Goal: Task Accomplishment & Management: Use online tool/utility

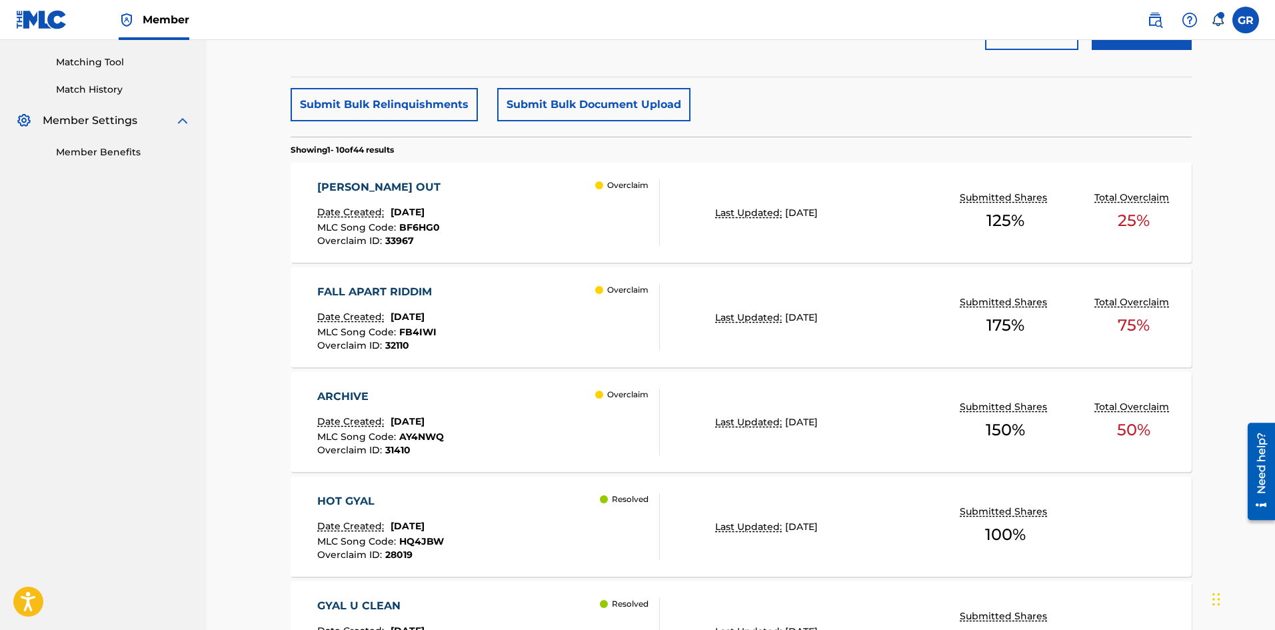
click at [87, 61] on link "Matching Tool" at bounding box center [123, 62] width 135 height 14
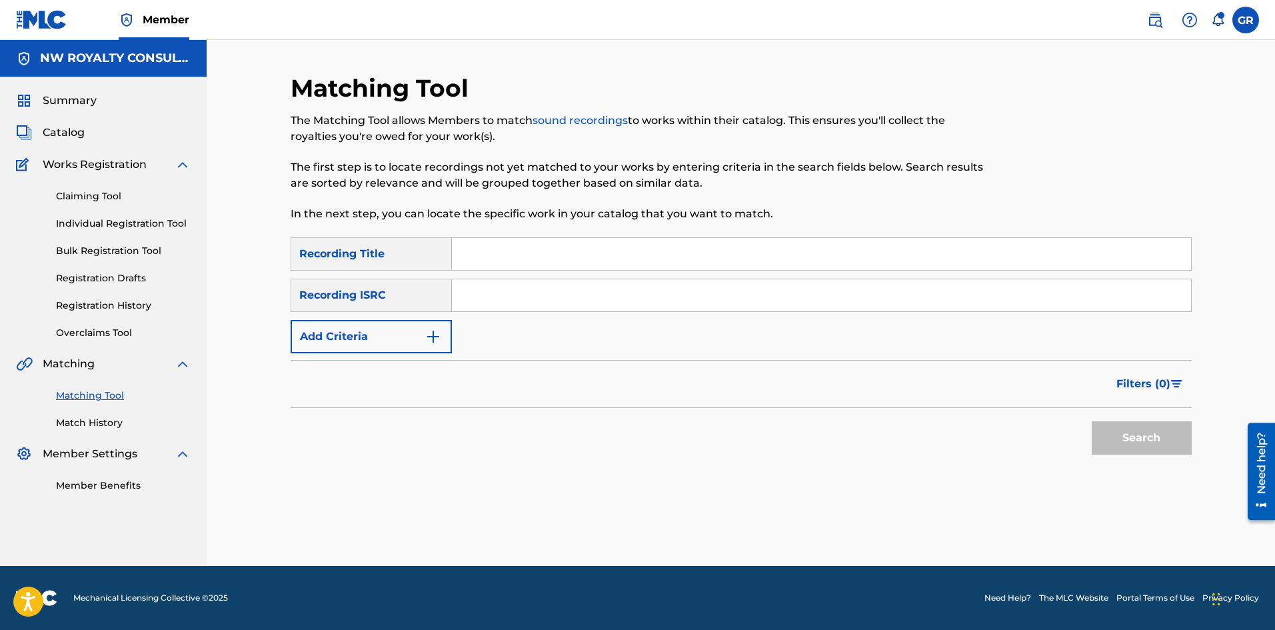
click at [493, 245] on input "Search Form" at bounding box center [821, 254] width 739 height 32
paste input "AMBANI"
type input "AMBANI"
click at [435, 329] on img "Search Form" at bounding box center [433, 337] width 16 height 16
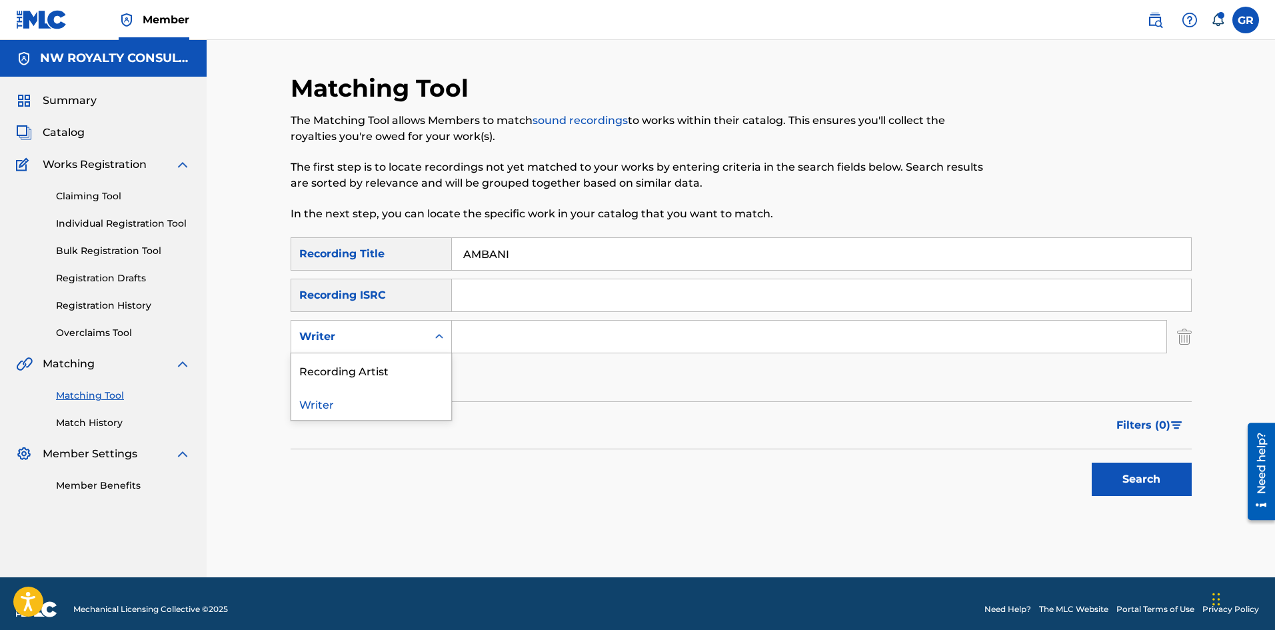
click at [435, 329] on div "Search Form" at bounding box center [439, 337] width 24 height 24
click at [373, 363] on div "Recording Artist" at bounding box center [371, 369] width 160 height 33
click at [471, 335] on input "Search Form" at bounding box center [809, 337] width 715 height 32
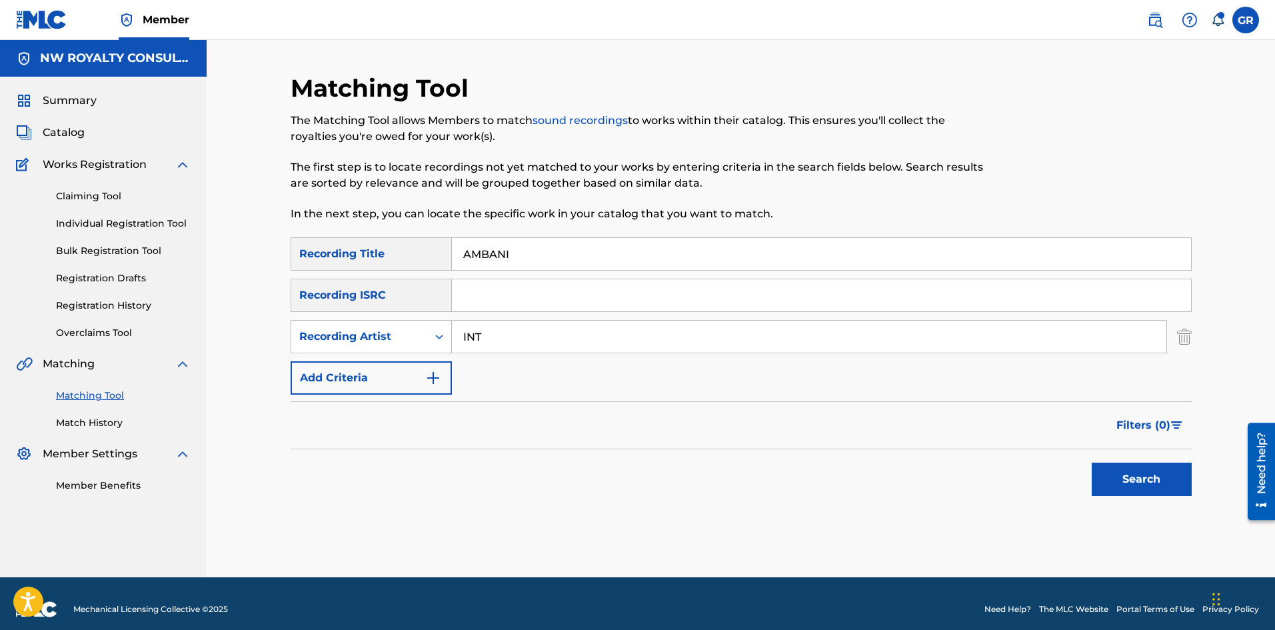
type input "INTENCE"
click at [1125, 473] on button "Search" at bounding box center [1142, 479] width 100 height 33
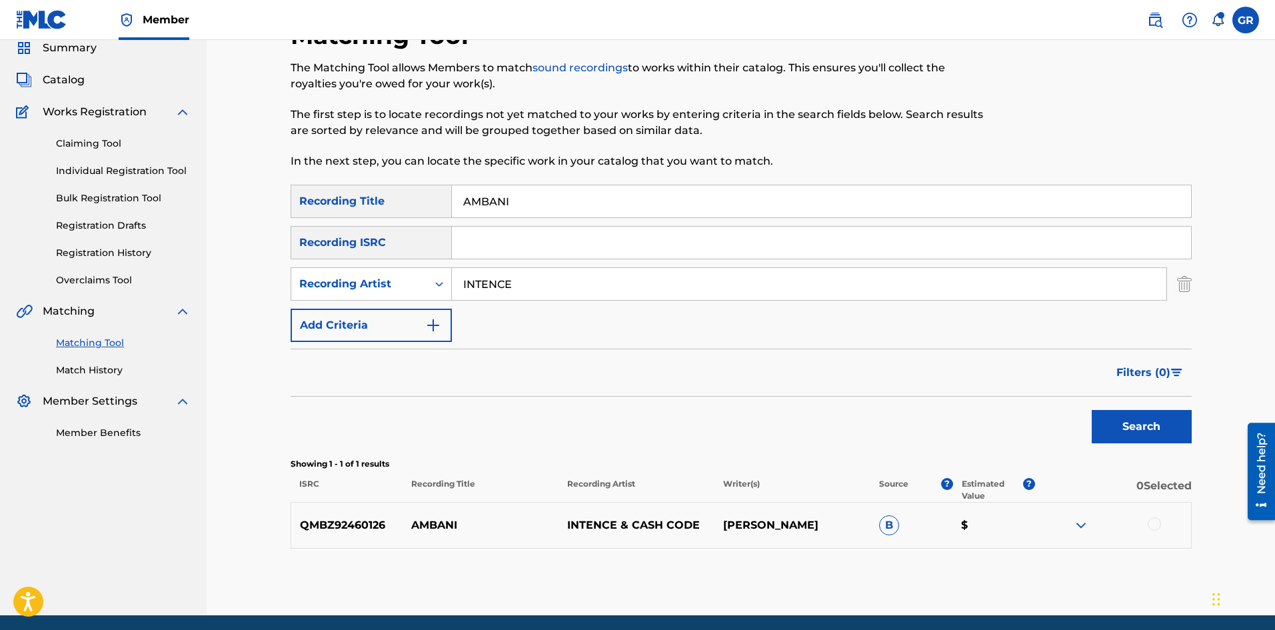
scroll to position [102, 0]
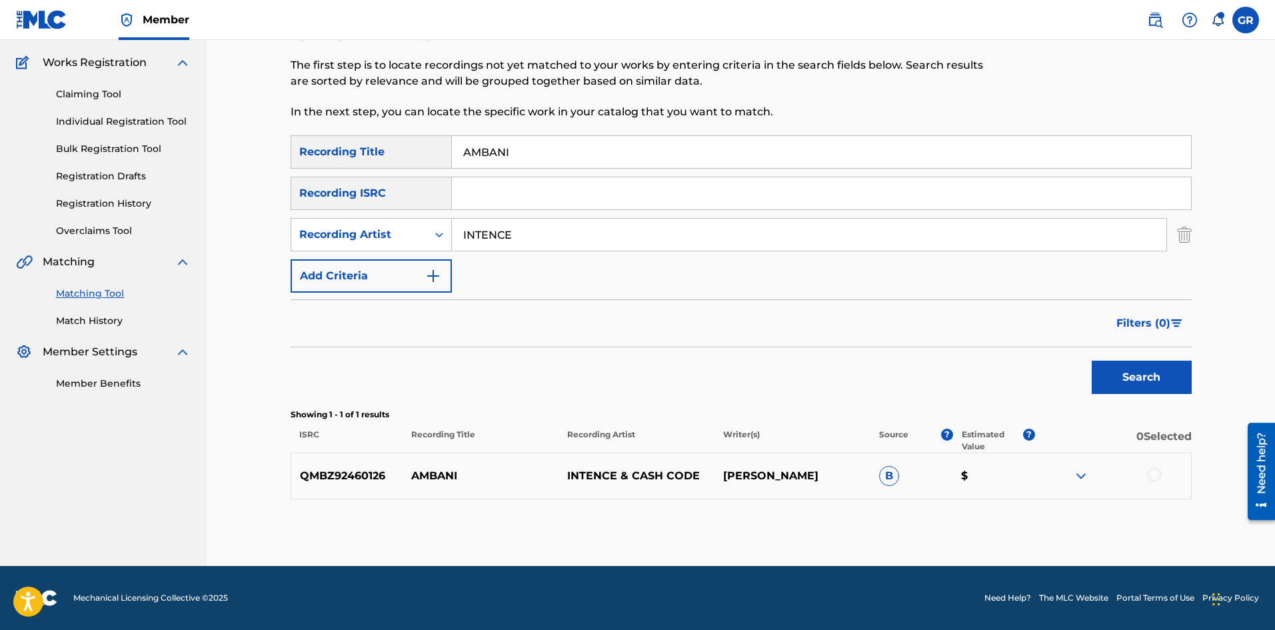
click at [1155, 473] on div at bounding box center [1154, 474] width 13 height 13
click at [975, 519] on button "Match 1 Group" at bounding box center [936, 521] width 147 height 33
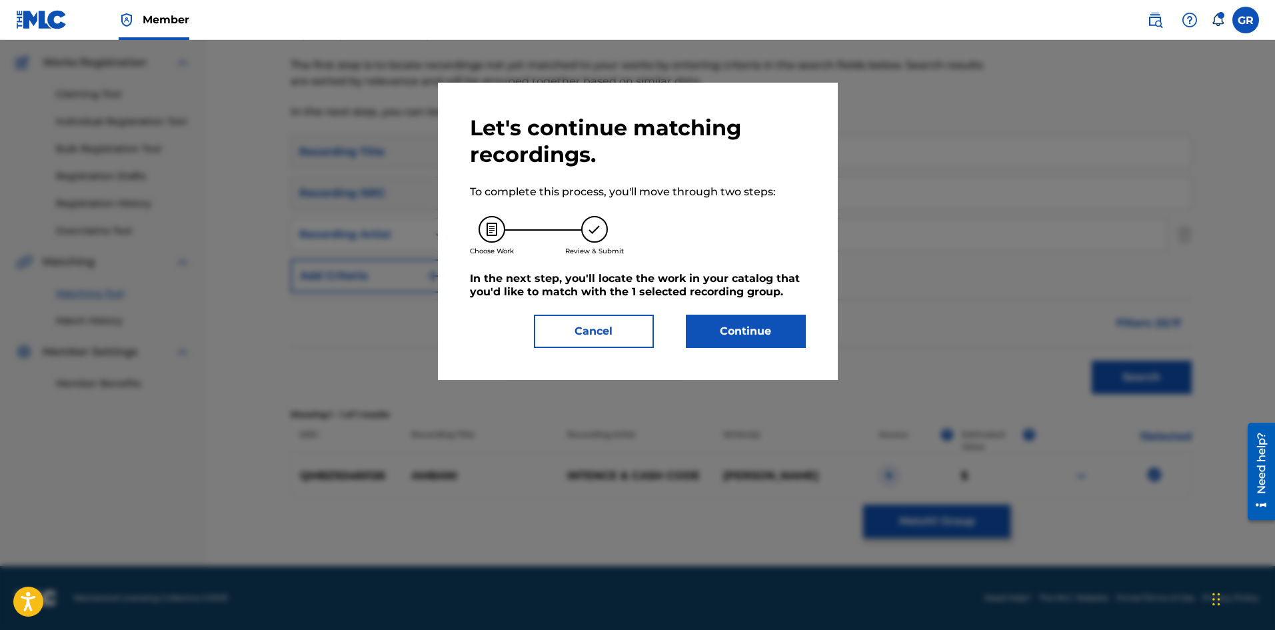
click at [767, 330] on button "Continue" at bounding box center [746, 331] width 120 height 33
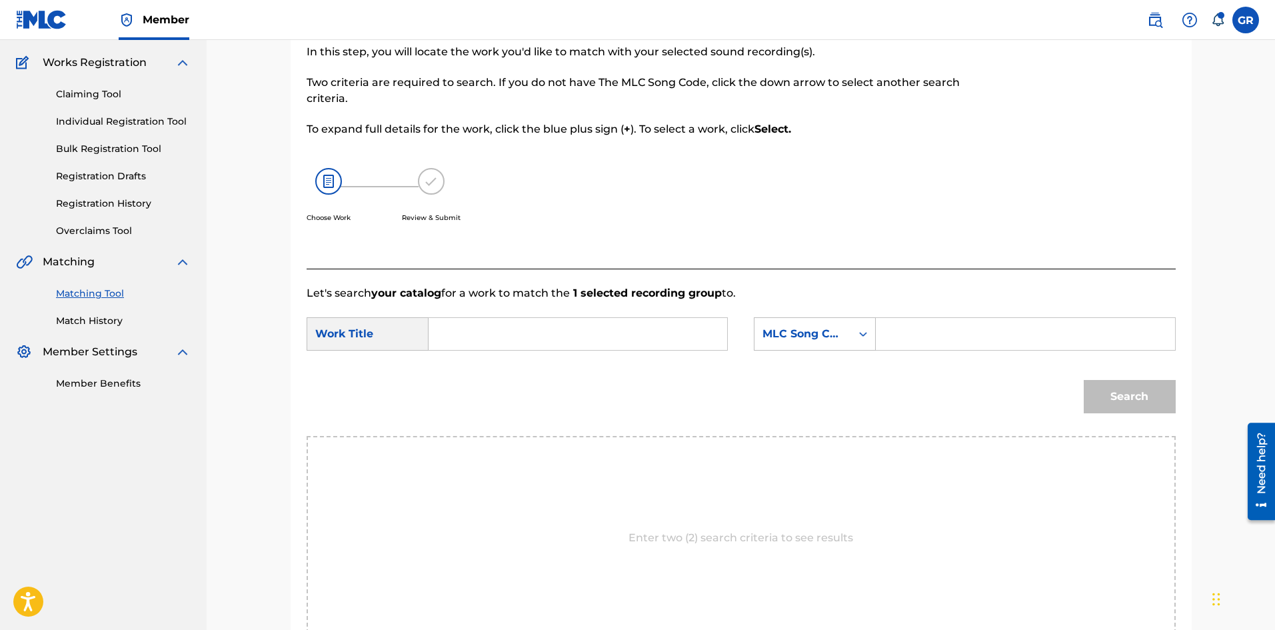
click at [447, 333] on input "Search Form" at bounding box center [578, 334] width 276 height 32
paste input "AMBANI"
type input "AMBANI"
click at [953, 328] on input "Search Form" at bounding box center [1025, 334] width 276 height 32
click at [891, 331] on input "Search Form" at bounding box center [1025, 334] width 276 height 32
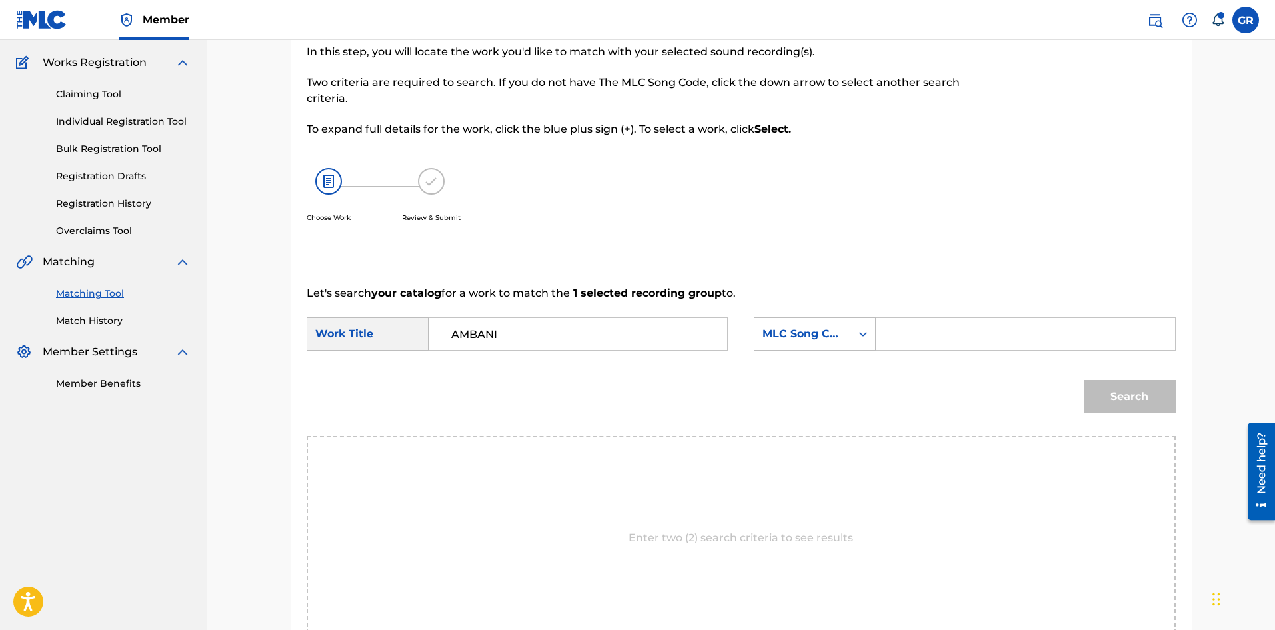
paste input "AY4UJU"
type input "AY4UJU"
click at [1129, 391] on button "Search" at bounding box center [1130, 396] width 92 height 33
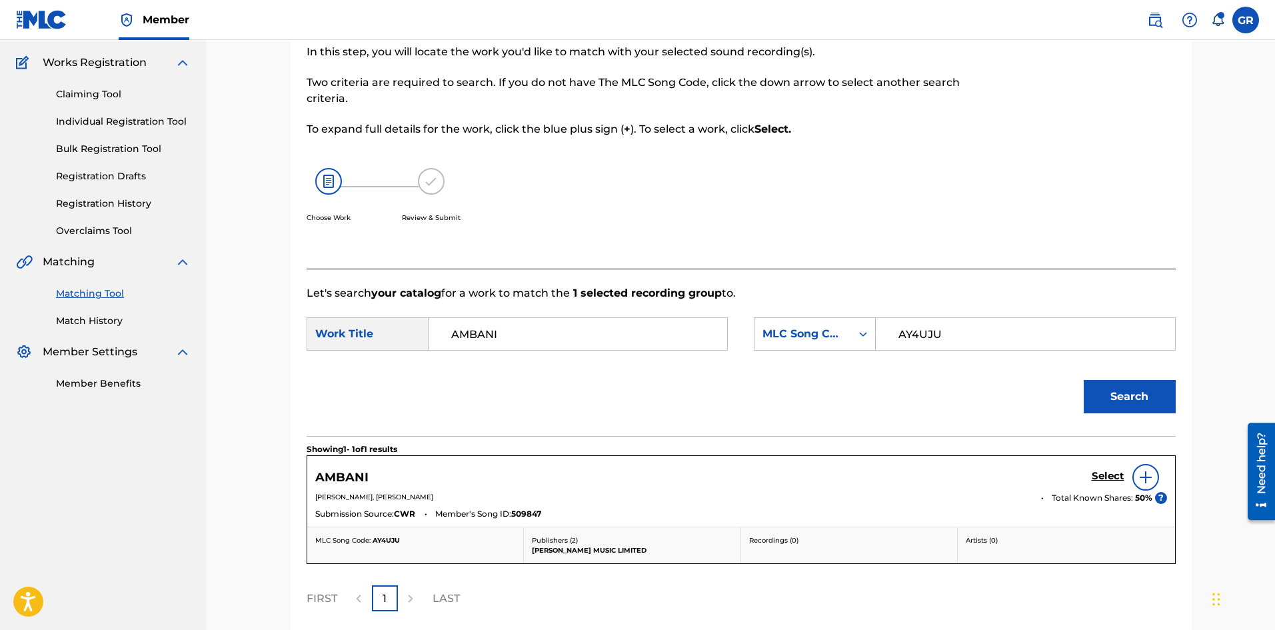
click at [1111, 473] on h5 "Select" at bounding box center [1108, 476] width 33 height 13
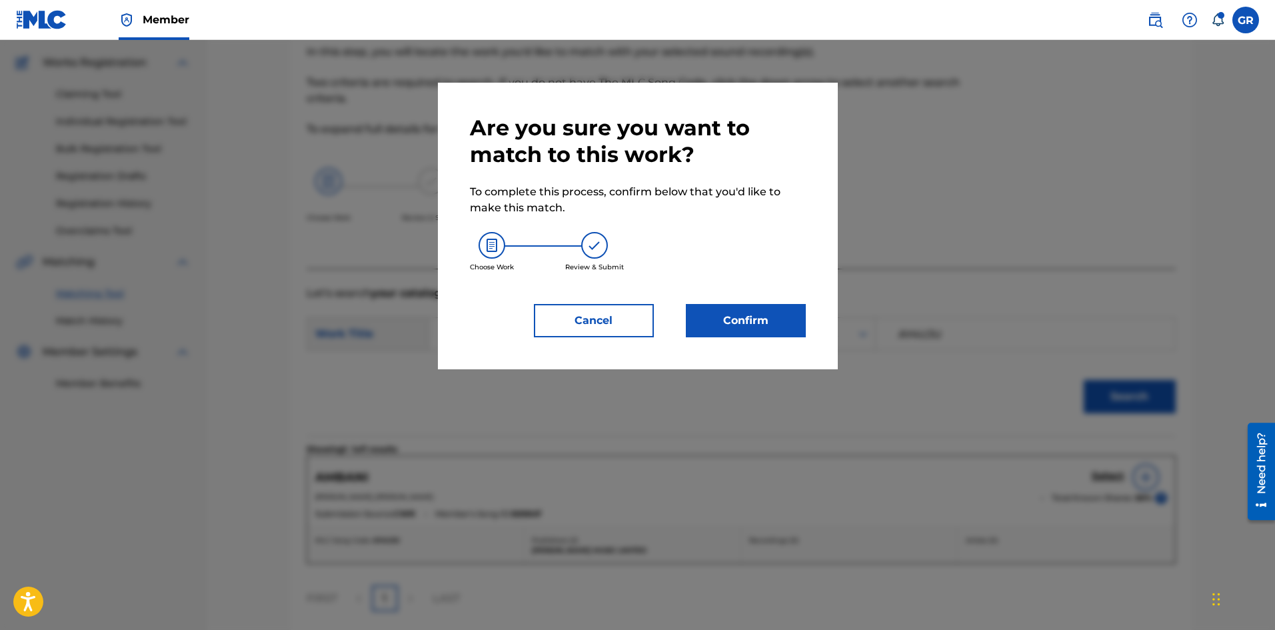
click at [729, 316] on button "Confirm" at bounding box center [746, 320] width 120 height 33
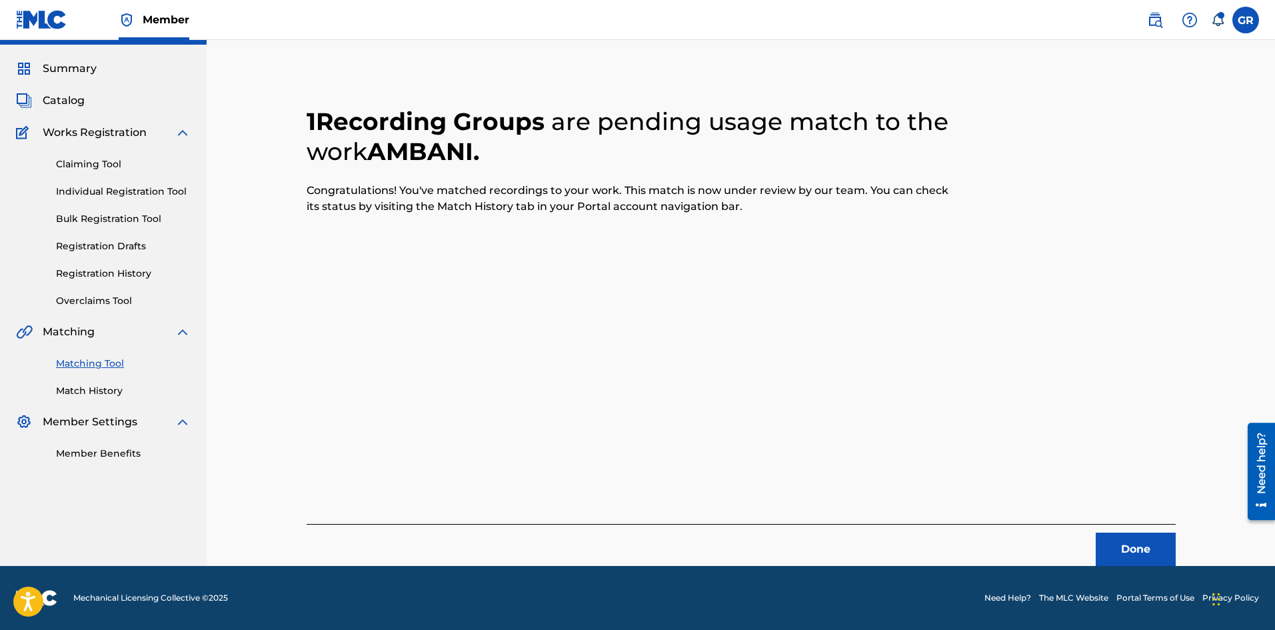
scroll to position [32, 0]
click at [1129, 551] on button "Done" at bounding box center [1136, 549] width 80 height 33
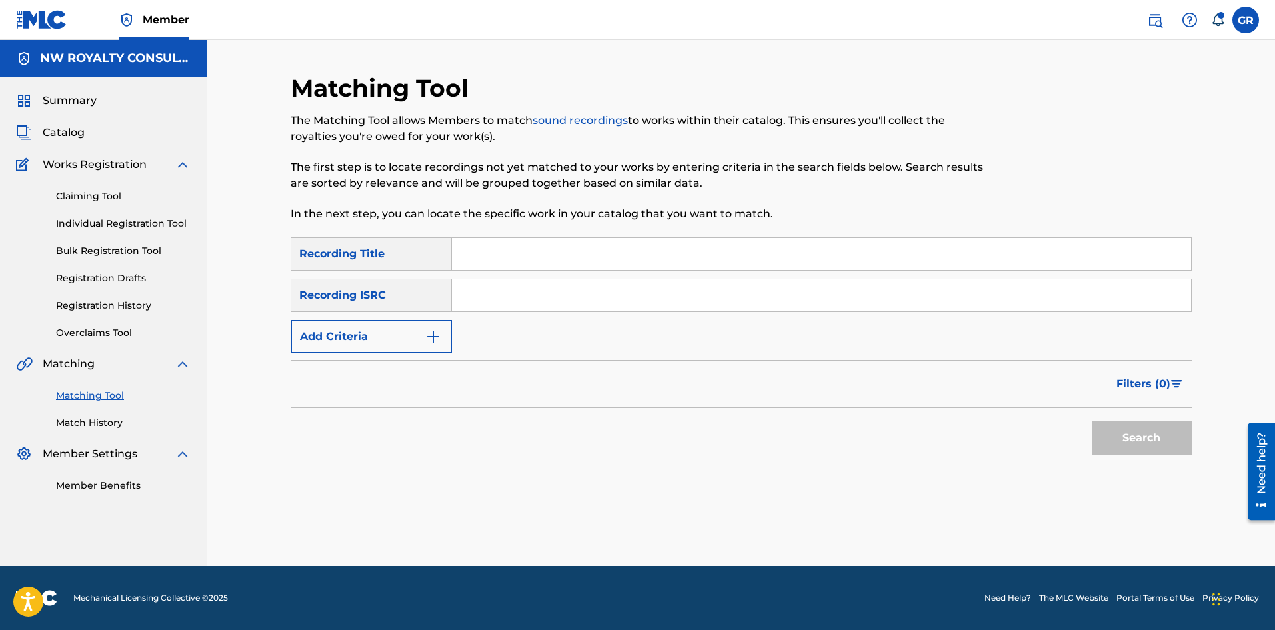
click at [109, 193] on link "Claiming Tool" at bounding box center [123, 196] width 135 height 14
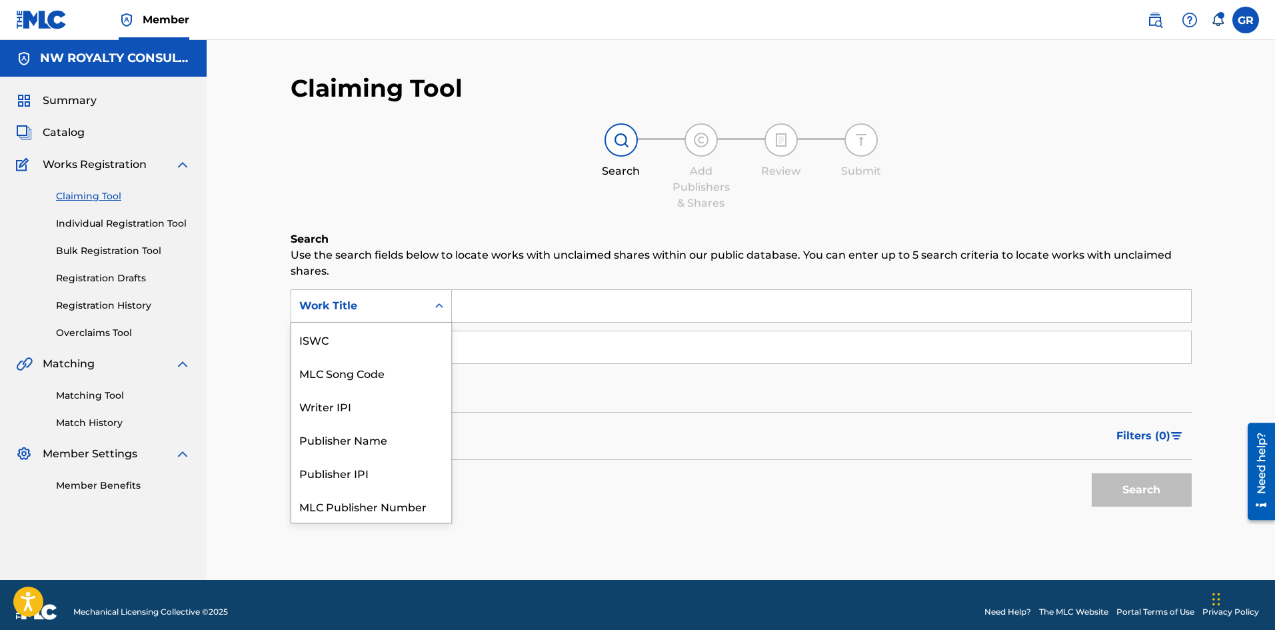
click at [441, 305] on icon "Search Form" at bounding box center [439, 305] width 8 height 5
click at [378, 338] on div "MLC Song Code" at bounding box center [371, 339] width 160 height 33
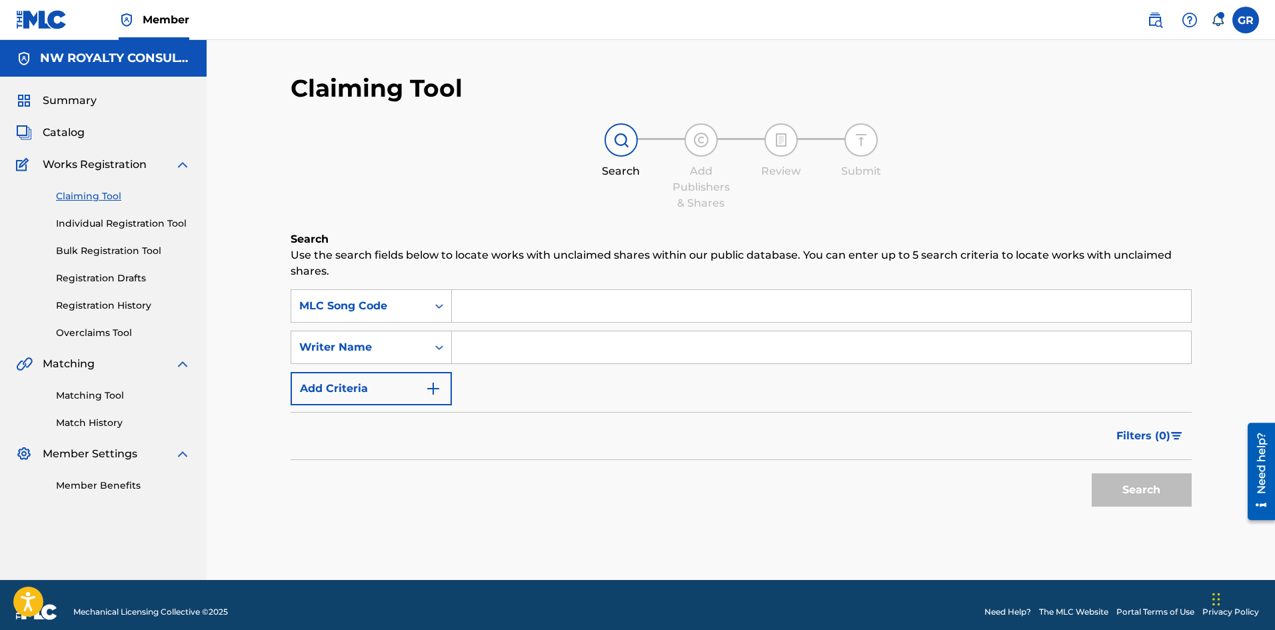
click at [491, 303] on input "Search Form" at bounding box center [821, 306] width 739 height 32
paste input "OC7HP0"
type input "OC7HP0"
click at [481, 341] on input "Search Form" at bounding box center [821, 347] width 739 height 32
type input "[PERSON_NAME]"
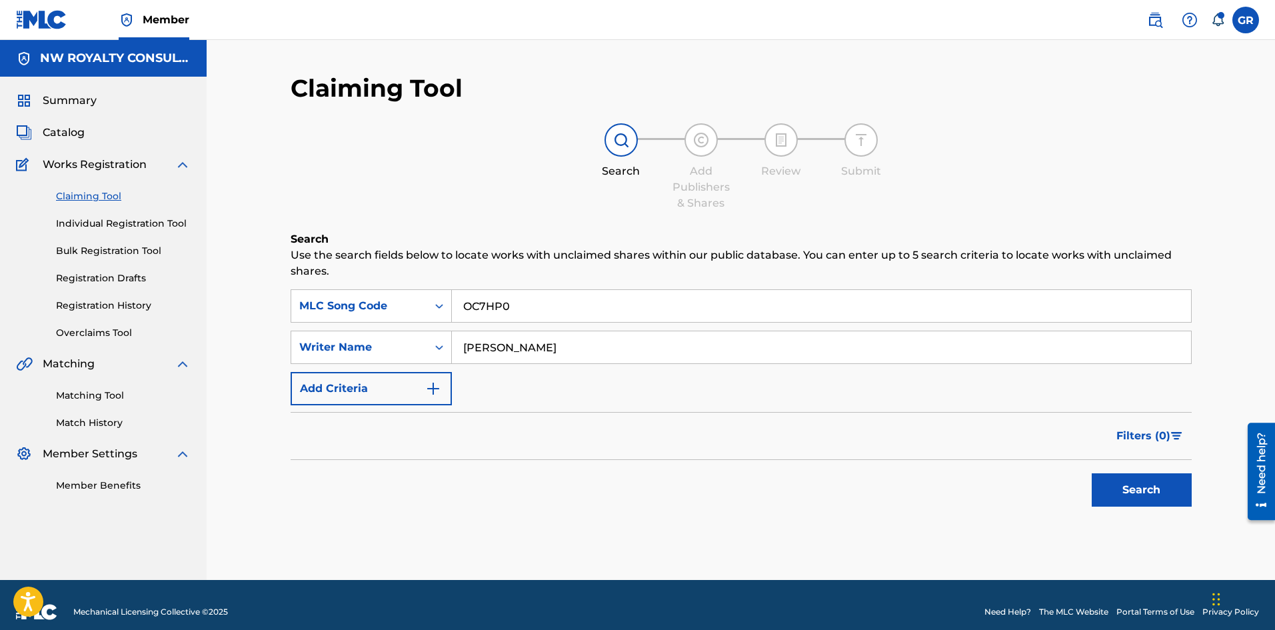
click at [1092, 473] on button "Search" at bounding box center [1142, 489] width 100 height 33
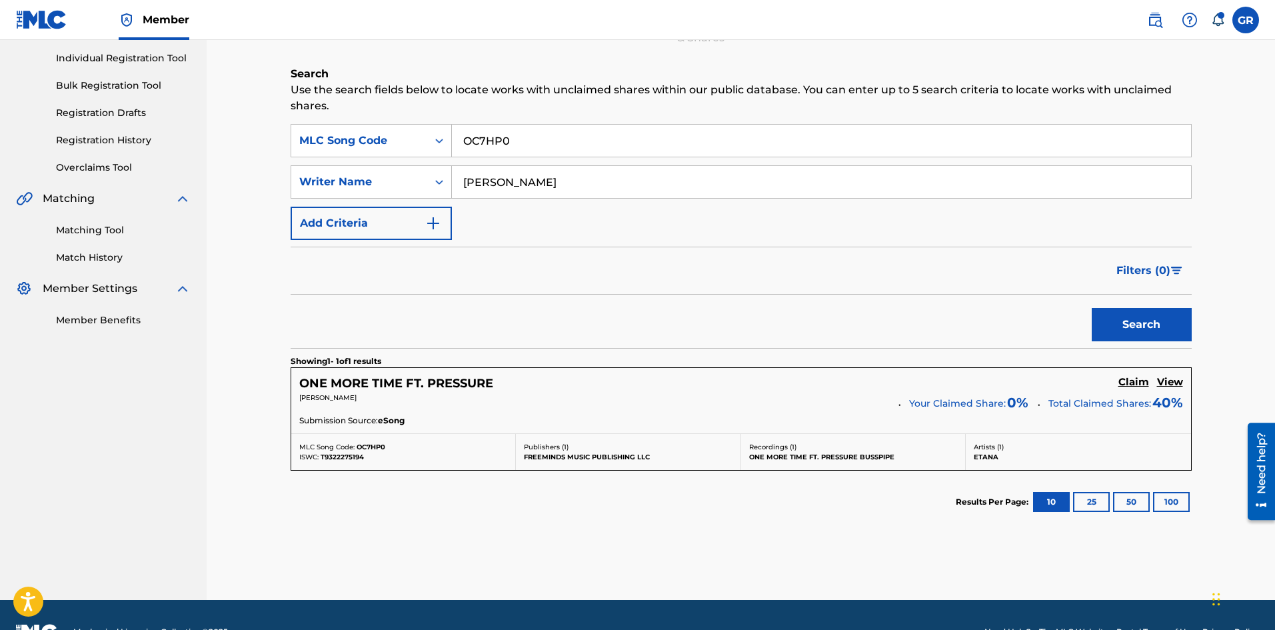
scroll to position [199, 0]
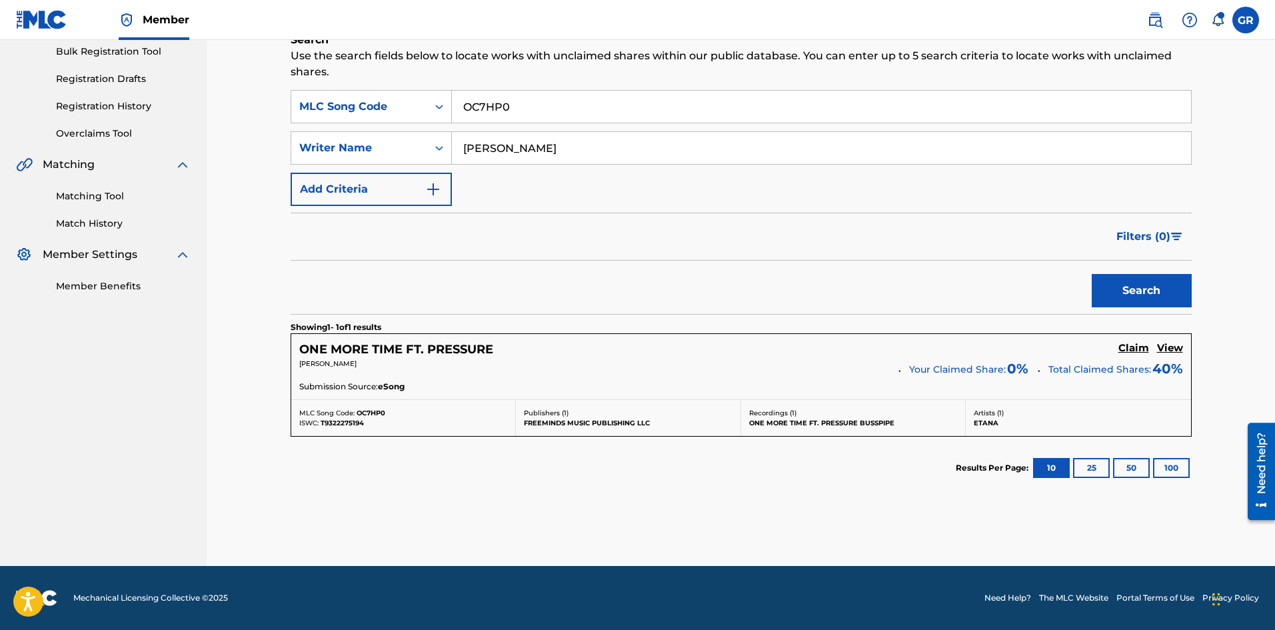
click at [1139, 347] on h5 "Claim" at bounding box center [1134, 348] width 31 height 13
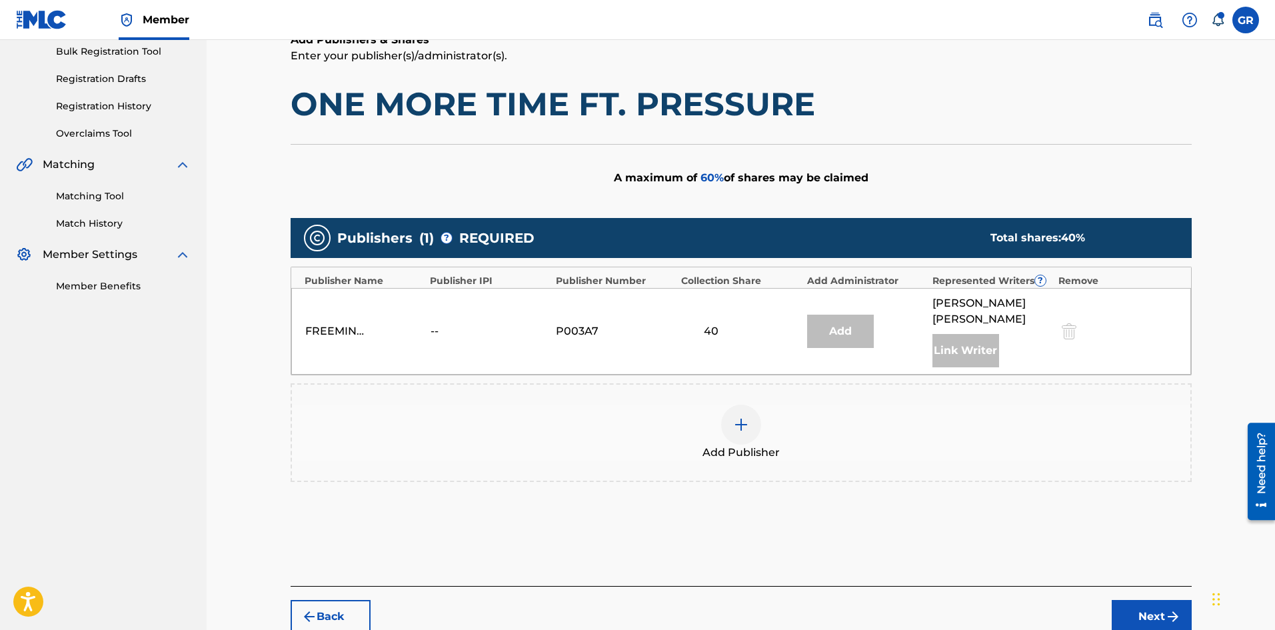
click at [744, 417] on img at bounding box center [741, 425] width 16 height 16
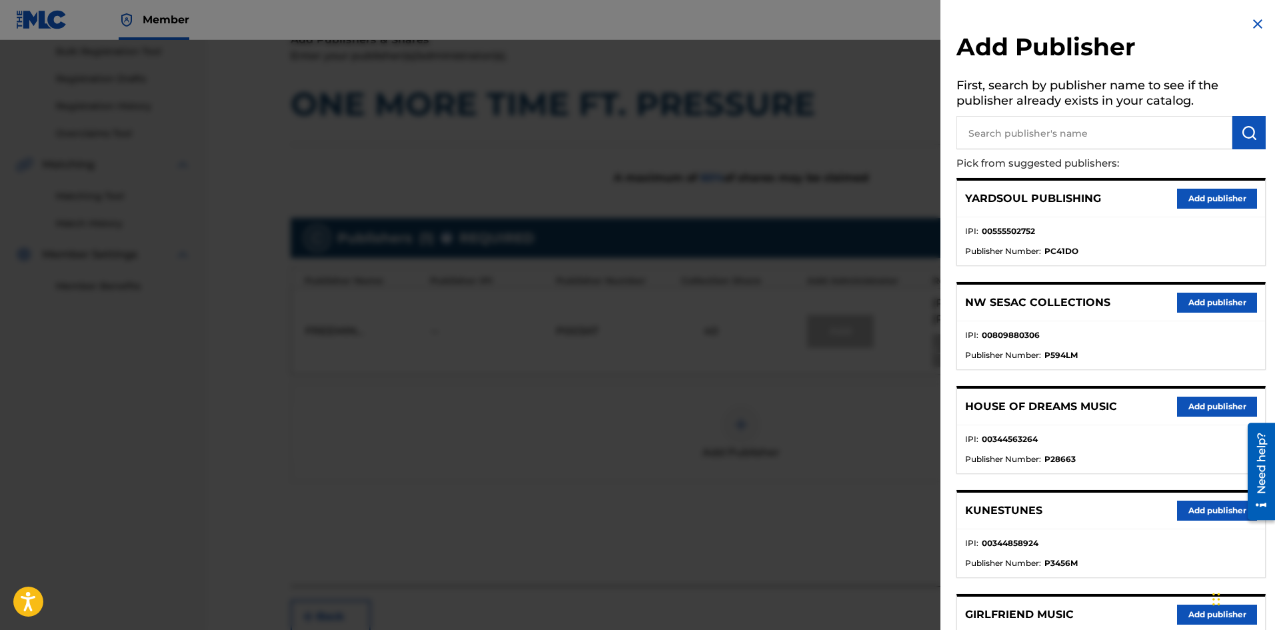
click at [1043, 133] on input "text" at bounding box center [1095, 132] width 276 height 33
type input "JACK"
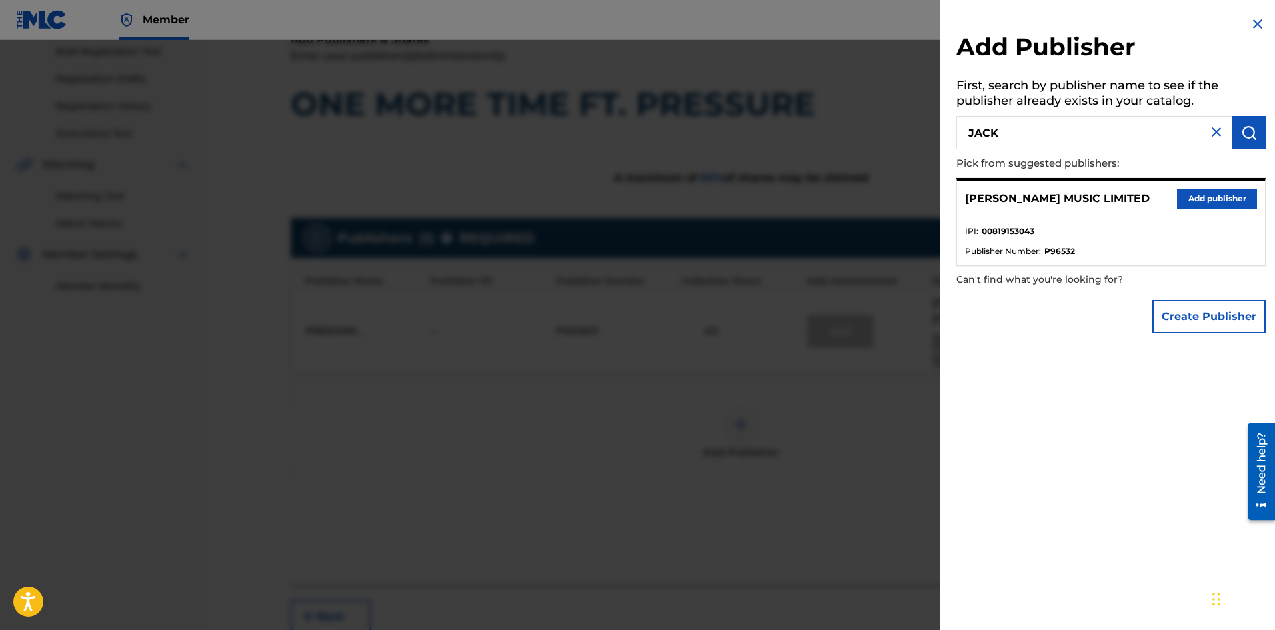
click at [1195, 197] on button "Add publisher" at bounding box center [1217, 199] width 80 height 20
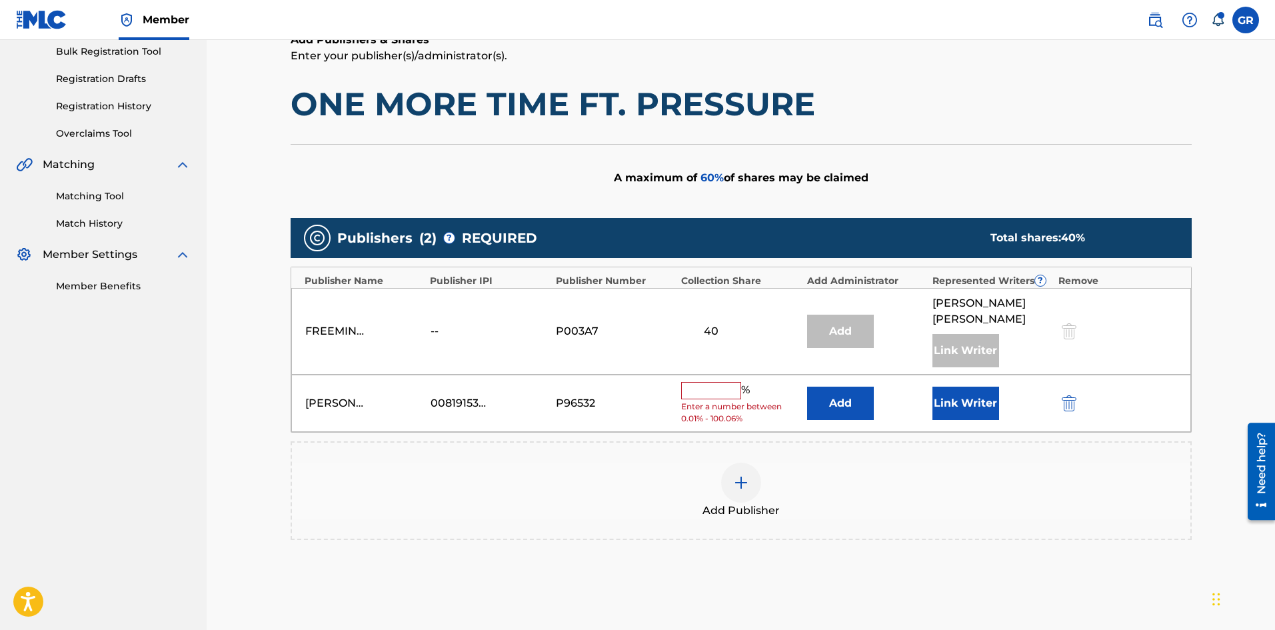
click at [839, 387] on button "Add" at bounding box center [840, 403] width 67 height 33
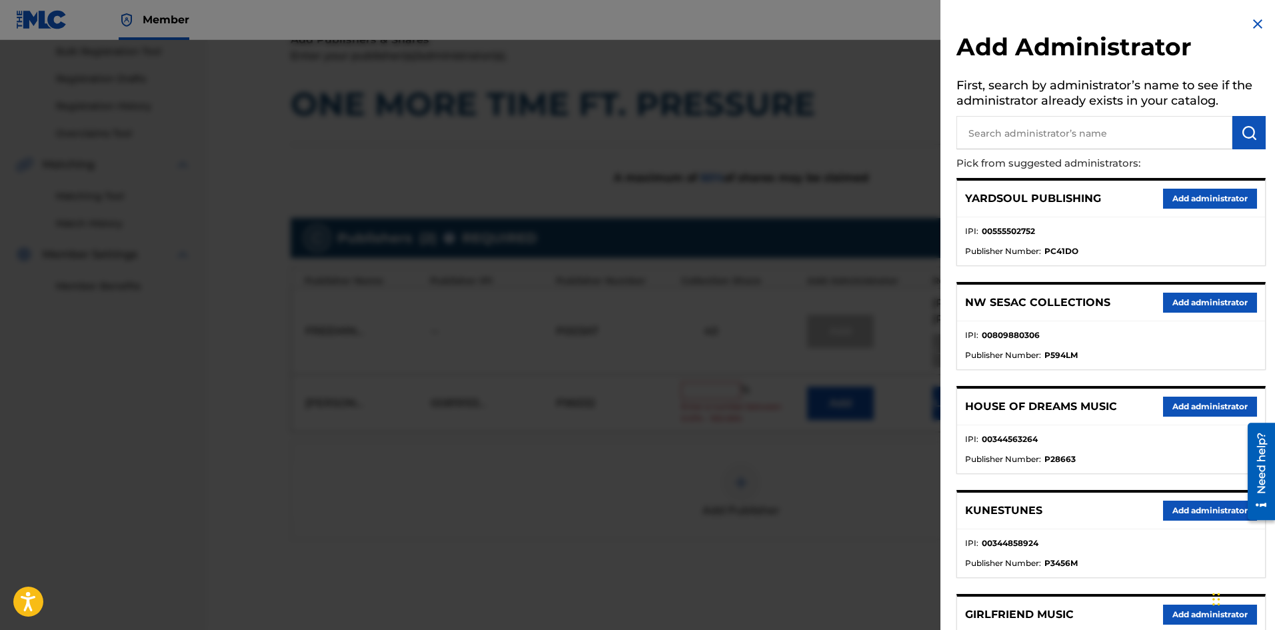
click at [1051, 129] on input "text" at bounding box center [1095, 132] width 276 height 33
type input "NW COLLE"
click at [1241, 139] on img "submit" at bounding box center [1249, 133] width 16 height 16
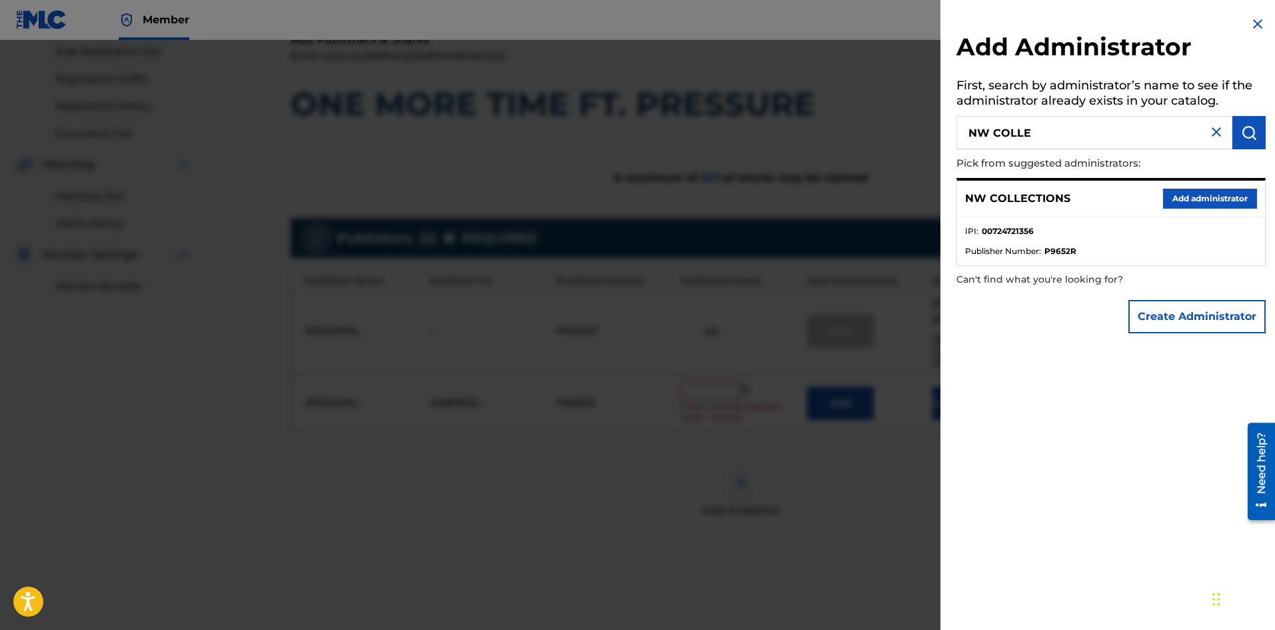
click at [1203, 195] on button "Add administrator" at bounding box center [1210, 199] width 94 height 20
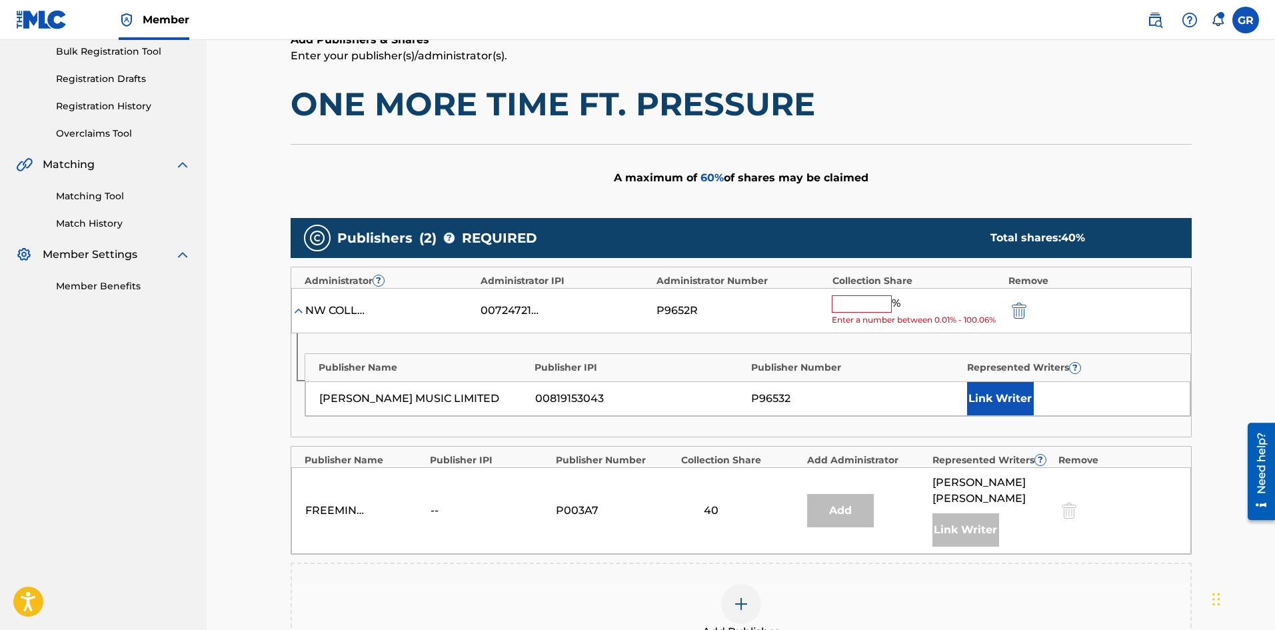
click at [857, 304] on input "text" at bounding box center [862, 303] width 60 height 17
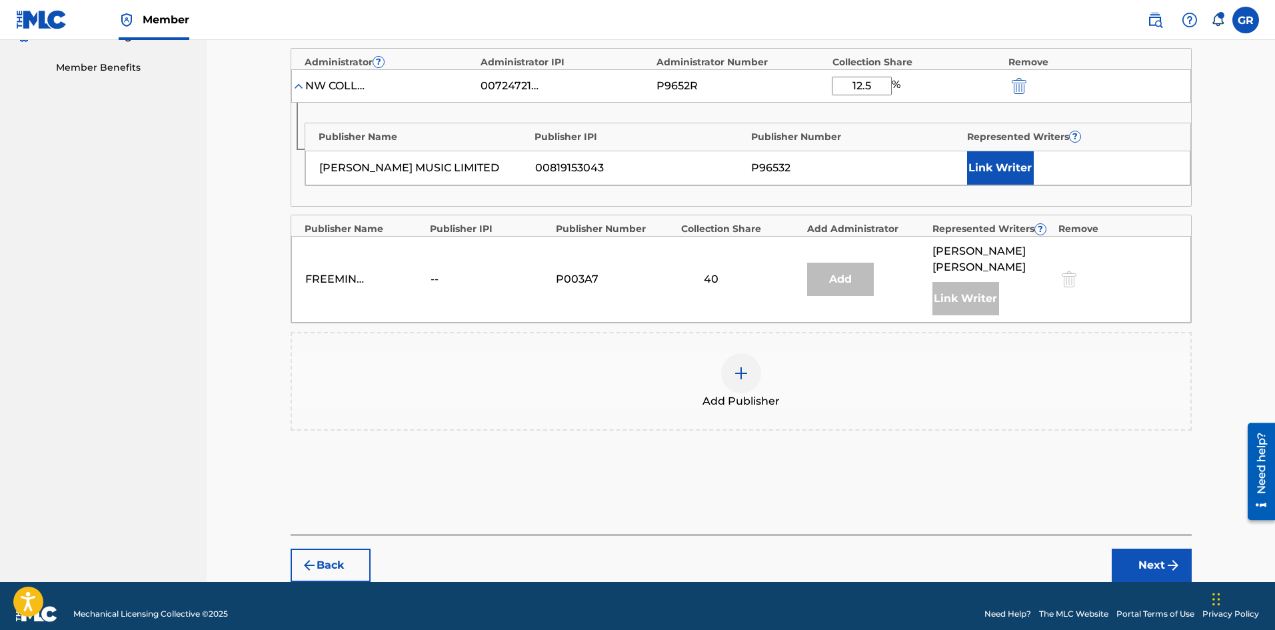
type input "12.5"
click at [1145, 549] on button "Next" at bounding box center [1152, 565] width 80 height 33
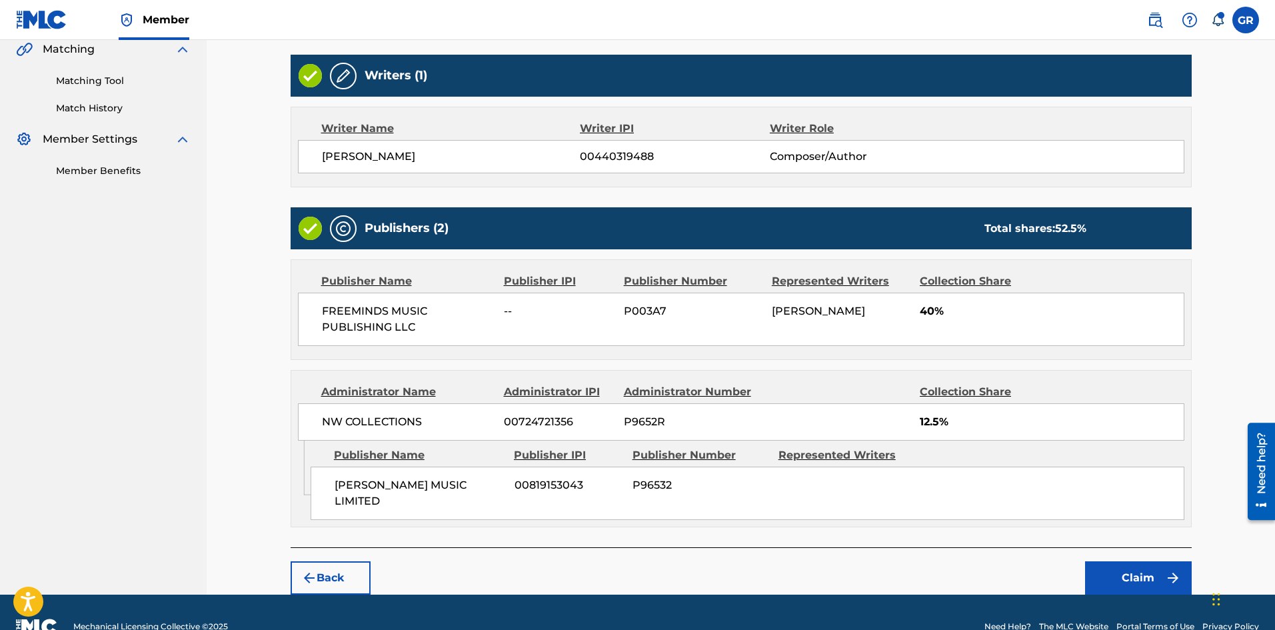
scroll to position [331, 0]
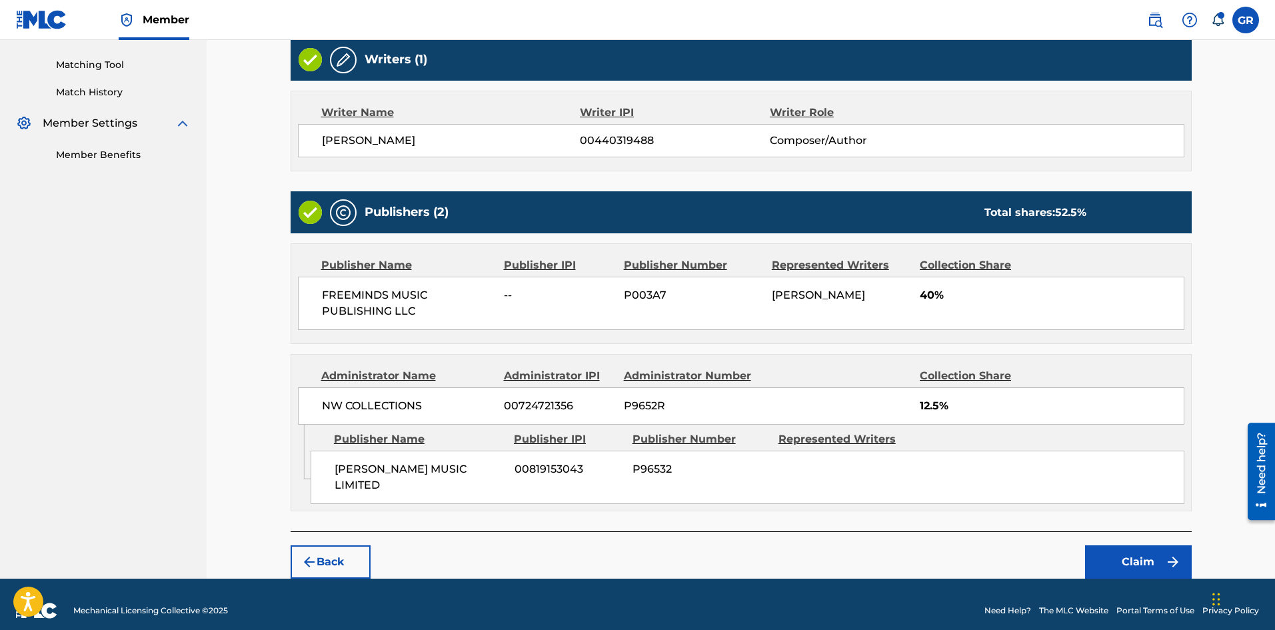
click at [1146, 547] on button "Claim" at bounding box center [1138, 561] width 107 height 33
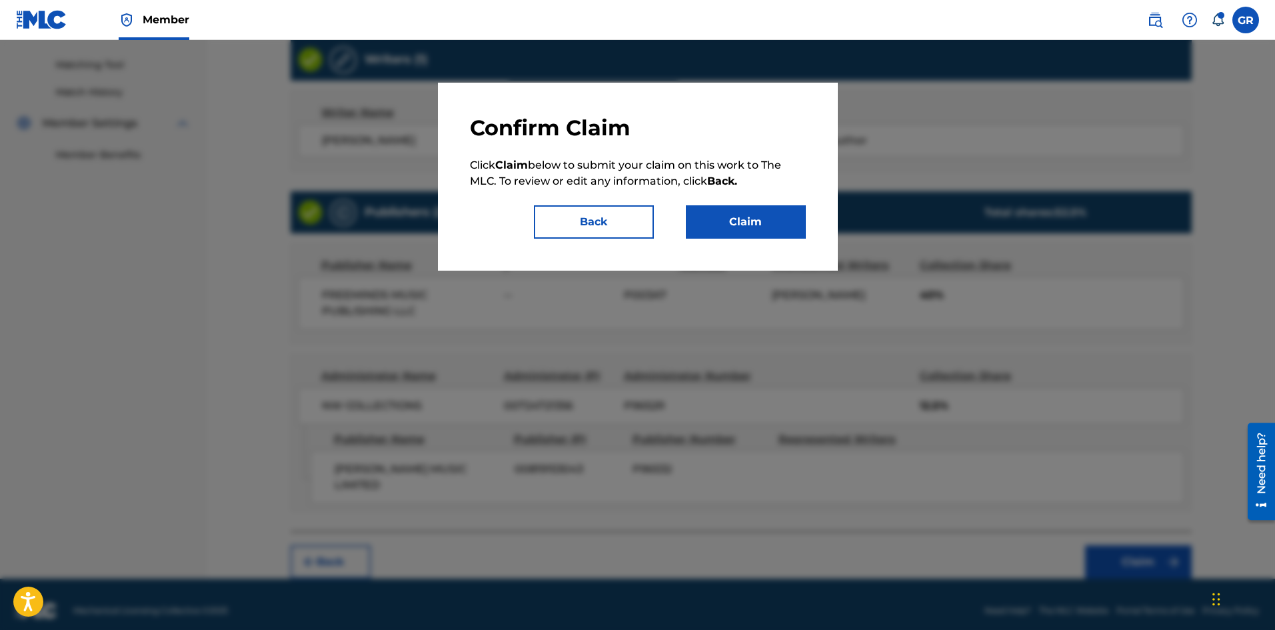
click at [751, 220] on button "Claim" at bounding box center [746, 221] width 120 height 33
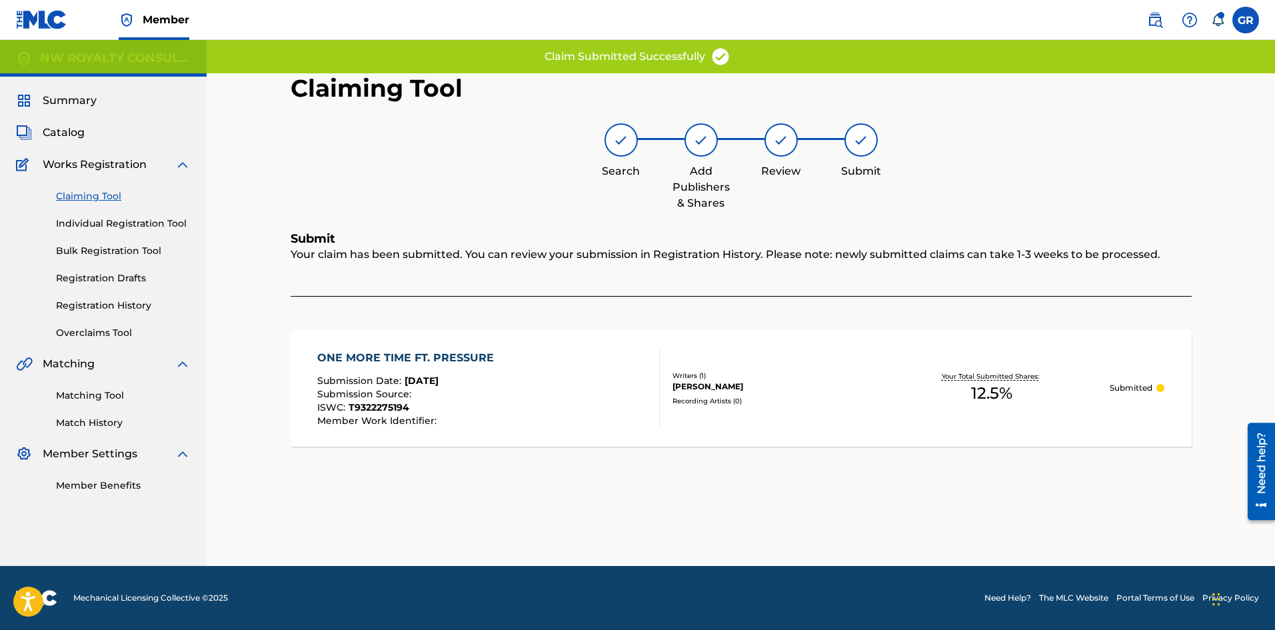
scroll to position [0, 0]
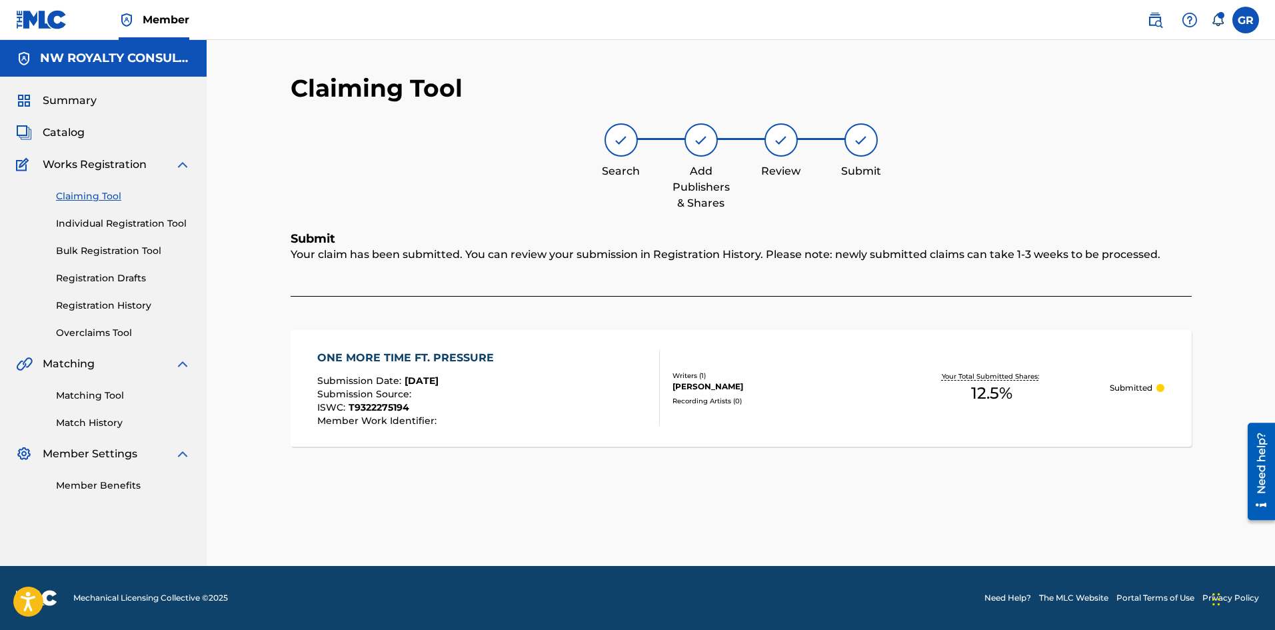
click at [87, 196] on link "Claiming Tool" at bounding box center [123, 196] width 135 height 14
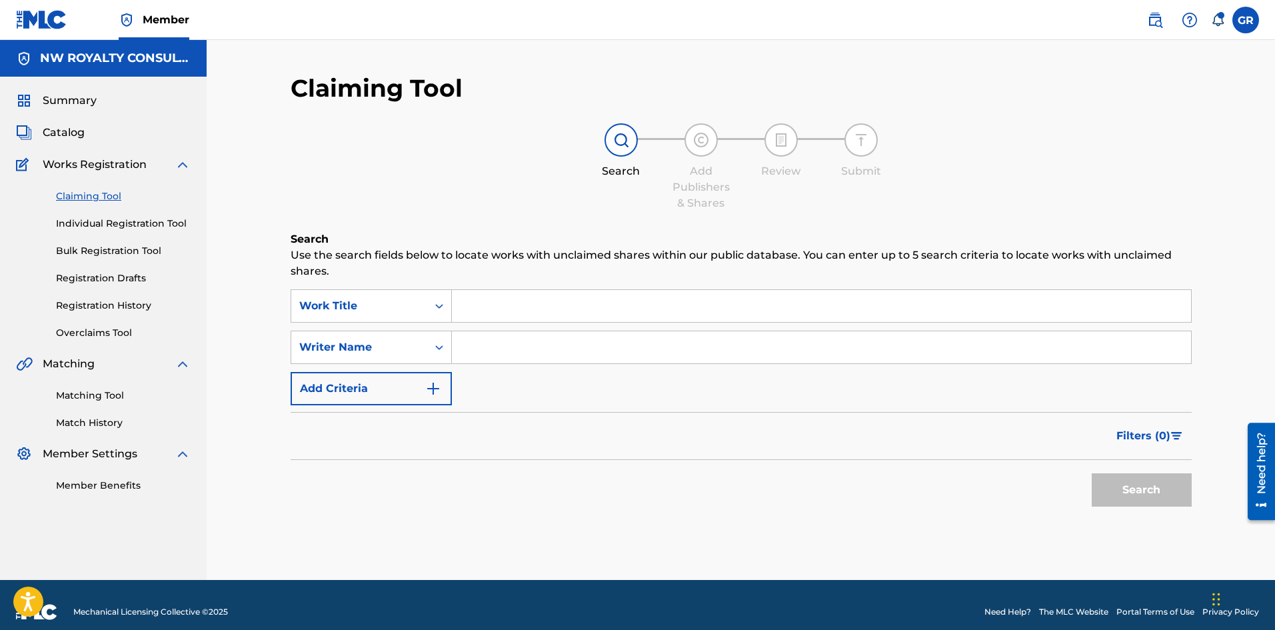
click at [495, 300] on input "Search Form" at bounding box center [821, 306] width 739 height 32
paste input "OC7HM6"
type input "OC7HM6"
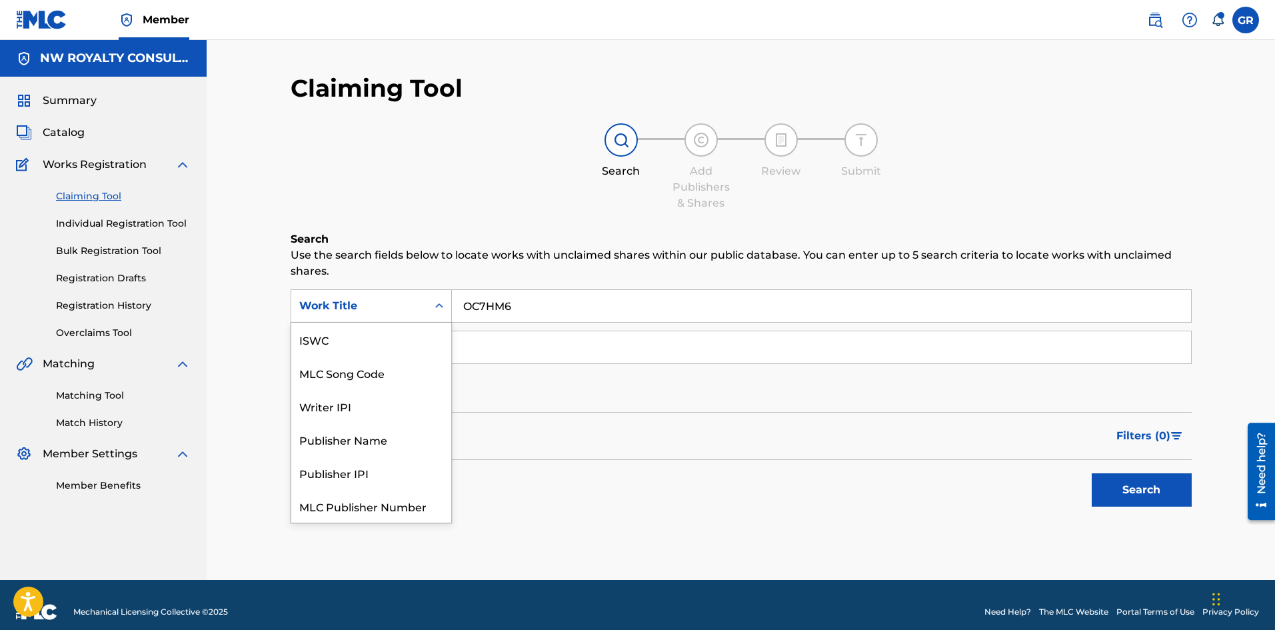
click at [389, 305] on div "Work Title" at bounding box center [359, 306] width 120 height 16
click at [377, 336] on div "MLC Song Code" at bounding box center [371, 339] width 160 height 33
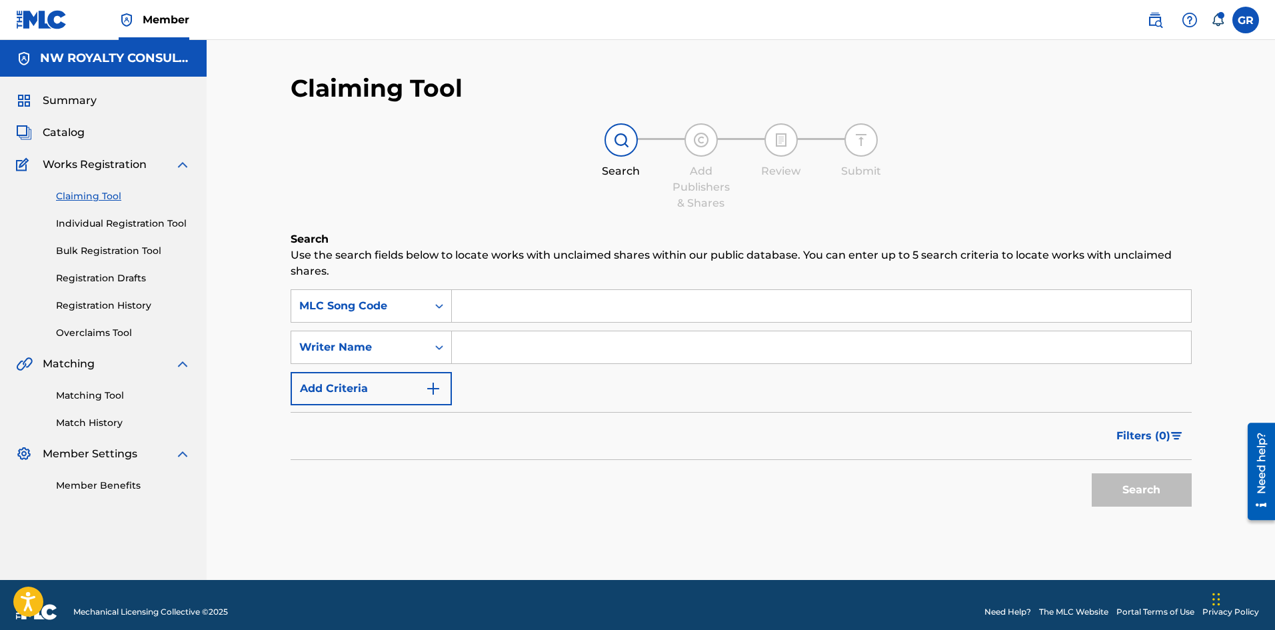
click at [477, 303] on input "Search Form" at bounding box center [821, 306] width 739 height 32
paste input "OC7HM6"
type input "OC7HM6"
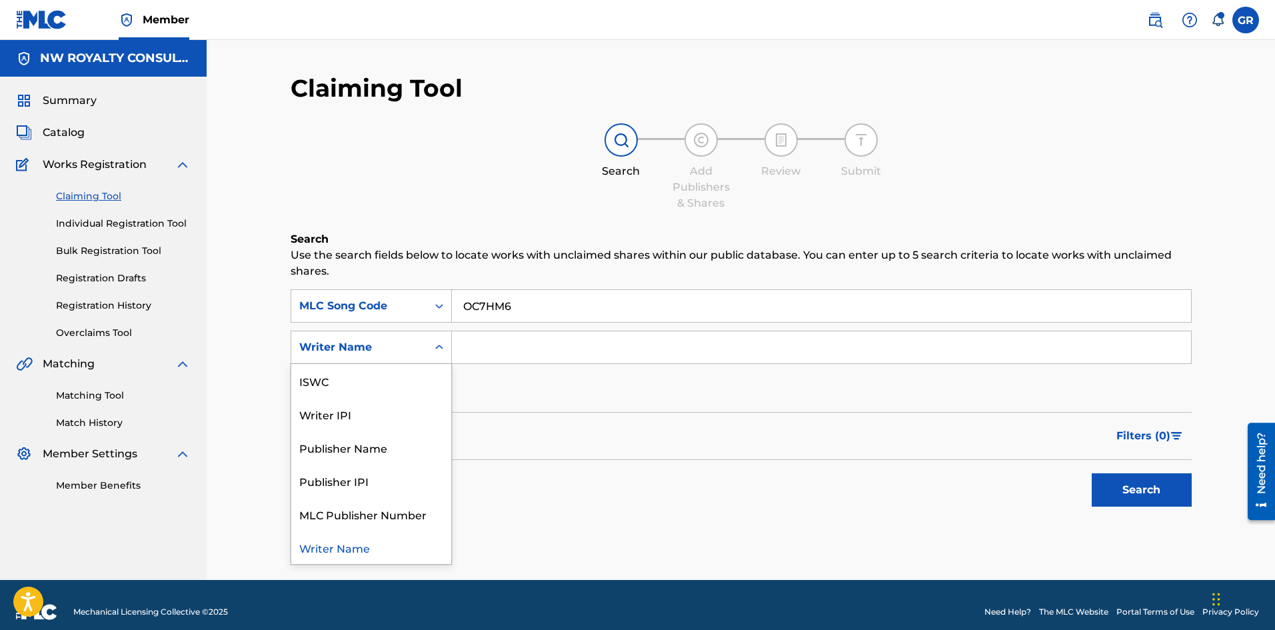
click at [420, 354] on div "Writer Name" at bounding box center [359, 347] width 136 height 25
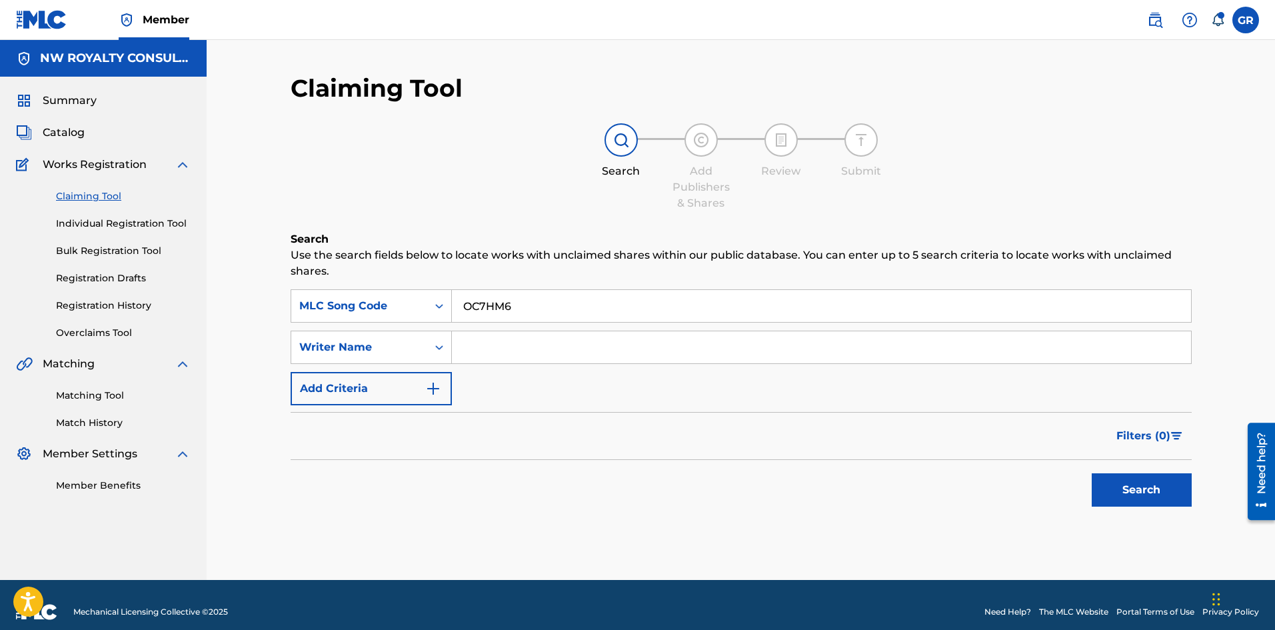
click at [519, 351] on input "Search Form" at bounding box center [821, 347] width 739 height 32
type input "[PERSON_NAME]"
click at [1164, 493] on button "Search" at bounding box center [1142, 489] width 100 height 33
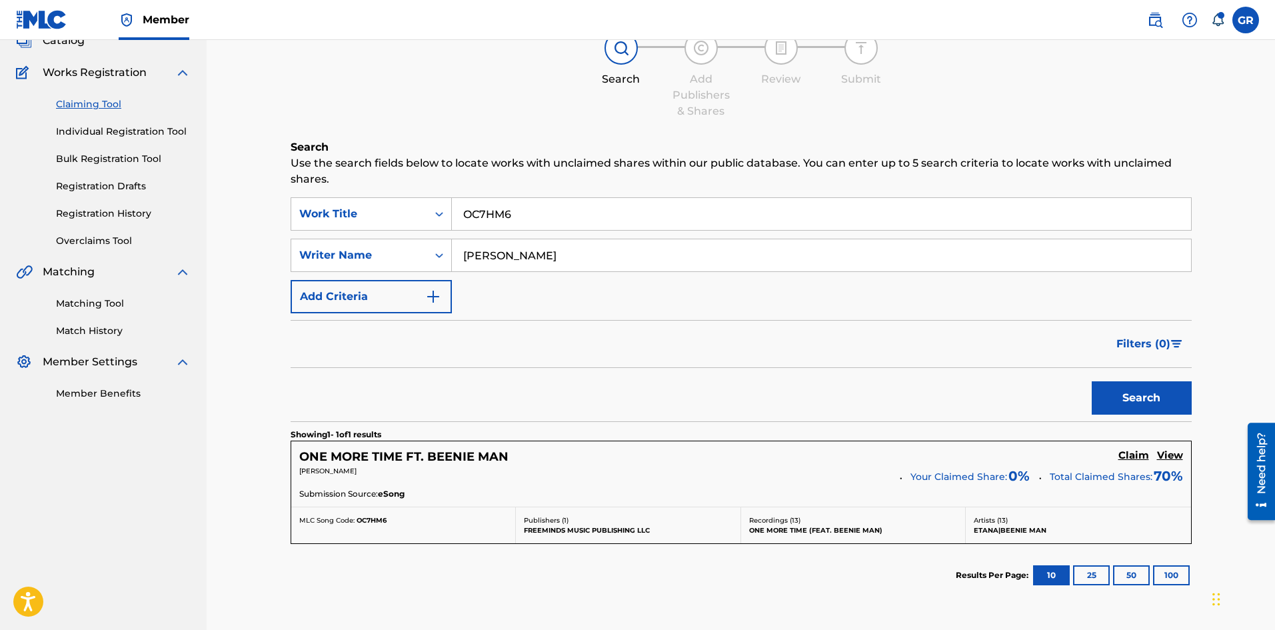
scroll to position [199, 0]
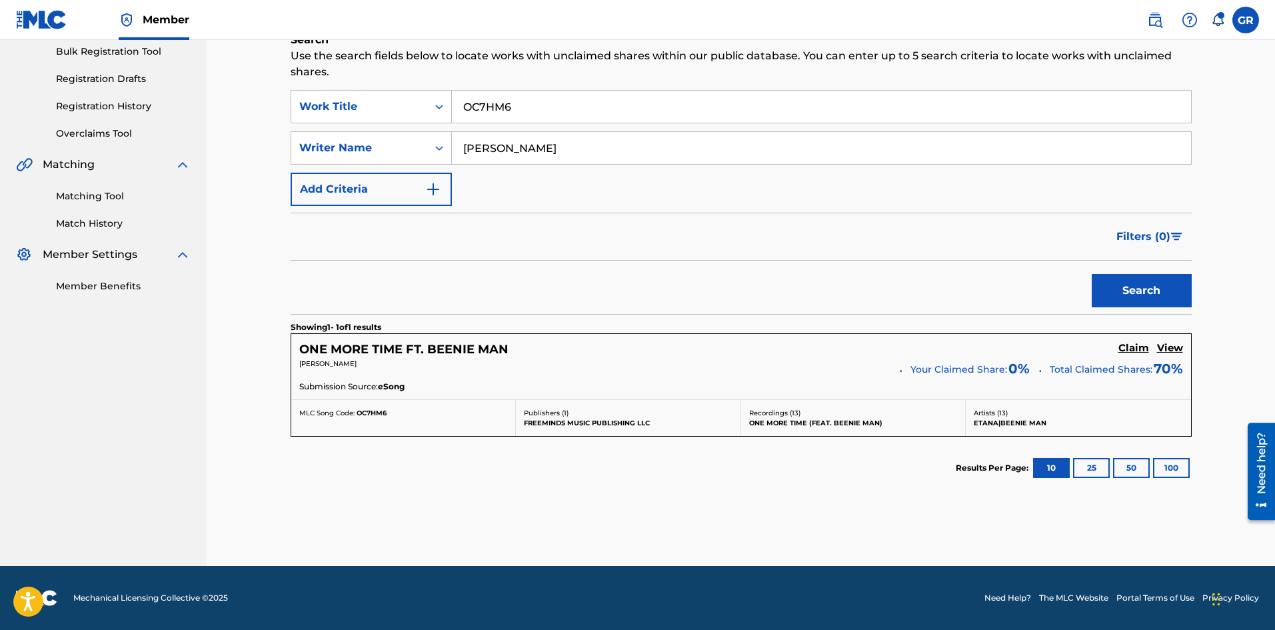
click at [1135, 348] on h5 "Claim" at bounding box center [1134, 348] width 31 height 13
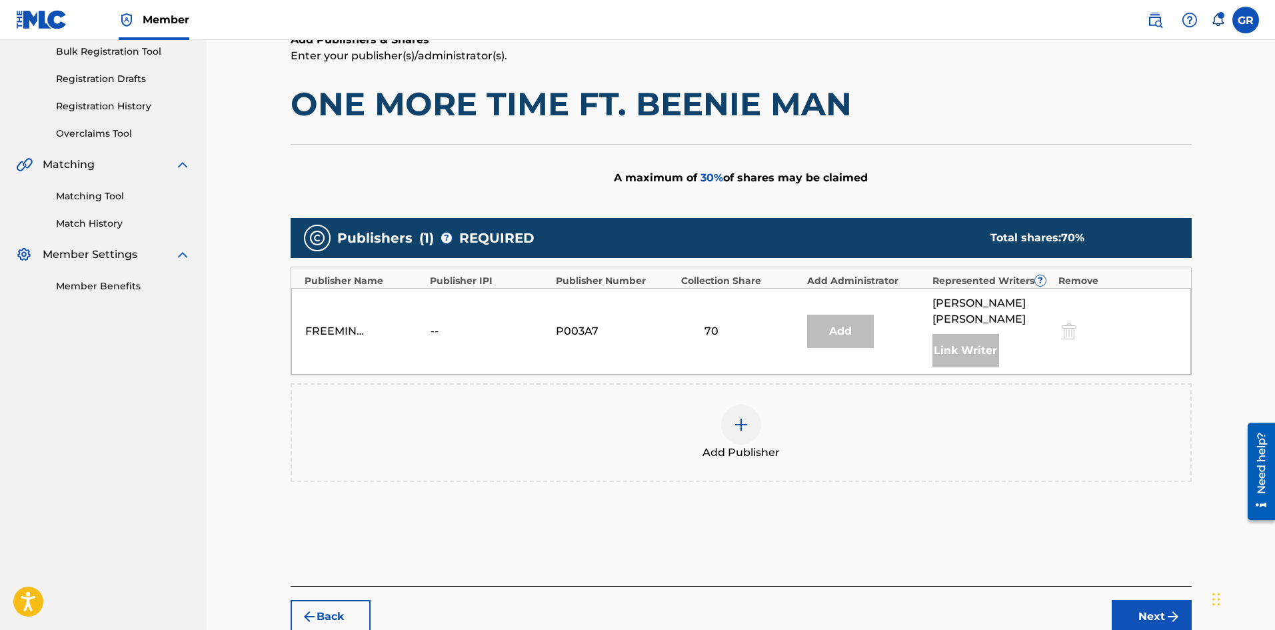
click at [743, 417] on img at bounding box center [741, 425] width 16 height 16
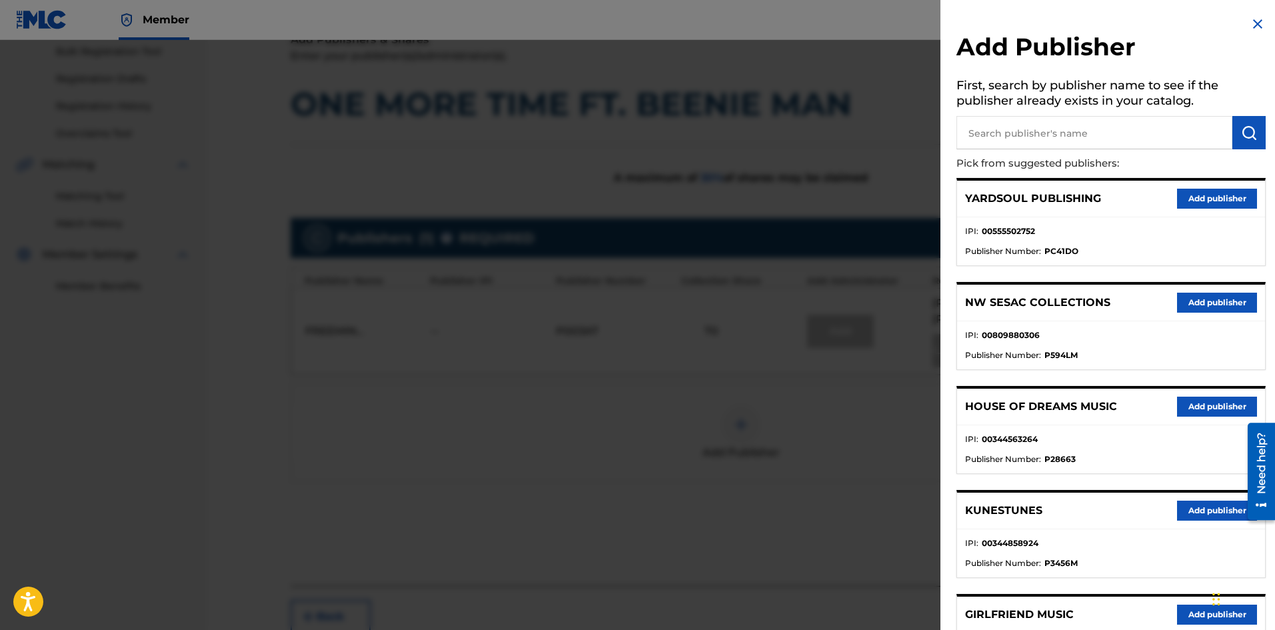
click at [1003, 135] on input "text" at bounding box center [1095, 132] width 276 height 33
type input "JACK"
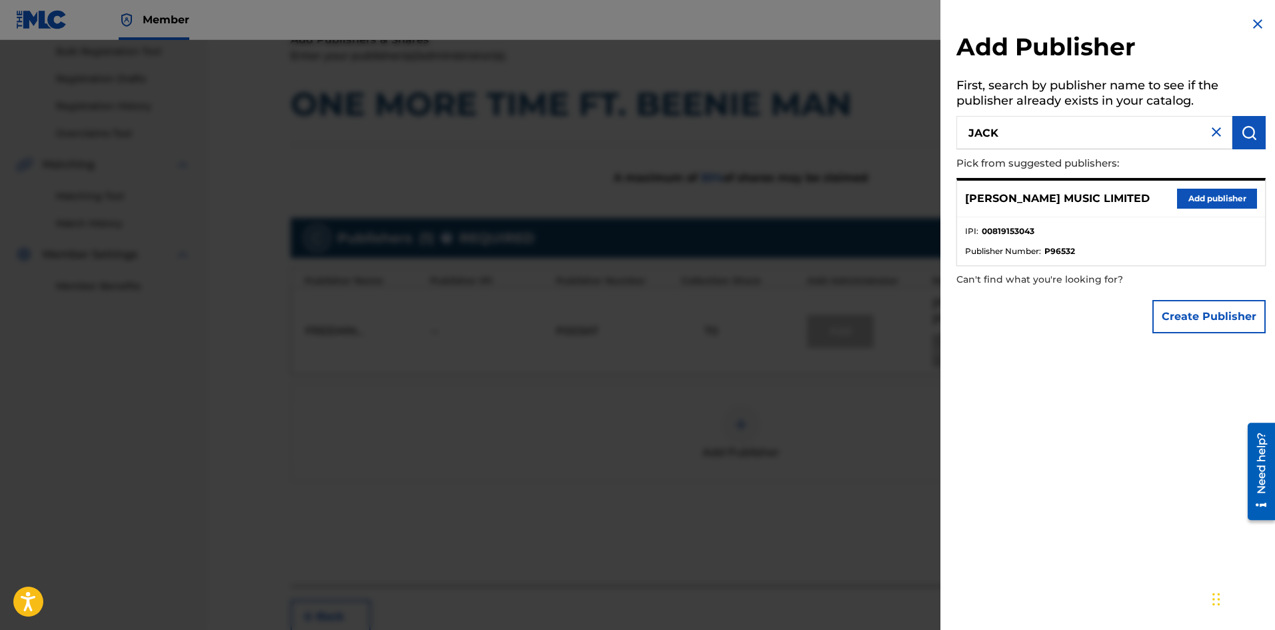
click at [1215, 203] on button "Add publisher" at bounding box center [1217, 199] width 80 height 20
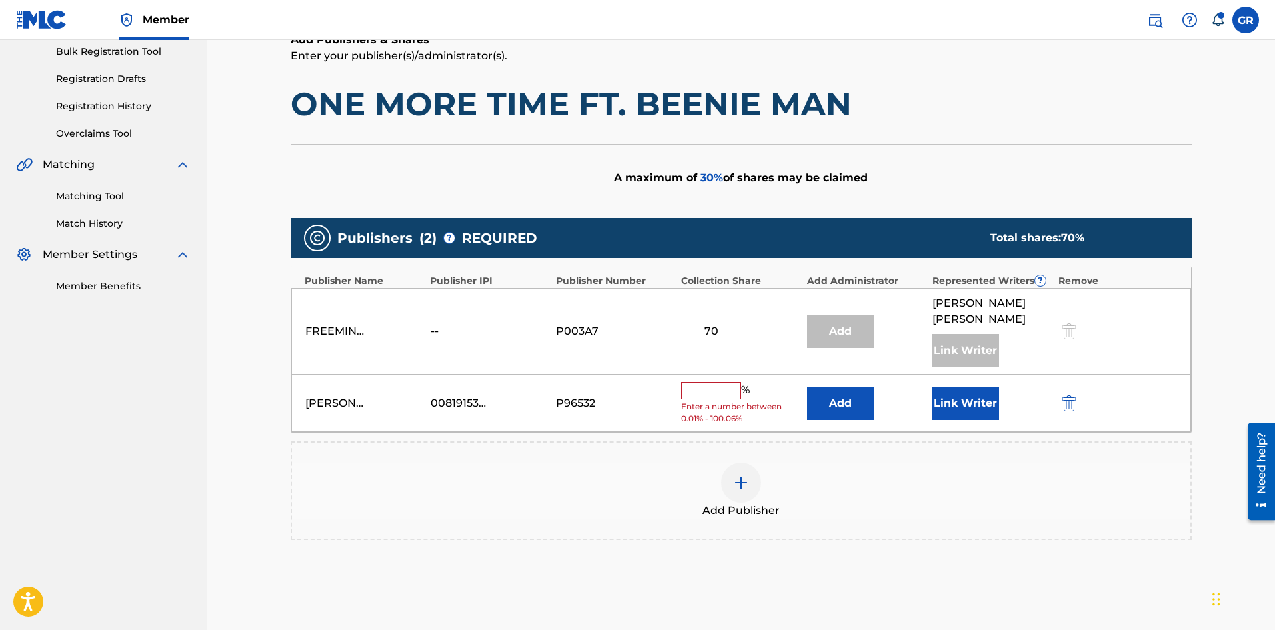
click at [848, 387] on button "Add" at bounding box center [840, 403] width 67 height 33
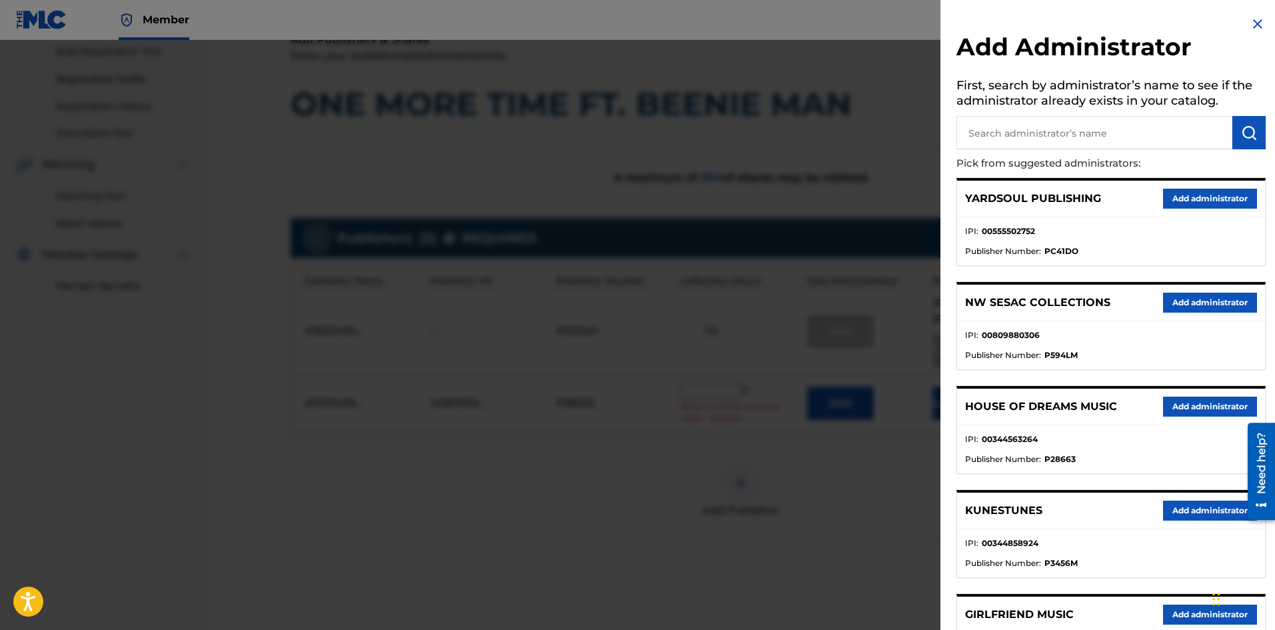
click at [1005, 134] on input "text" at bounding box center [1095, 132] width 276 height 33
type input "NW COLL"
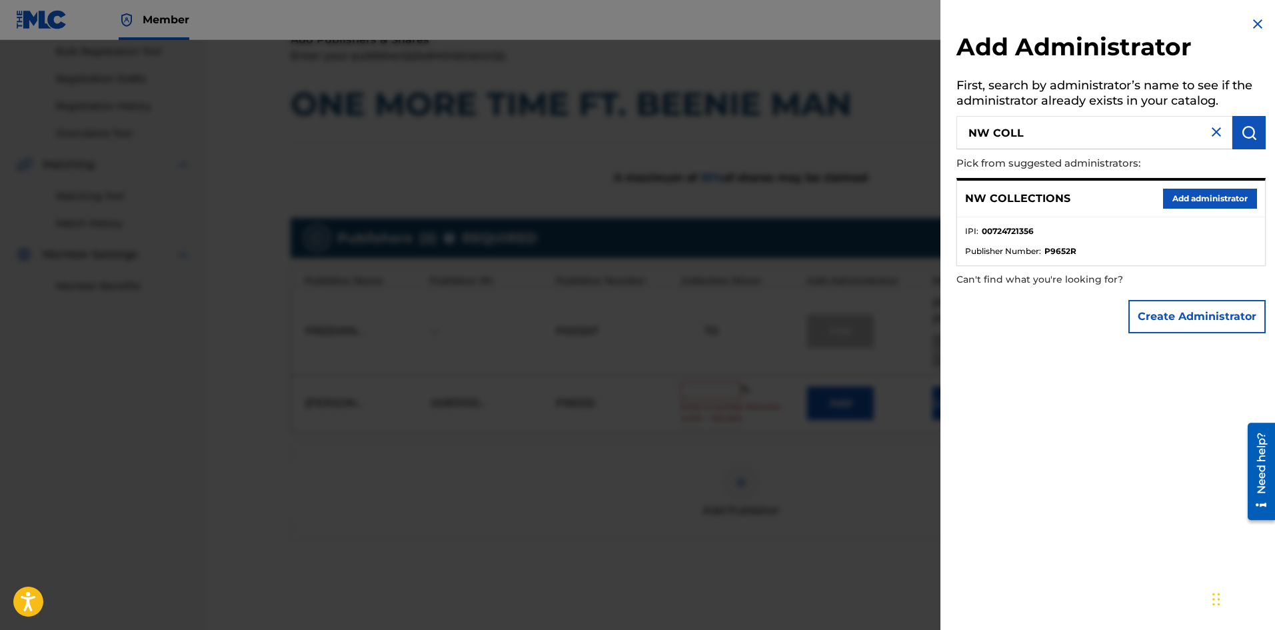
click at [1176, 195] on button "Add administrator" at bounding box center [1210, 199] width 94 height 20
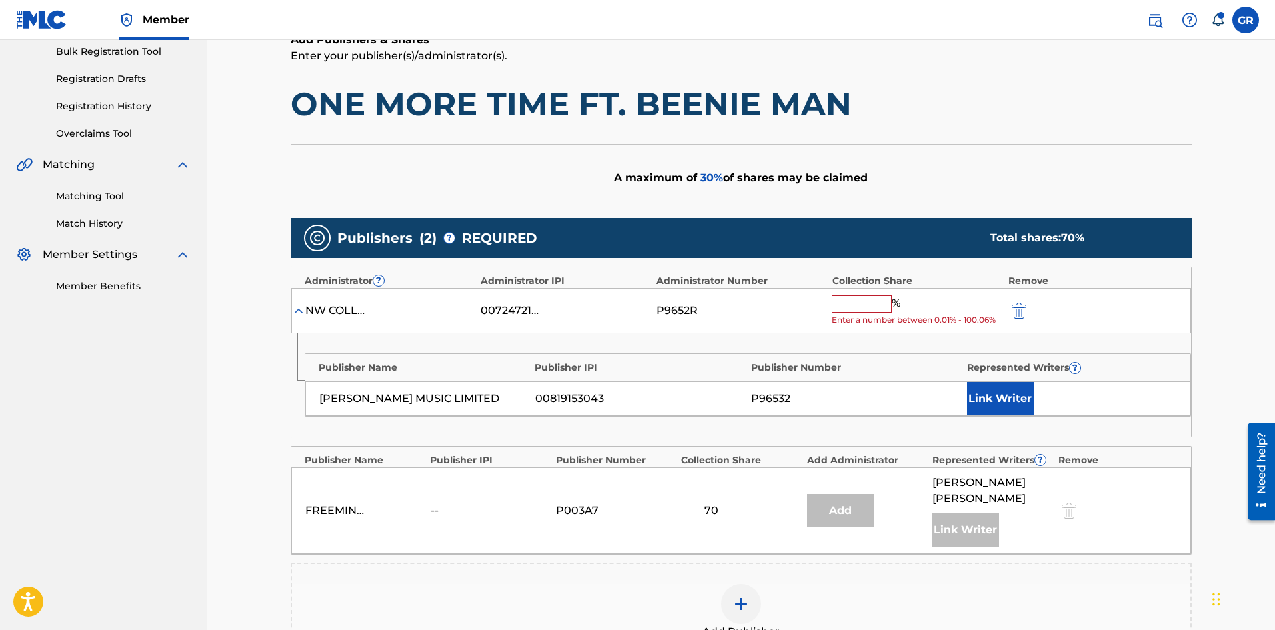
click at [851, 301] on input "text" at bounding box center [862, 303] width 60 height 17
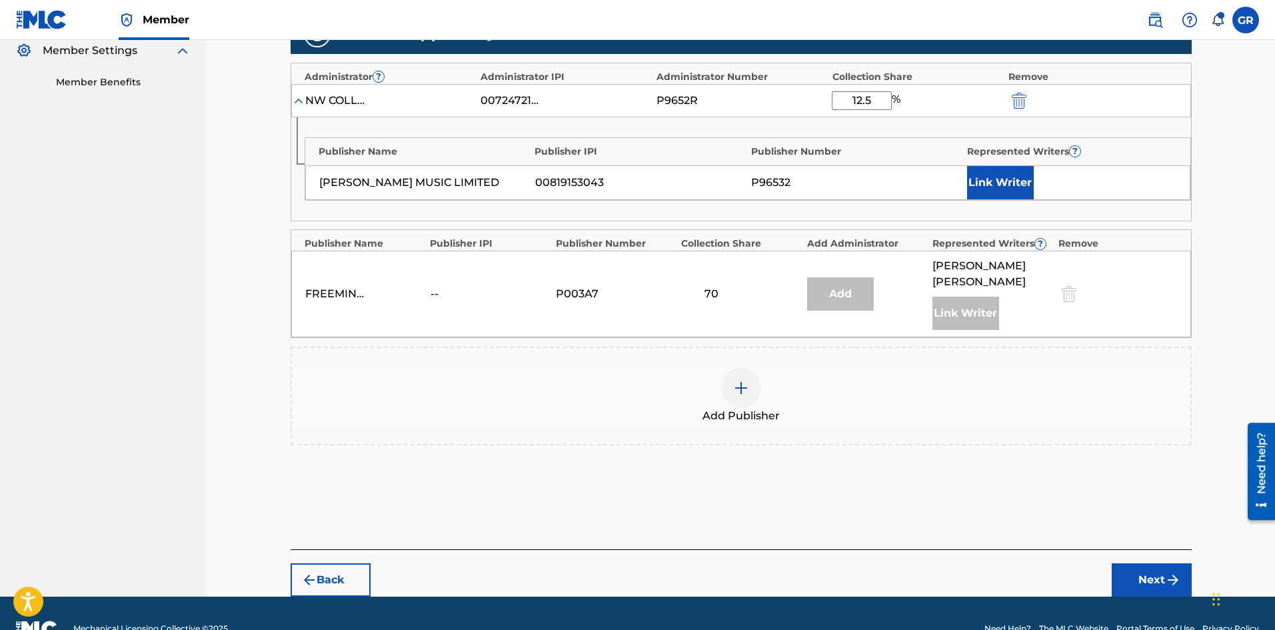
scroll to position [418, 0]
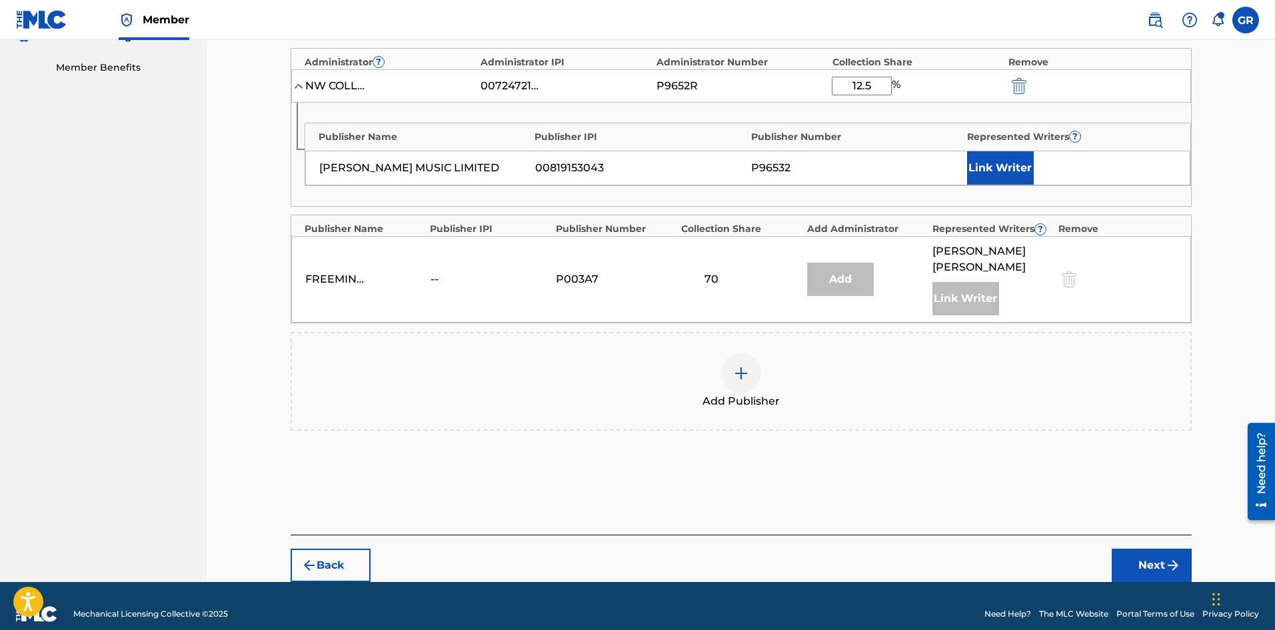
type input "12.5"
click at [1145, 549] on button "Next" at bounding box center [1152, 565] width 80 height 33
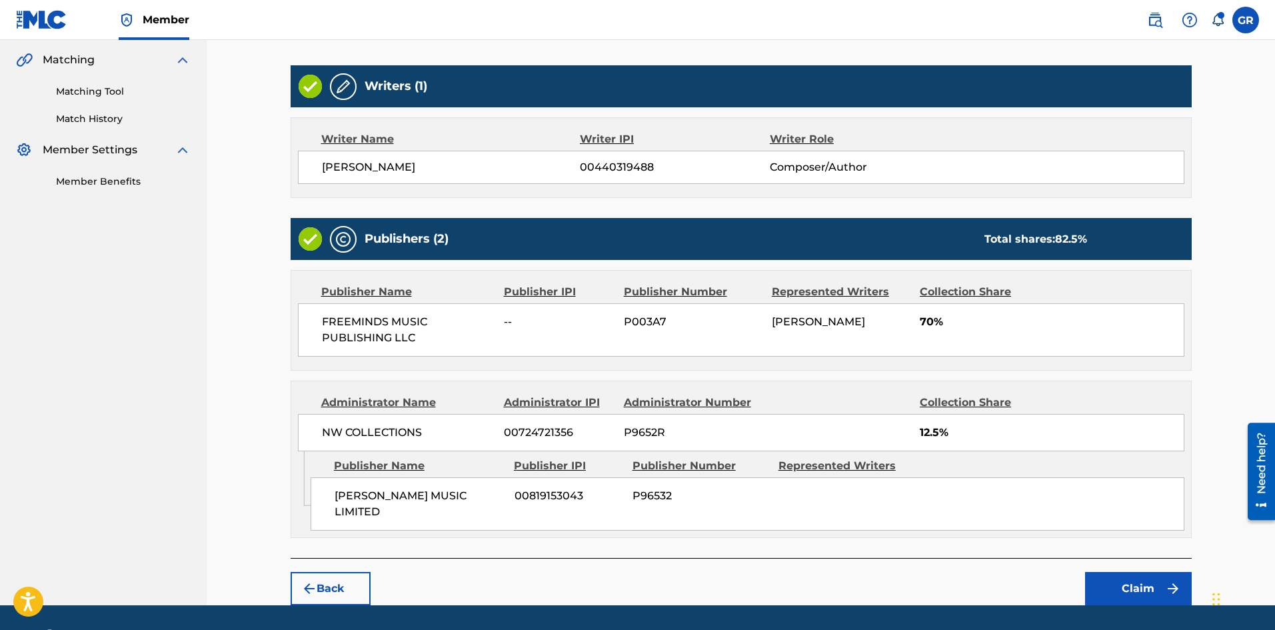
scroll to position [331, 0]
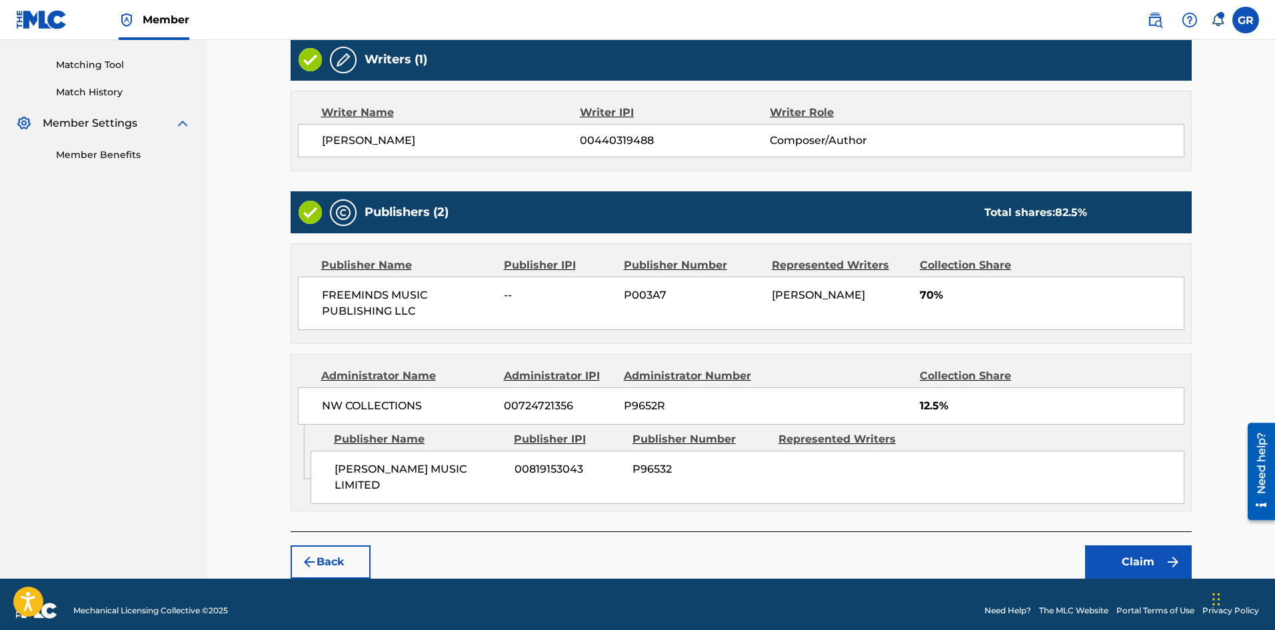
click at [1140, 545] on button "Claim" at bounding box center [1138, 561] width 107 height 33
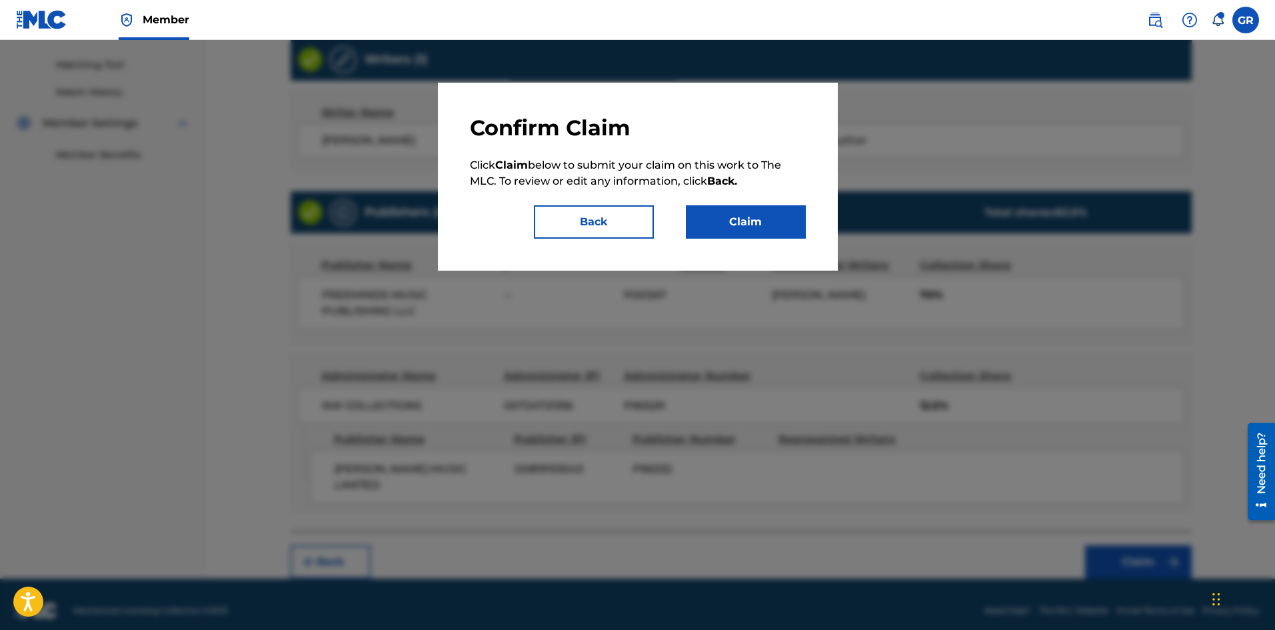
click at [768, 221] on button "Claim" at bounding box center [746, 221] width 120 height 33
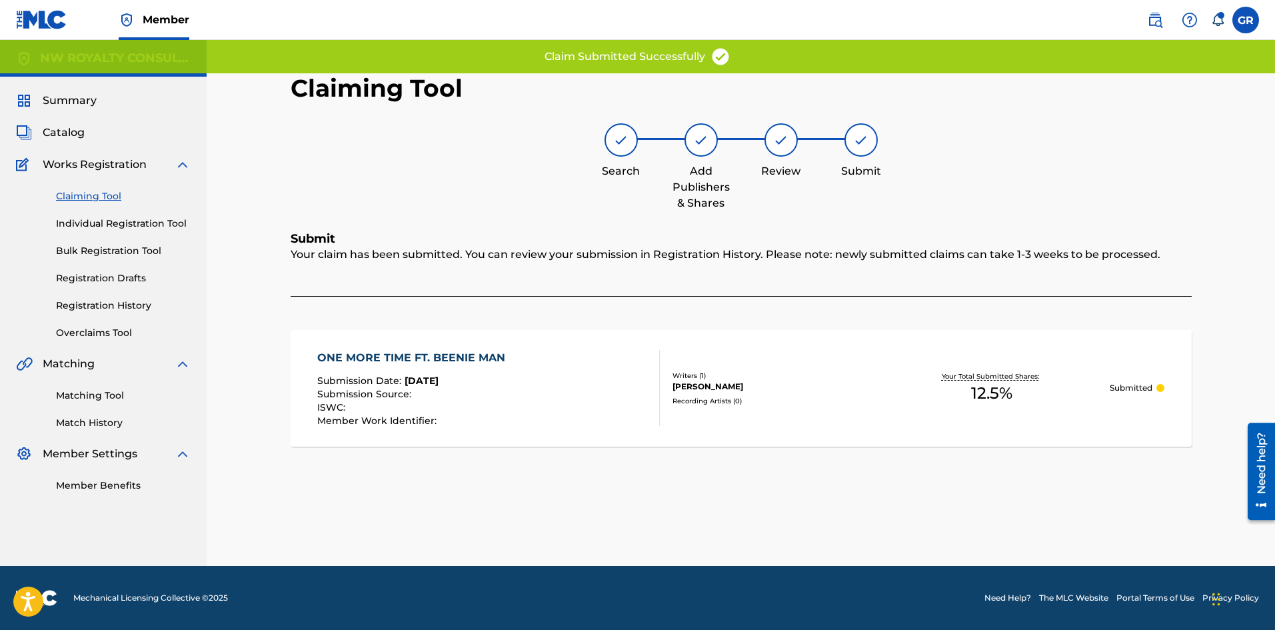
scroll to position [0, 0]
click at [92, 194] on link "Claiming Tool" at bounding box center [123, 196] width 135 height 14
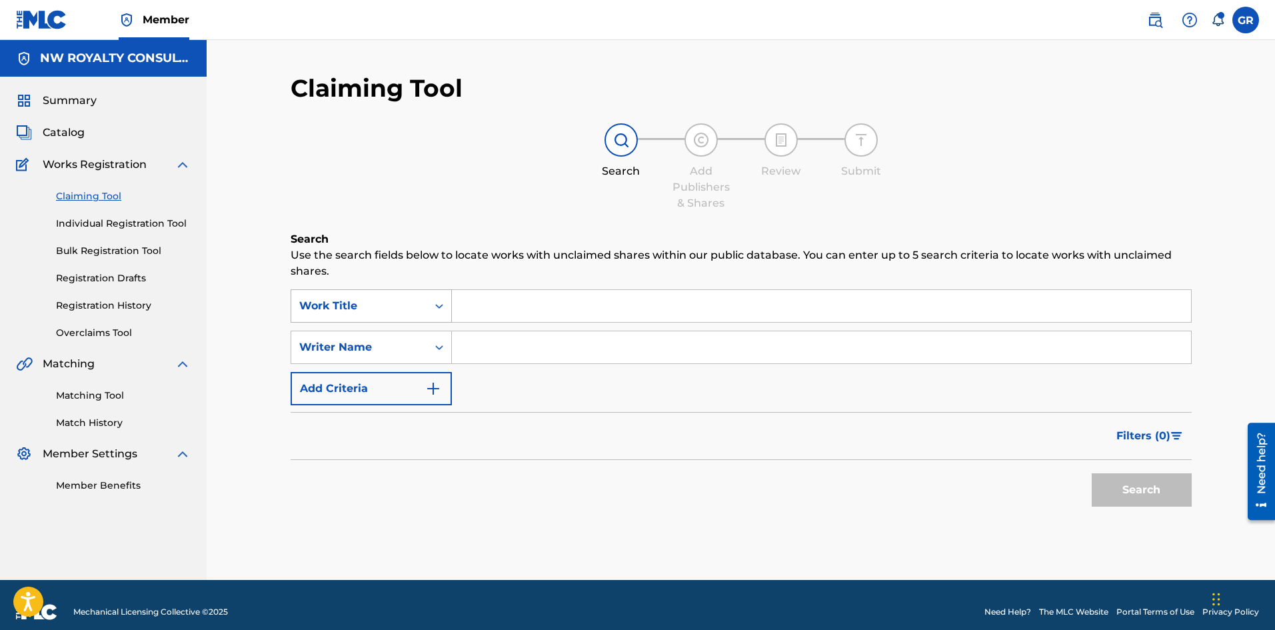
click at [443, 307] on icon "Search Form" at bounding box center [439, 305] width 13 height 13
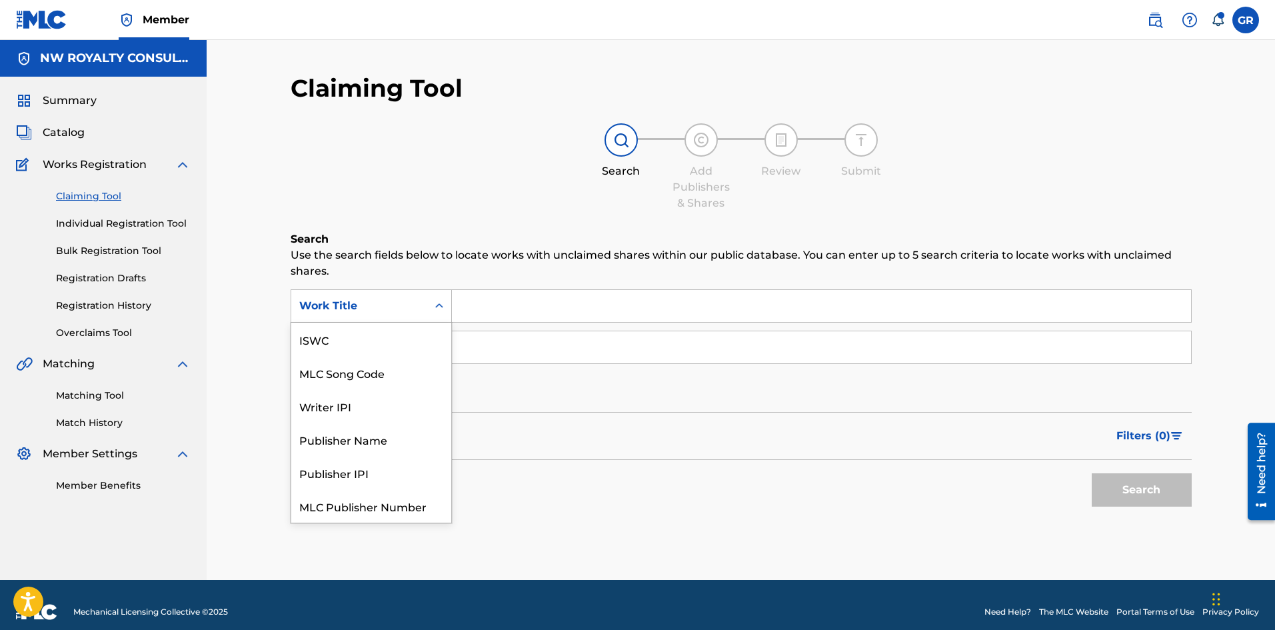
scroll to position [33, 0]
click at [385, 339] on div "MLC Song Code" at bounding box center [371, 339] width 160 height 33
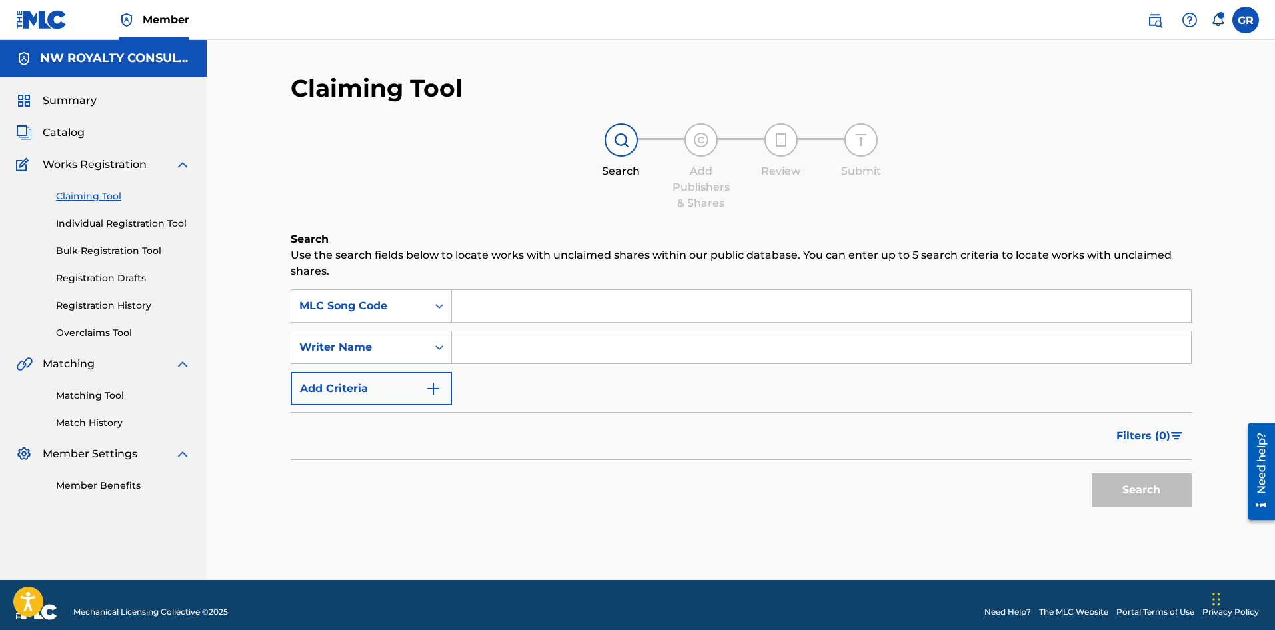
click at [485, 301] on input "Search Form" at bounding box center [821, 306] width 739 height 32
paste input "OD2SNC"
type input "OD2SNC"
click at [411, 350] on div "Writer Name" at bounding box center [359, 347] width 120 height 16
click at [500, 349] on input "Search Form" at bounding box center [821, 347] width 739 height 32
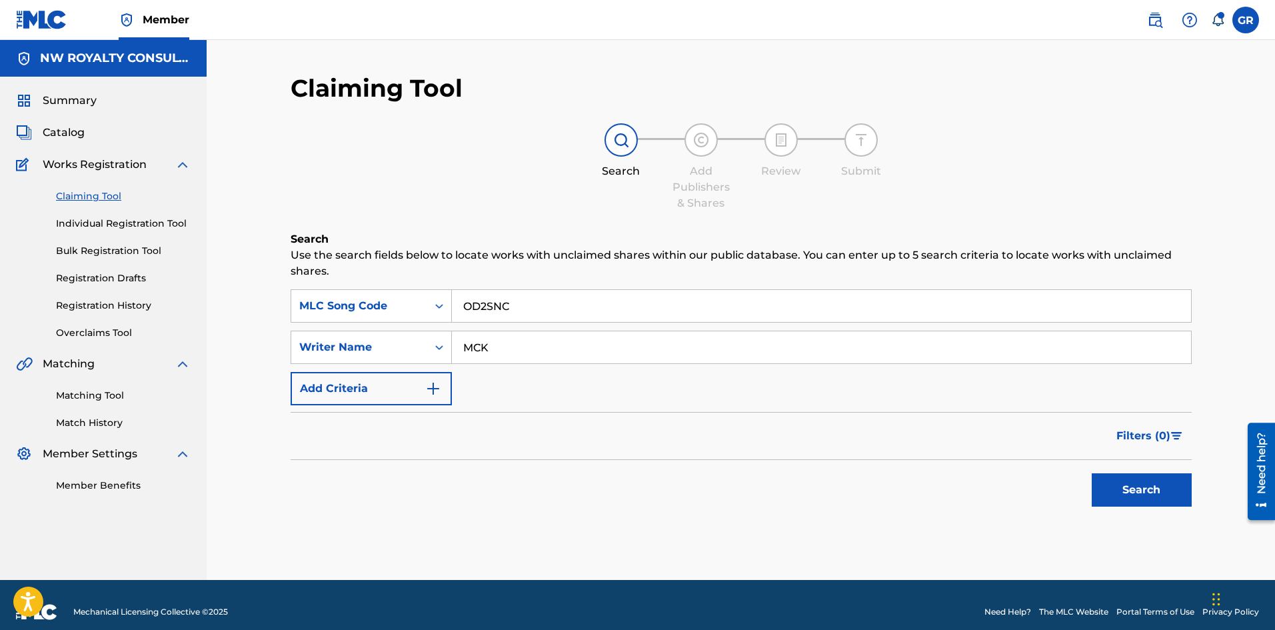
type input "[PERSON_NAME]"
click at [1137, 489] on button "Search" at bounding box center [1142, 489] width 100 height 33
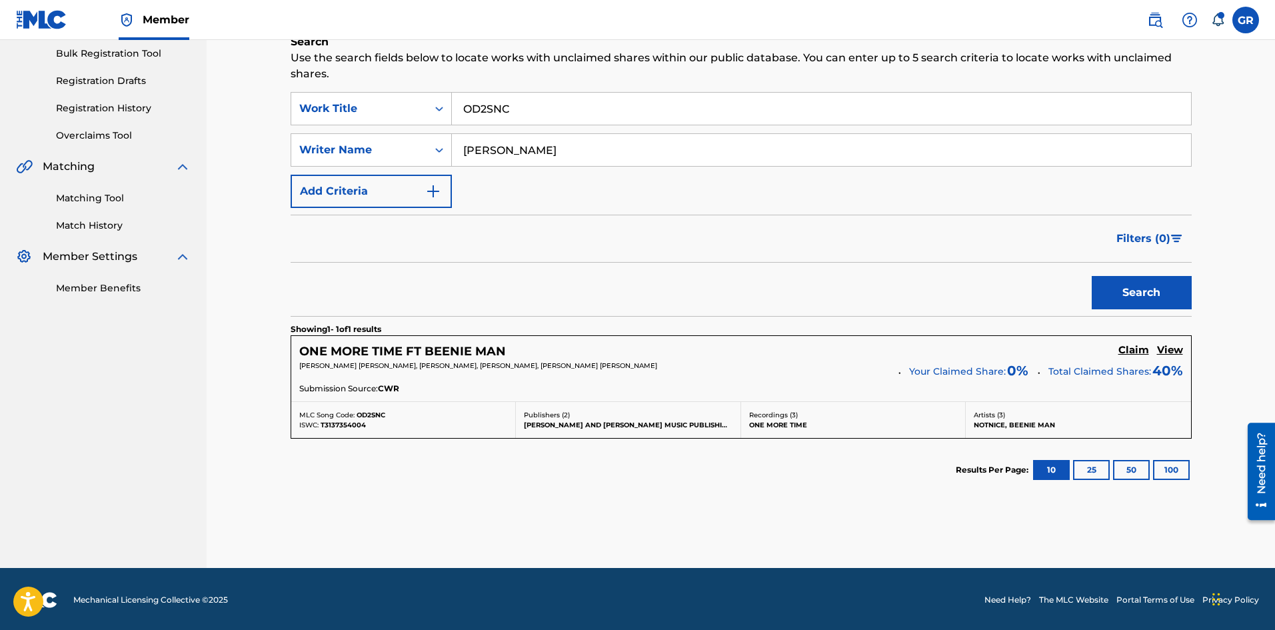
scroll to position [199, 0]
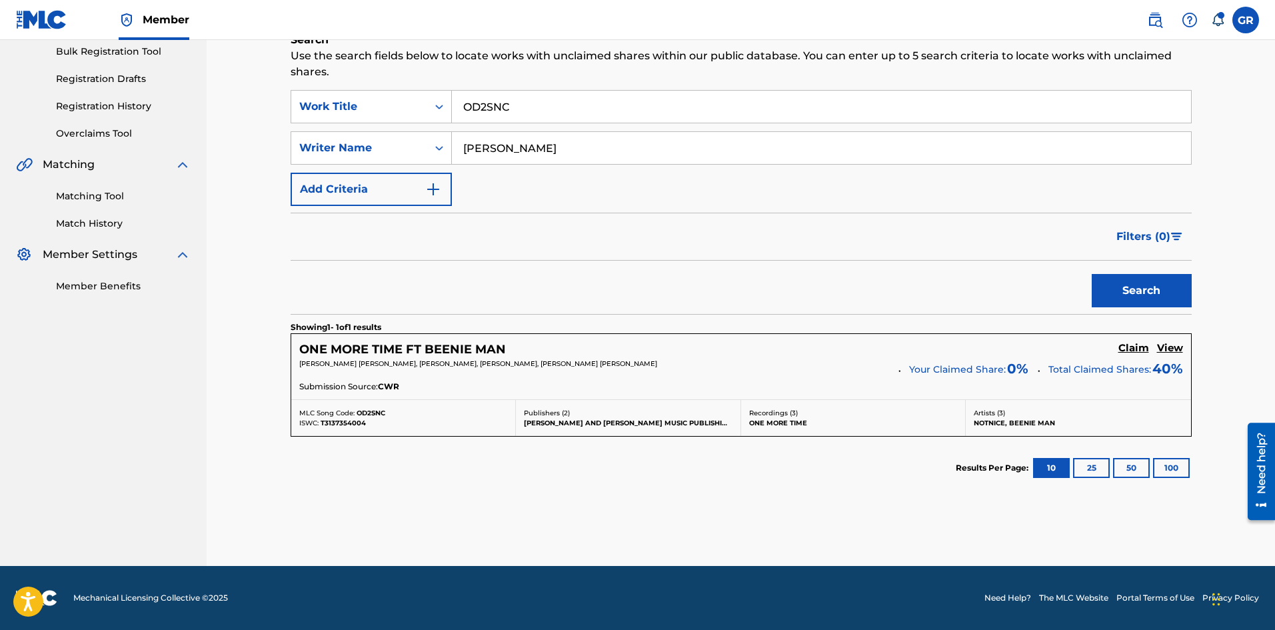
click at [1134, 346] on h5 "Claim" at bounding box center [1134, 348] width 31 height 13
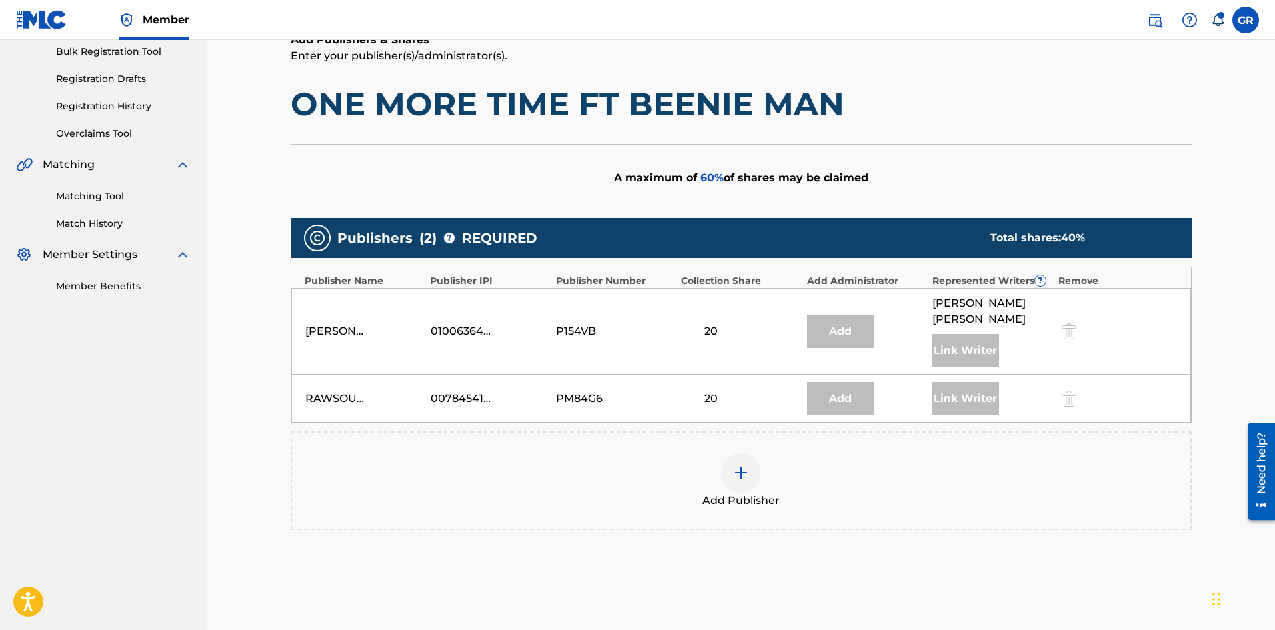
click at [740, 465] on img at bounding box center [741, 473] width 16 height 16
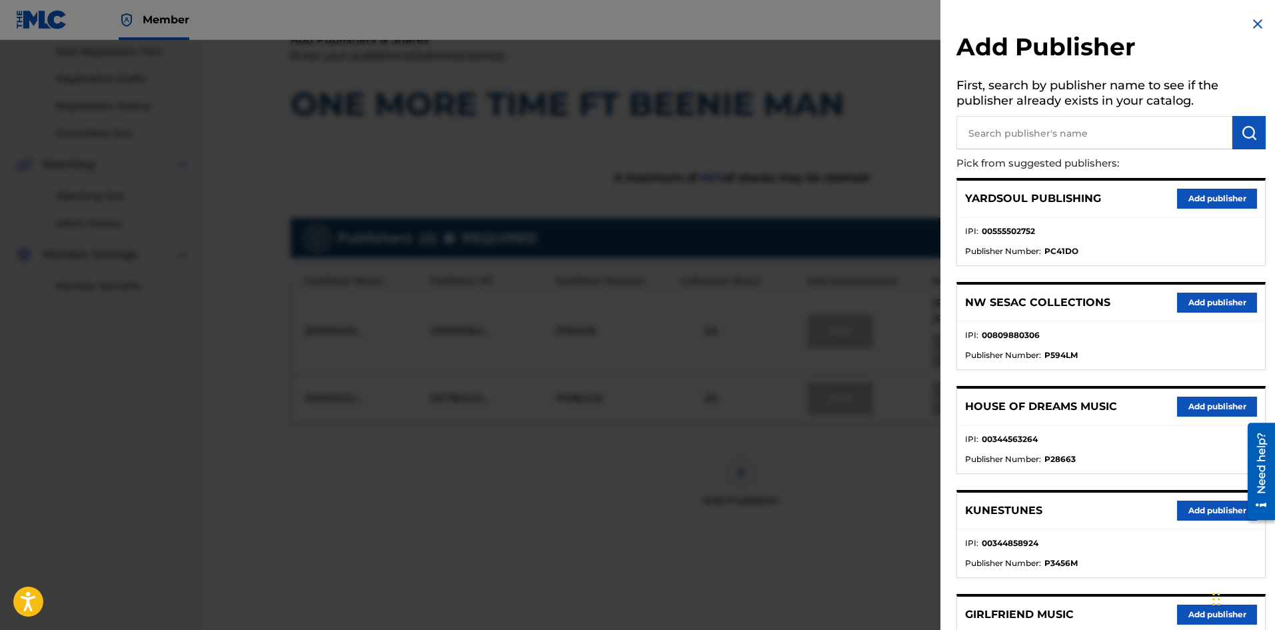
click at [1003, 129] on input "text" at bounding box center [1095, 132] width 276 height 33
type input "JACK"
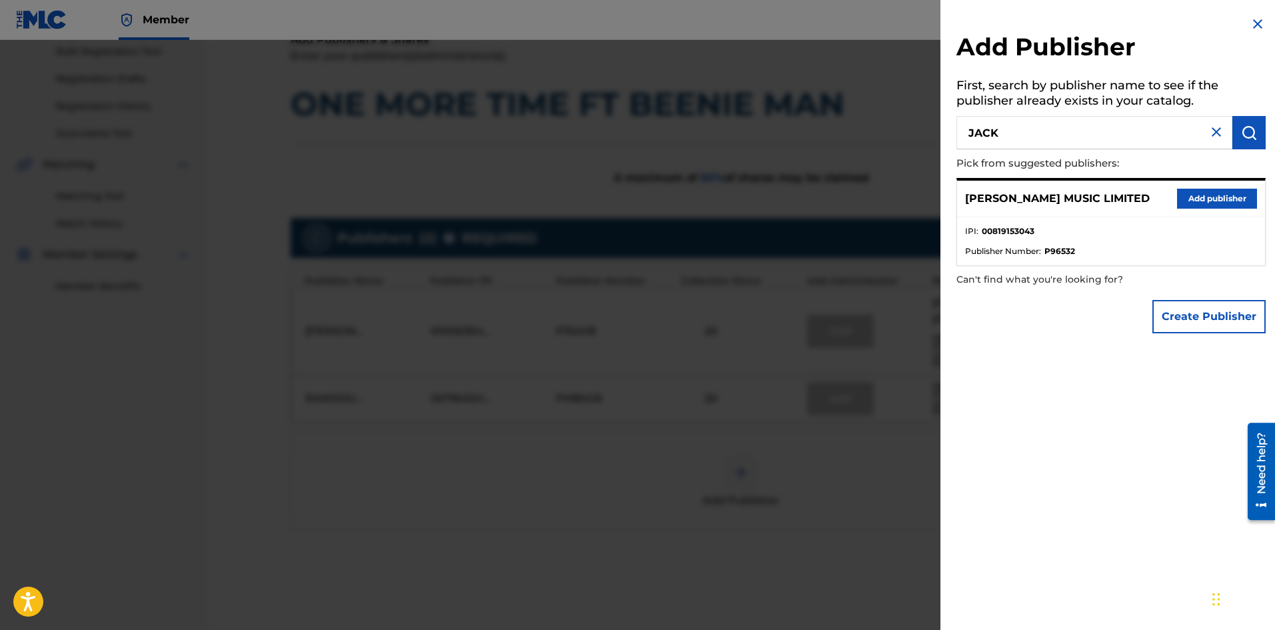
click at [1206, 195] on button "Add publisher" at bounding box center [1217, 199] width 80 height 20
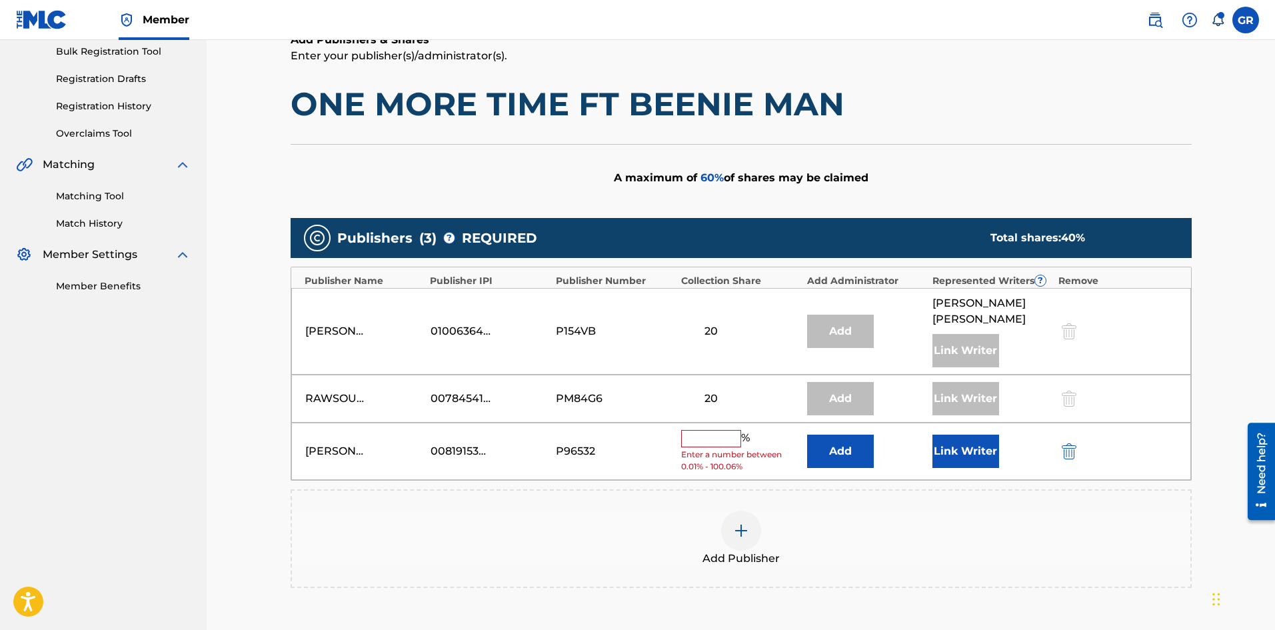
click at [846, 436] on button "Add" at bounding box center [840, 451] width 67 height 33
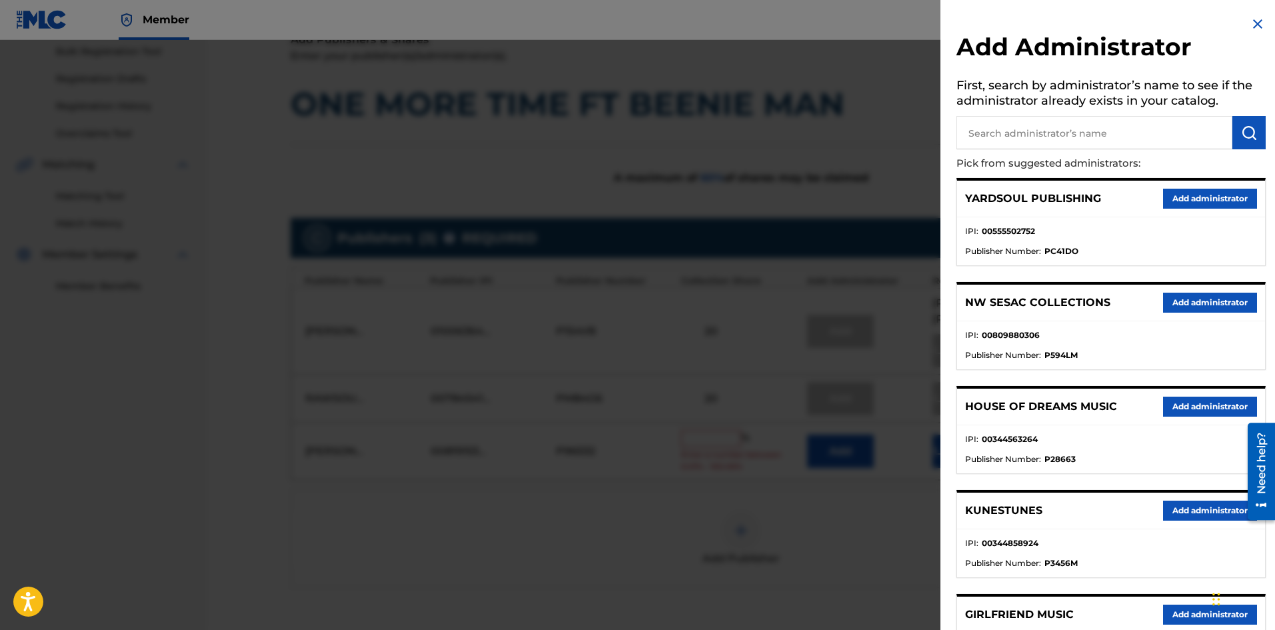
click at [1027, 130] on input "text" at bounding box center [1095, 132] width 276 height 33
type input "NW COLL"
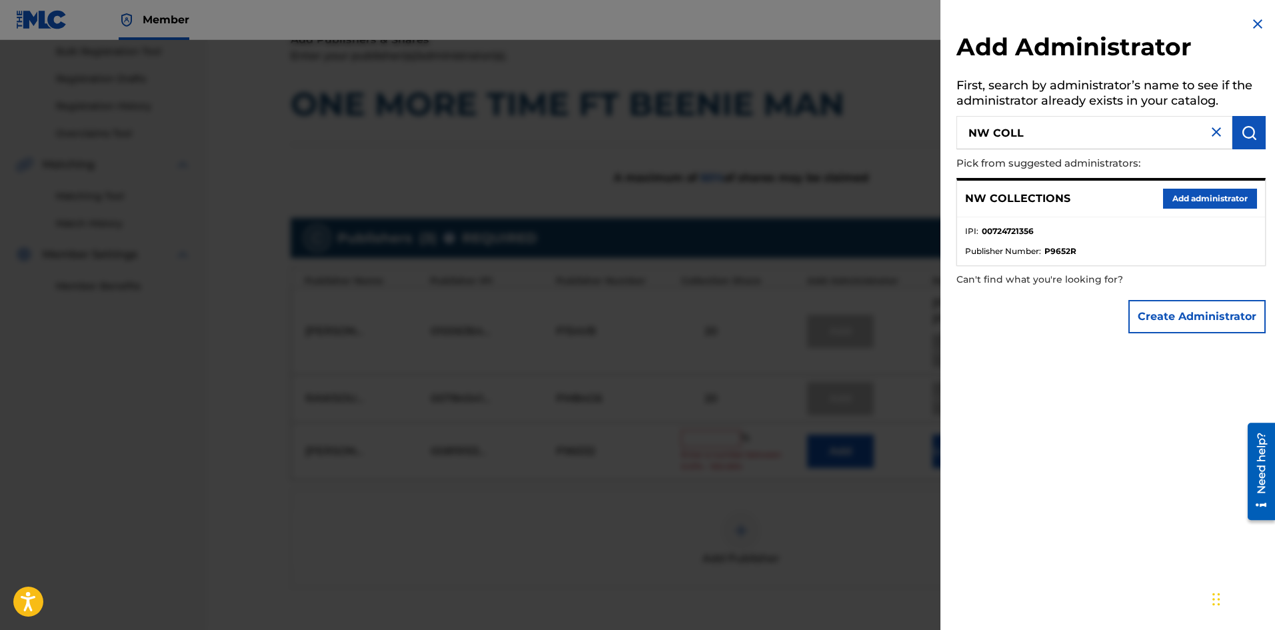
click at [1200, 201] on button "Add administrator" at bounding box center [1210, 199] width 94 height 20
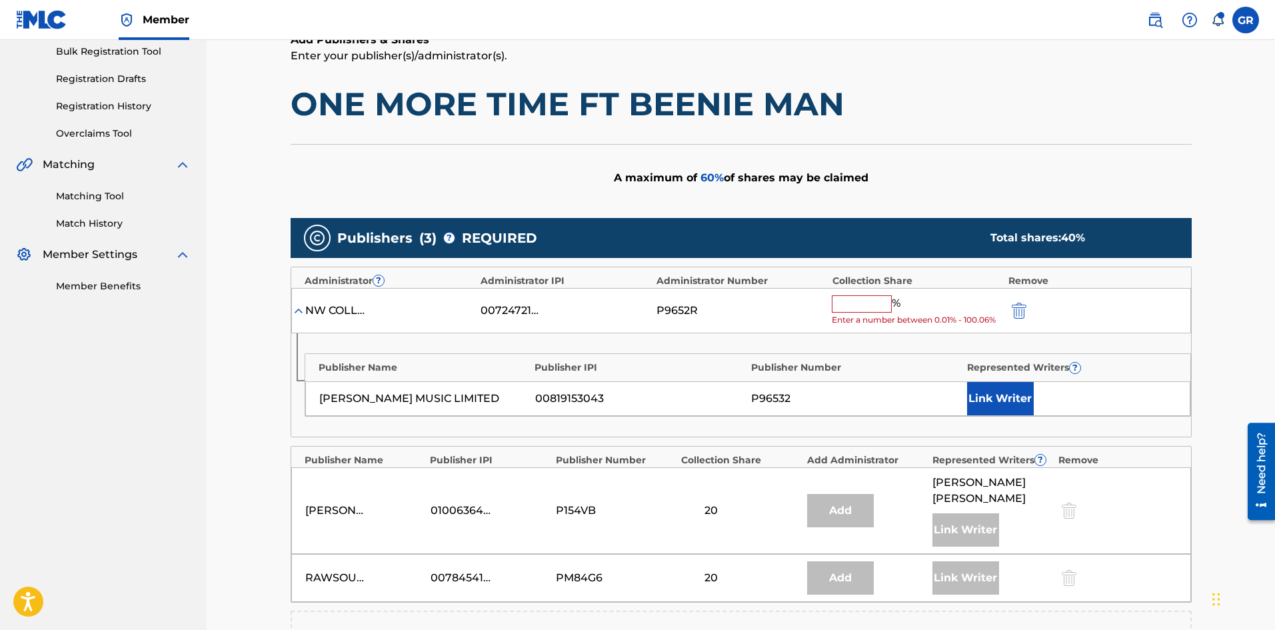
click at [857, 304] on input "text" at bounding box center [862, 303] width 60 height 17
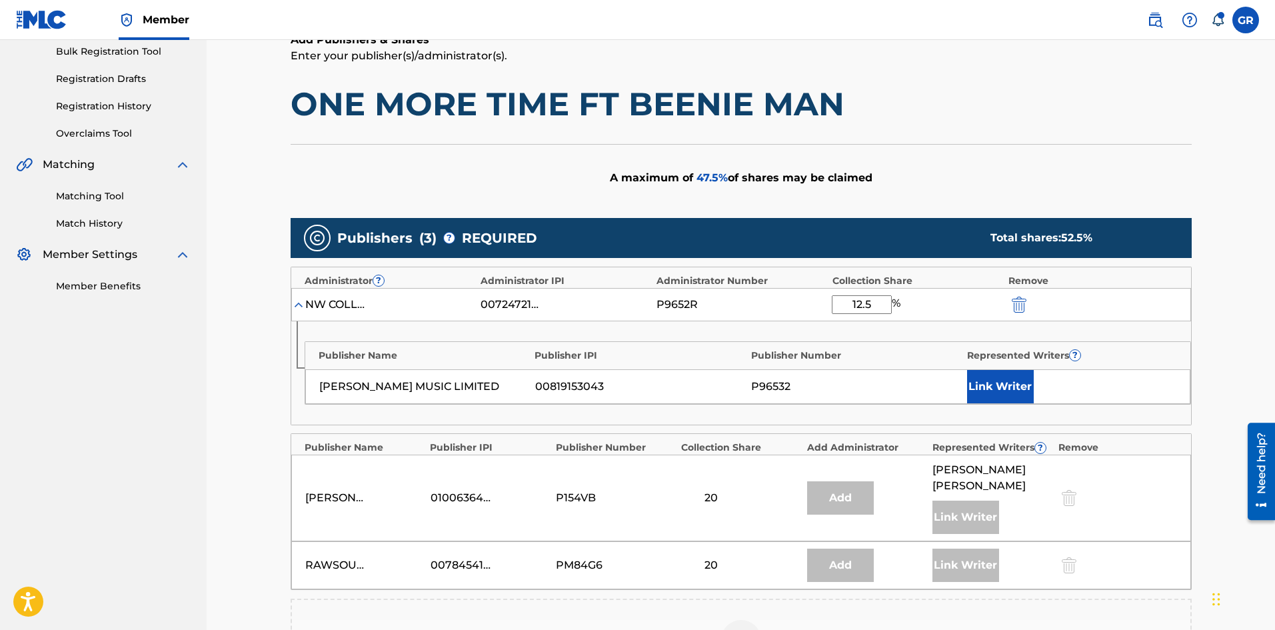
type input "12.5"
click at [999, 379] on button "Link Writer" at bounding box center [1000, 386] width 67 height 33
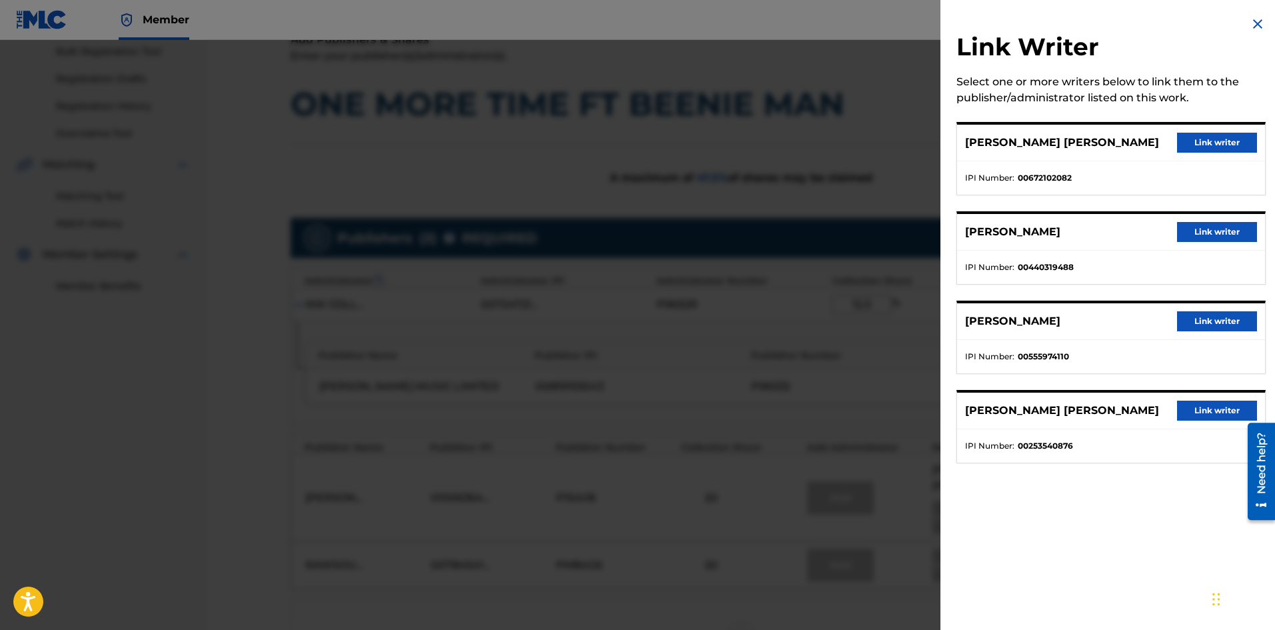
click at [1259, 26] on img at bounding box center [1258, 24] width 16 height 16
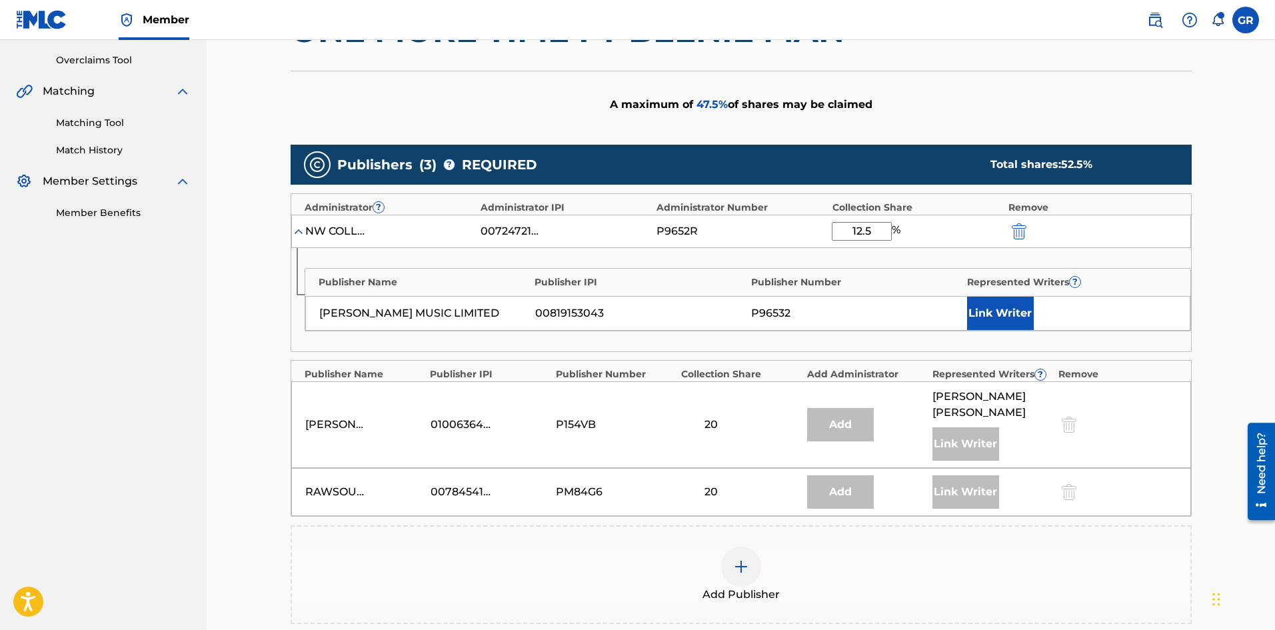
scroll to position [466, 0]
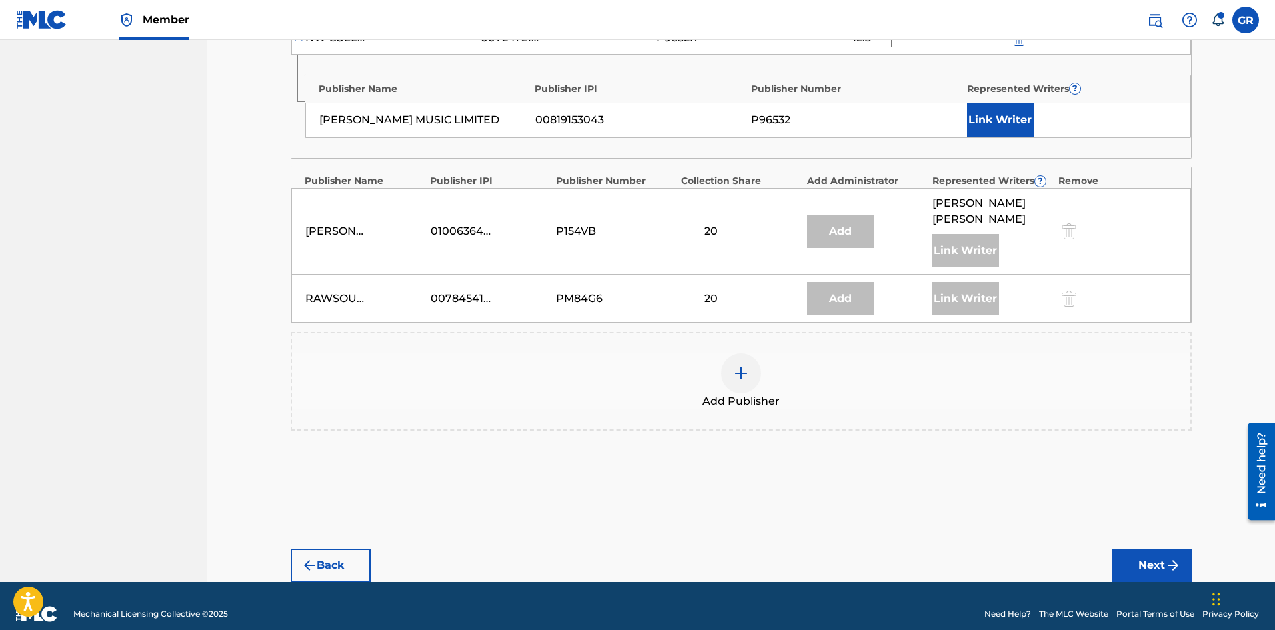
click at [1159, 549] on button "Next" at bounding box center [1152, 565] width 80 height 33
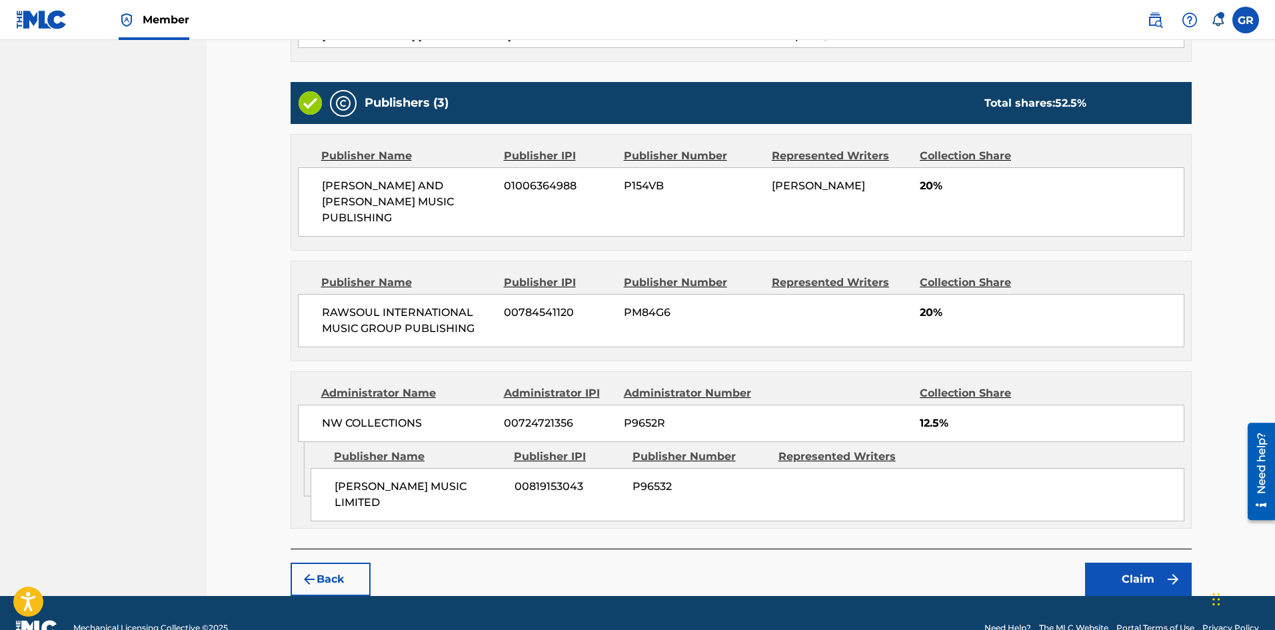
scroll to position [490, 0]
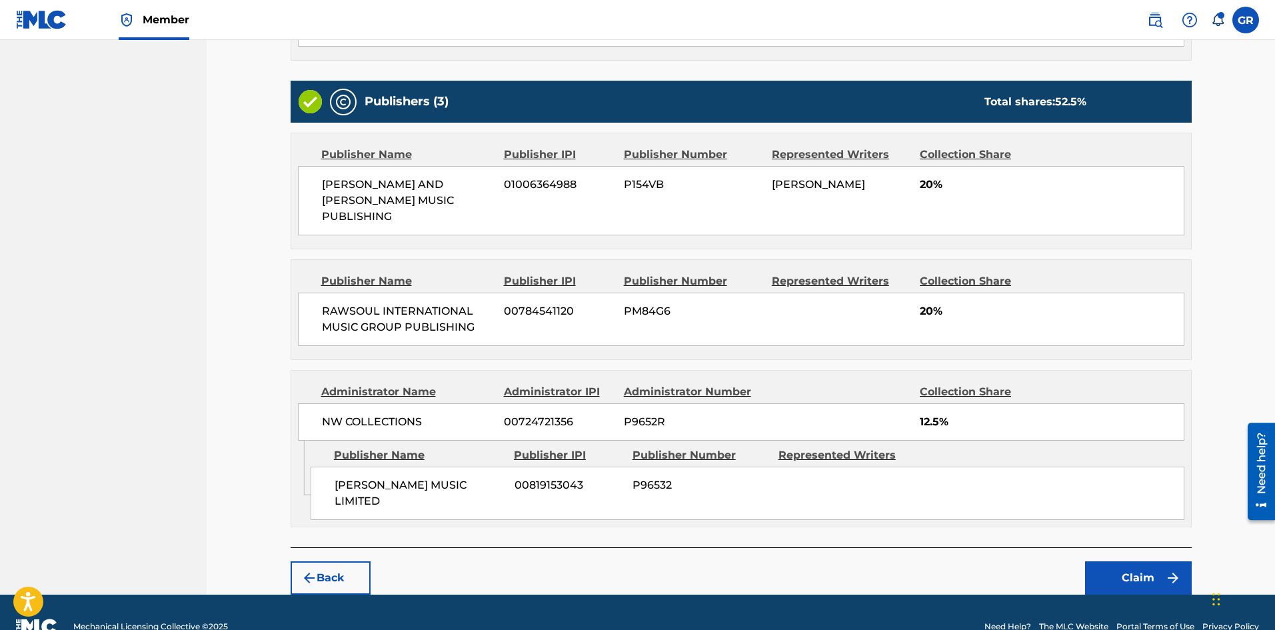
click at [1145, 561] on button "Claim" at bounding box center [1138, 577] width 107 height 33
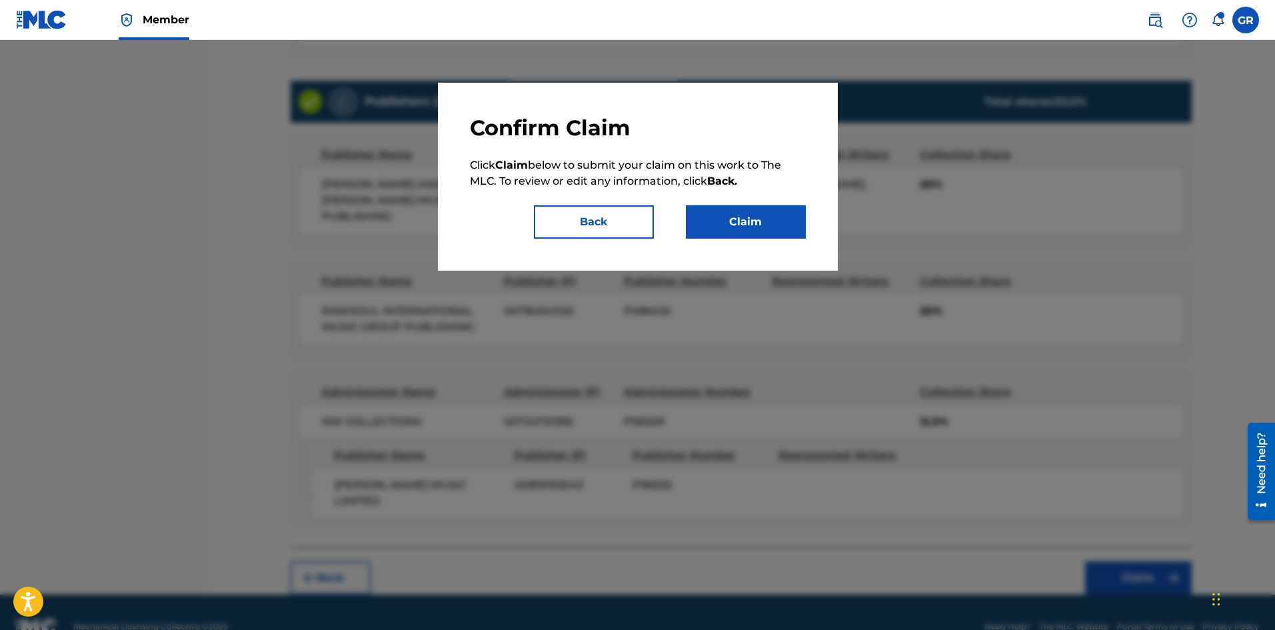
click at [737, 214] on button "Claim" at bounding box center [746, 221] width 120 height 33
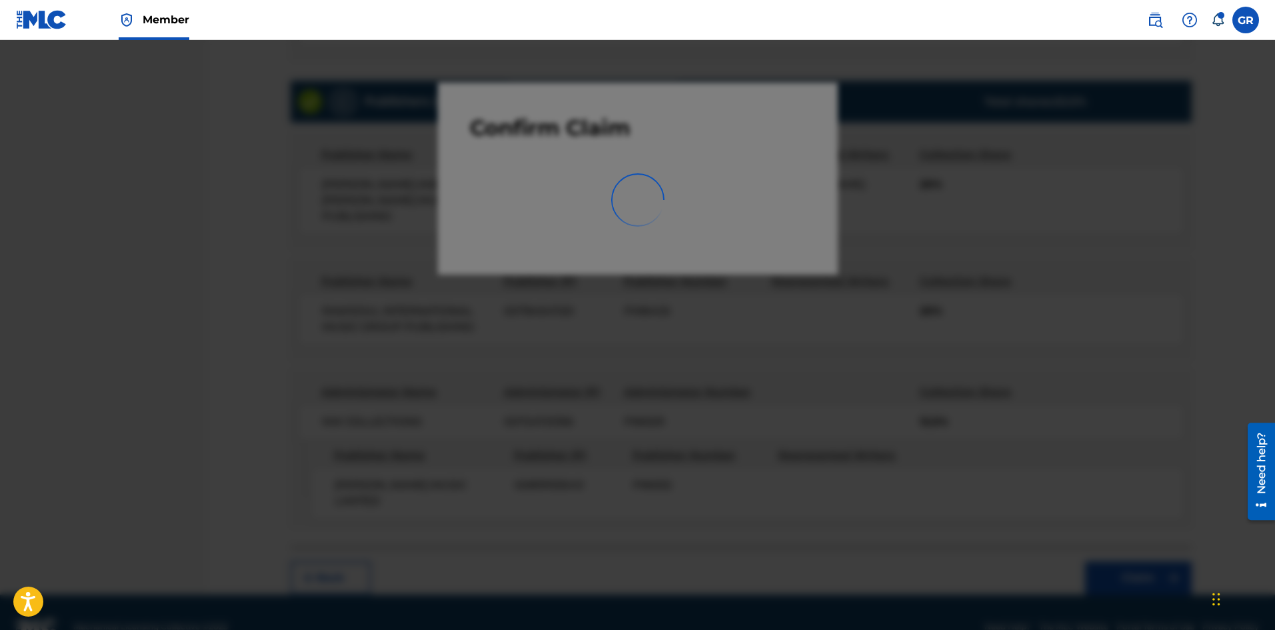
scroll to position [0, 0]
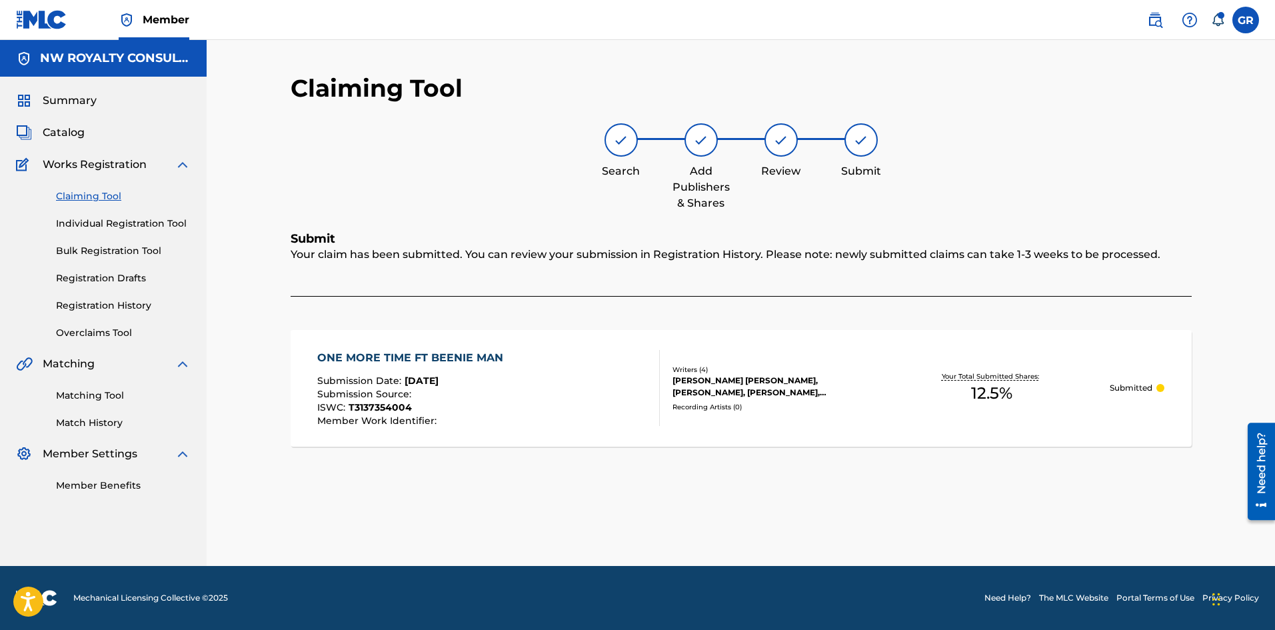
click at [71, 133] on span "Catalog" at bounding box center [64, 133] width 42 height 16
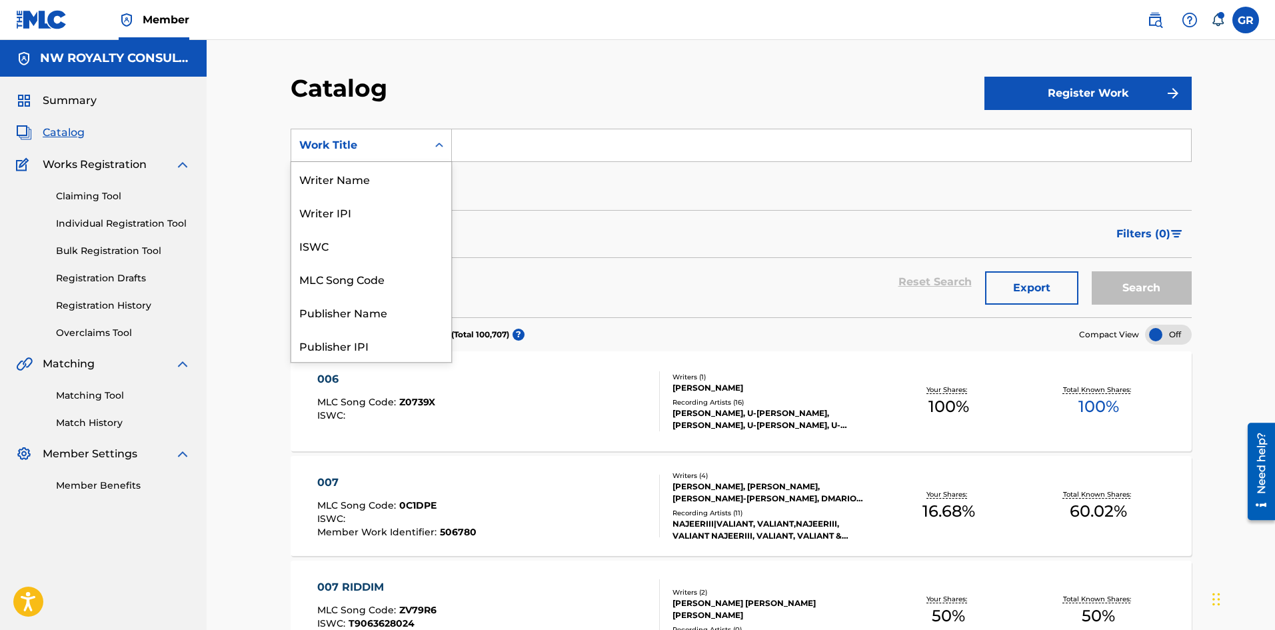
click at [393, 145] on div "Work Title" at bounding box center [359, 145] width 120 height 16
click at [378, 217] on div "MLC Song Code" at bounding box center [371, 211] width 160 height 33
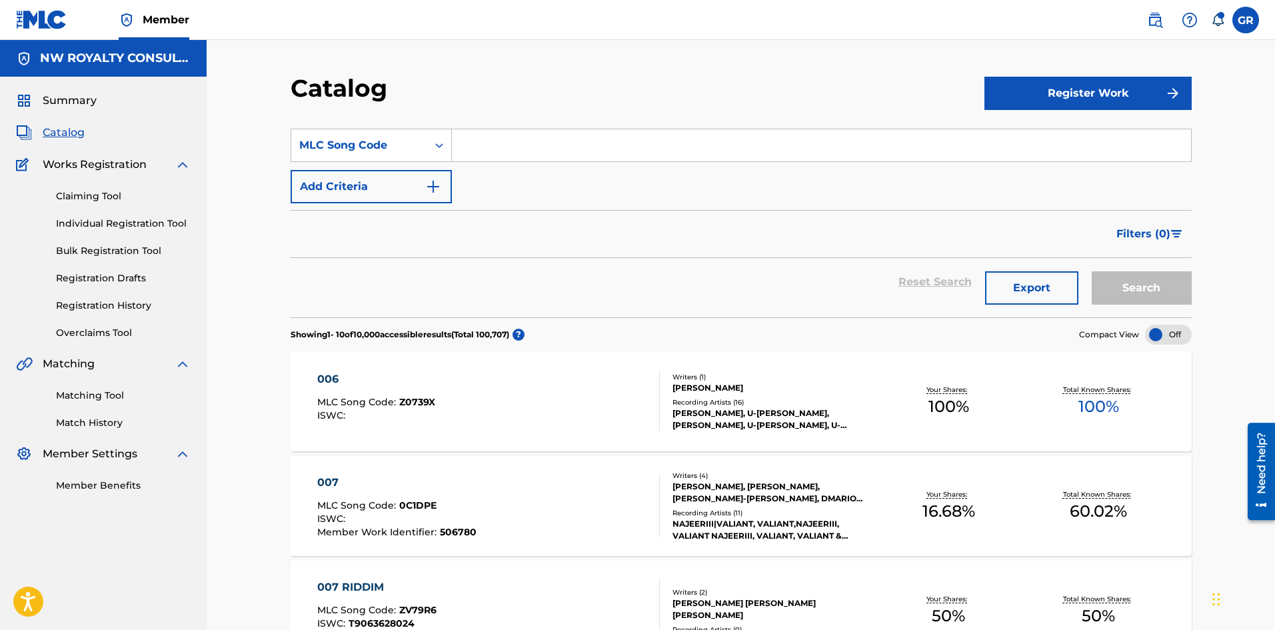
click at [474, 141] on input "Search Form" at bounding box center [821, 145] width 739 height 32
paste input "OL64XV"
type input "OL64XV"
click at [1149, 282] on button "Search" at bounding box center [1142, 287] width 100 height 33
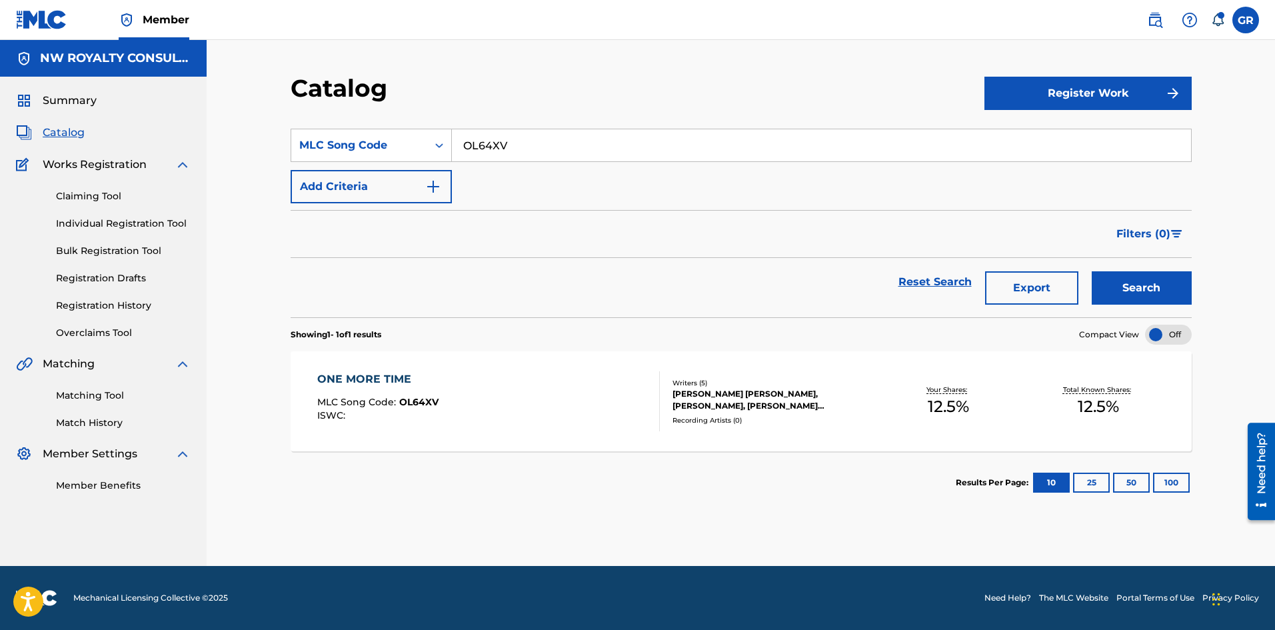
click at [368, 377] on div "ONE MORE TIME" at bounding box center [377, 379] width 121 height 16
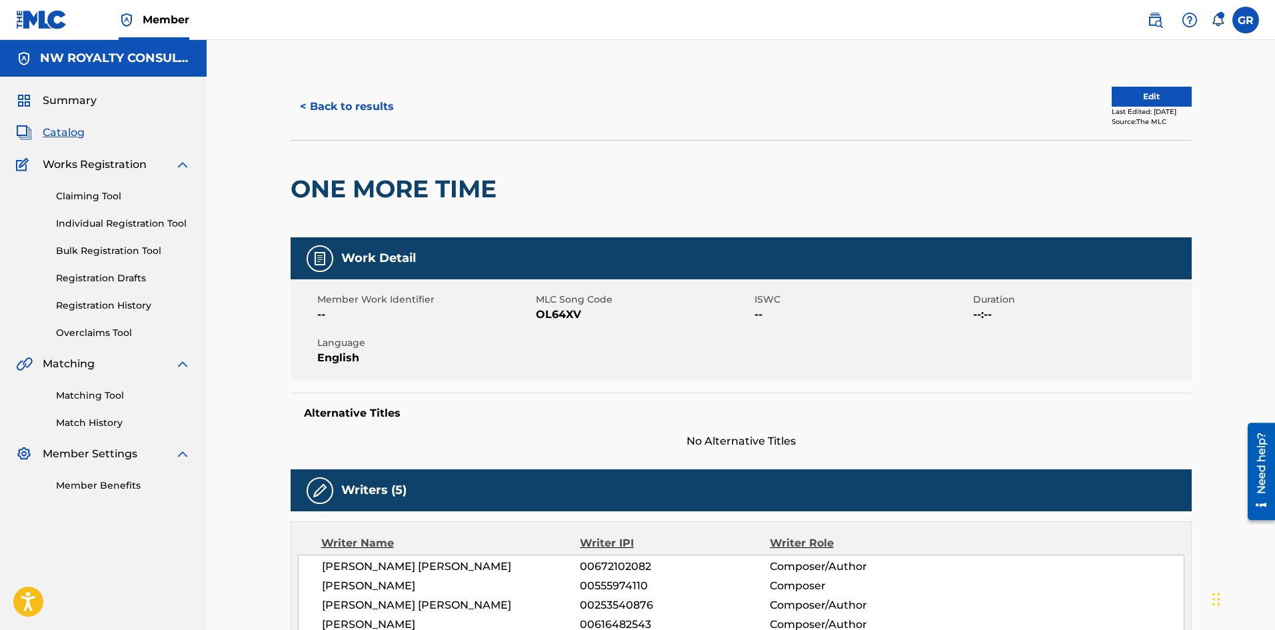
click at [1139, 89] on button "Edit" at bounding box center [1152, 97] width 80 height 20
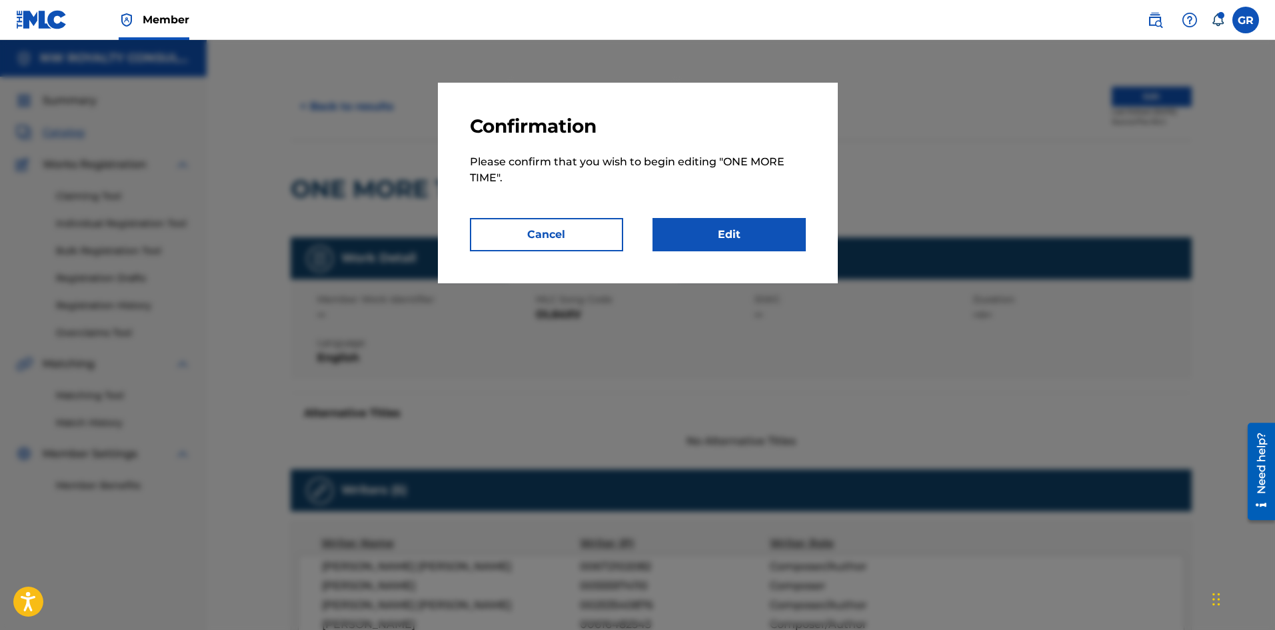
click at [741, 231] on link "Edit" at bounding box center [729, 234] width 153 height 33
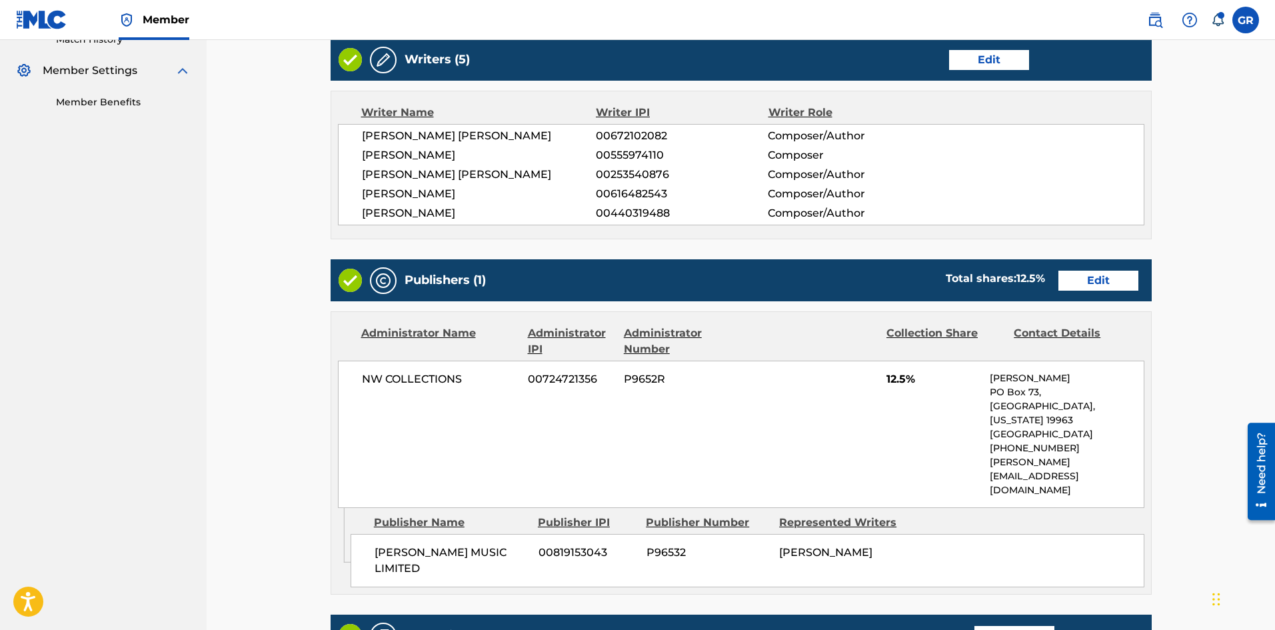
scroll to position [561, 0]
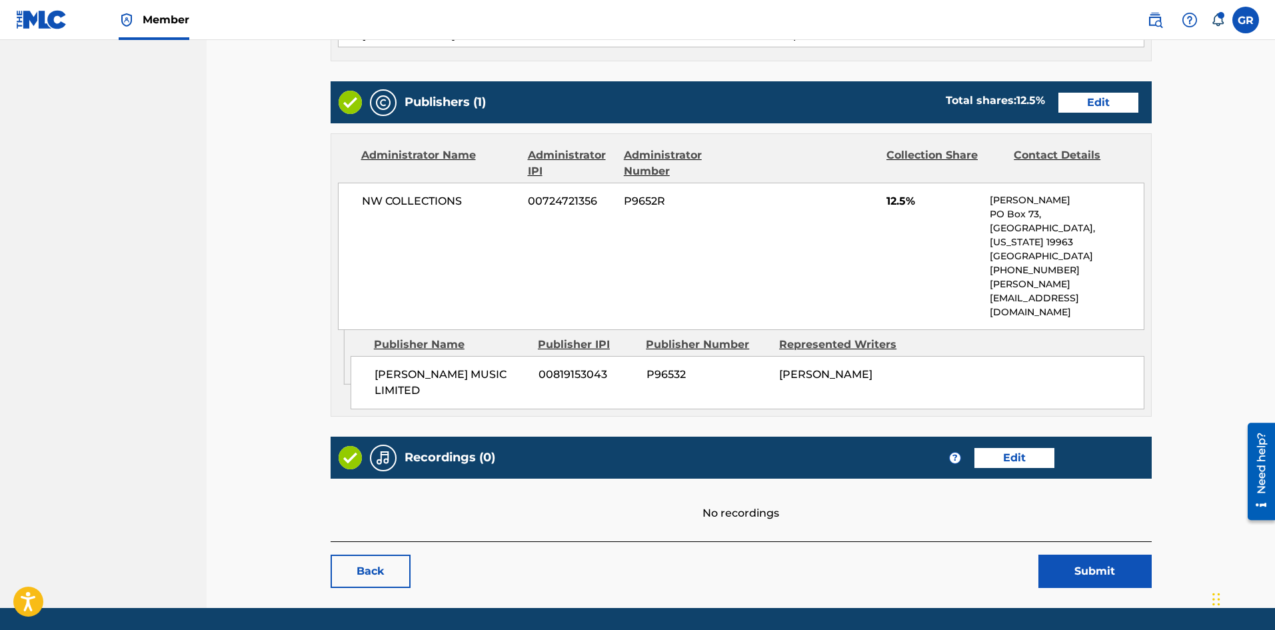
click at [1009, 448] on link "Edit" at bounding box center [1015, 458] width 80 height 20
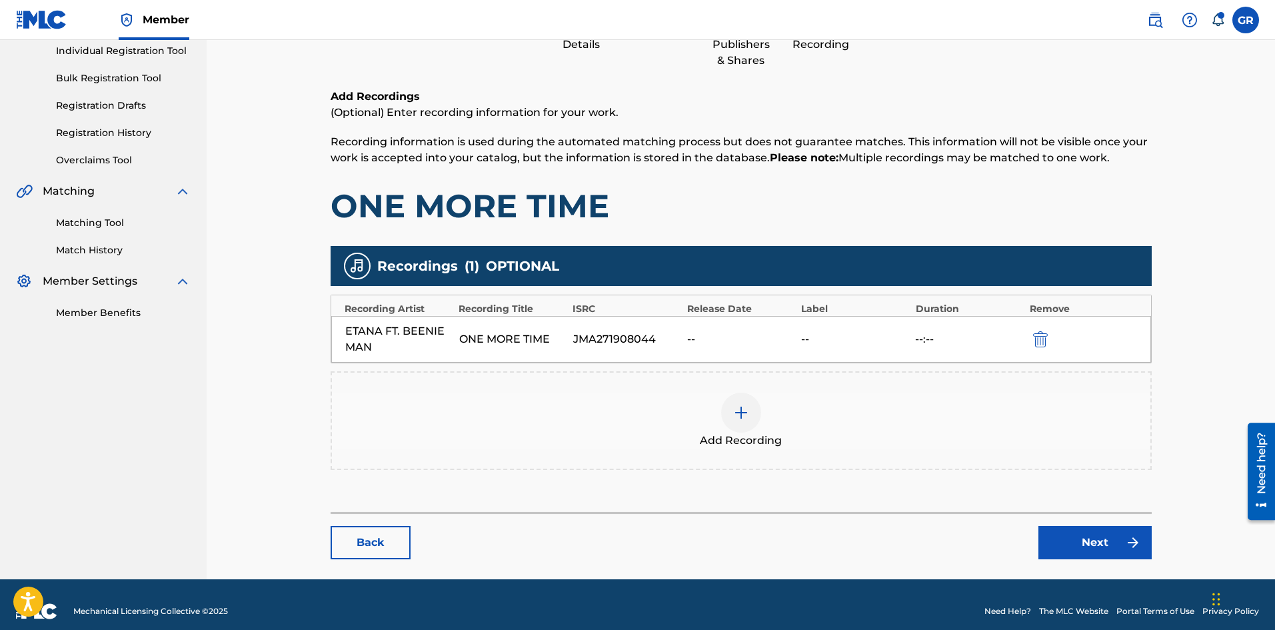
scroll to position [186, 0]
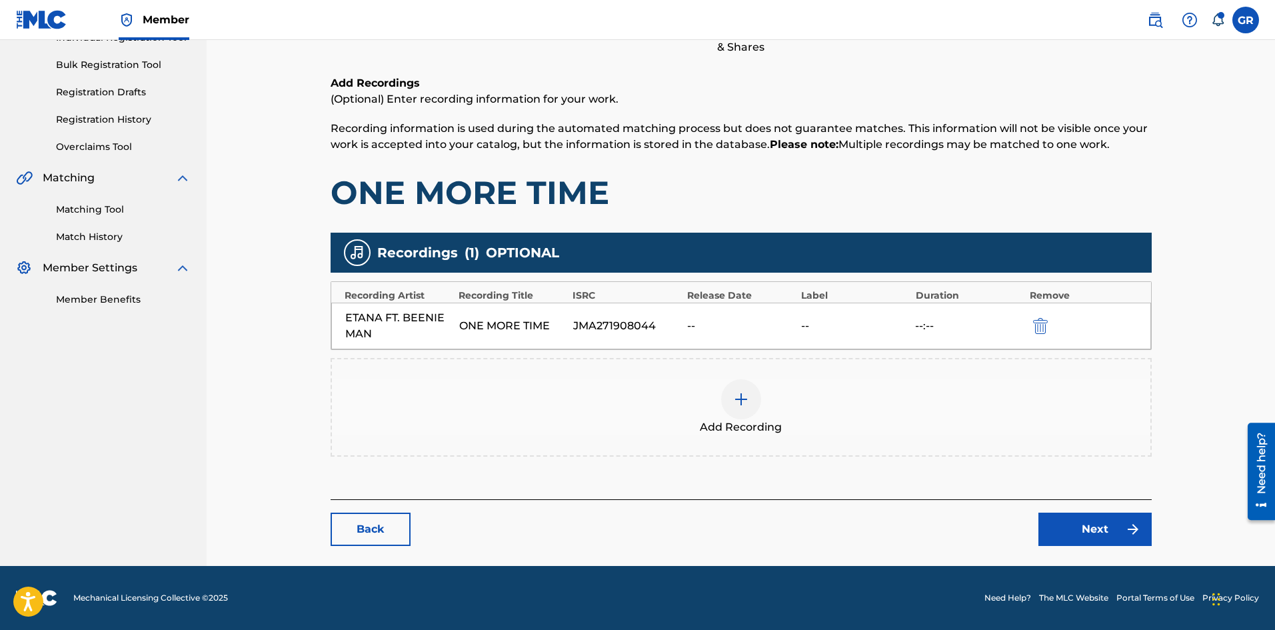
click at [383, 527] on link "Back" at bounding box center [371, 529] width 80 height 33
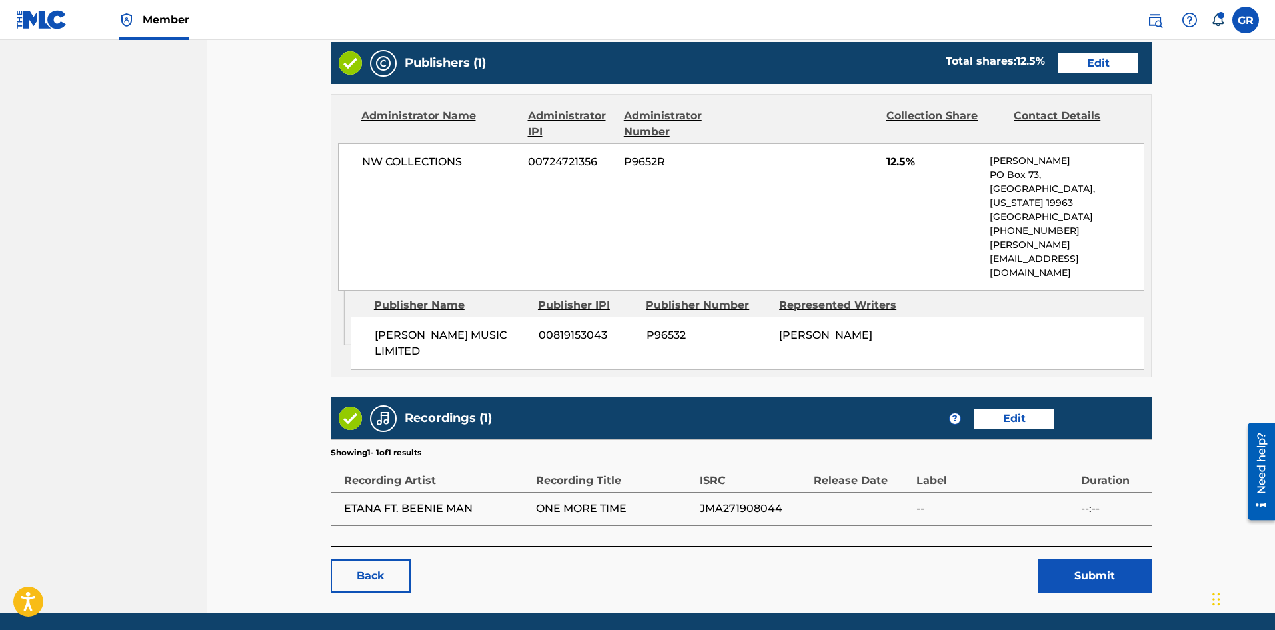
scroll to position [605, 0]
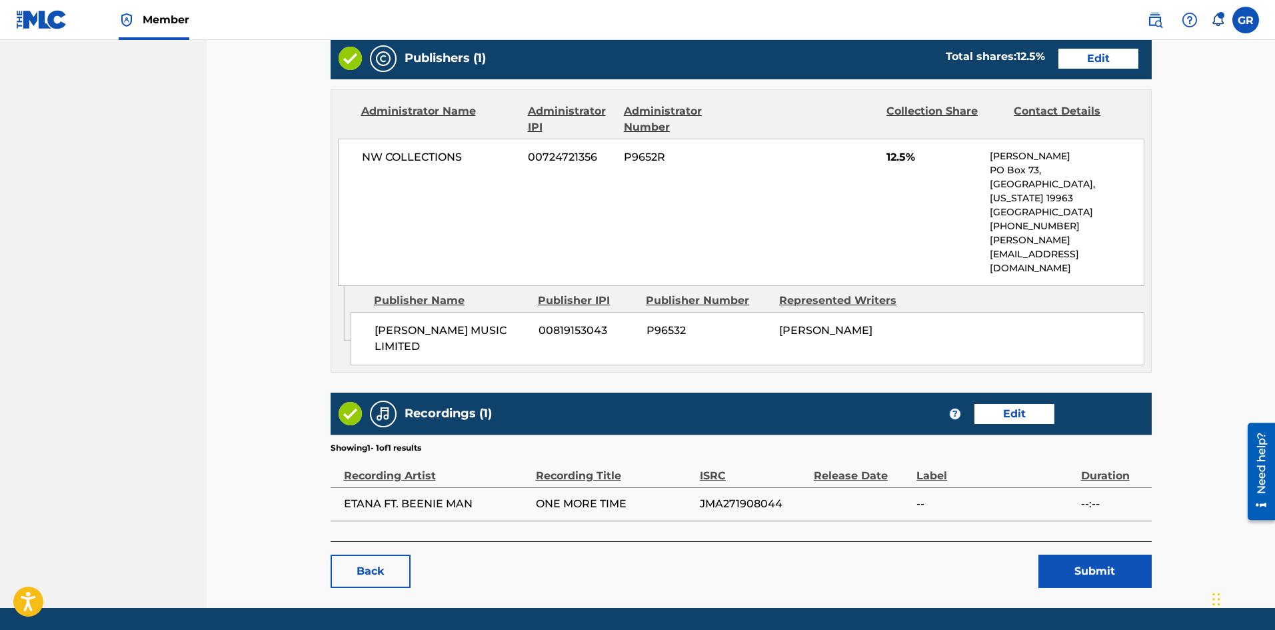
click at [371, 555] on link "Back" at bounding box center [371, 571] width 80 height 33
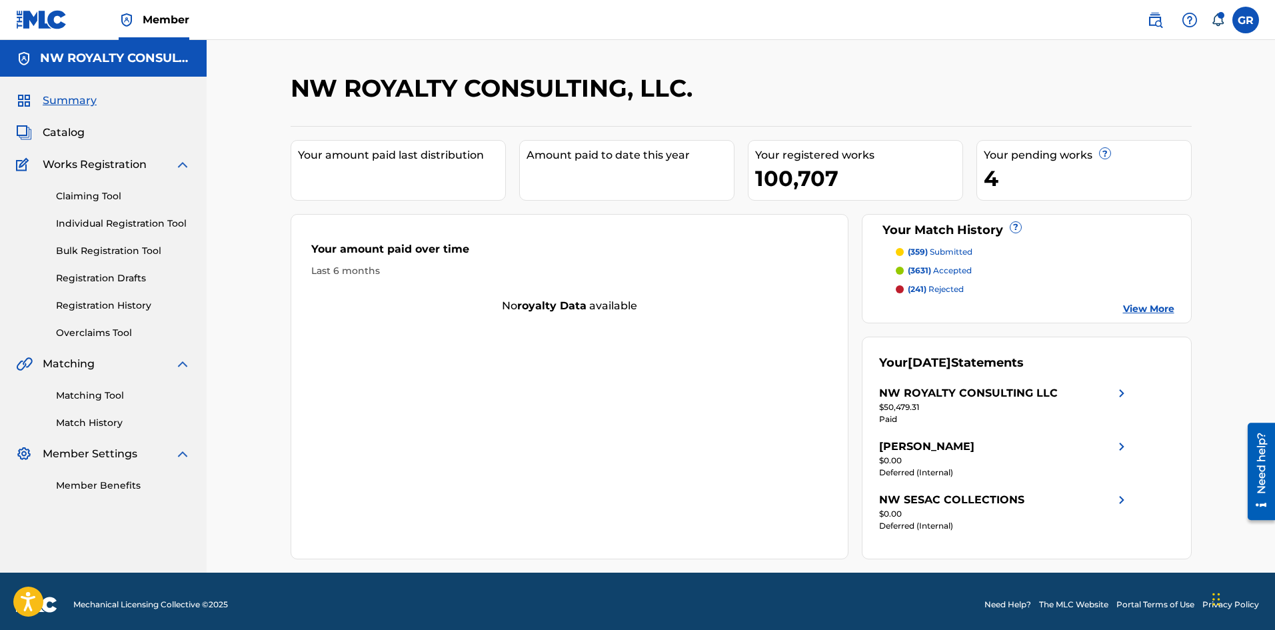
click at [102, 395] on link "Matching Tool" at bounding box center [123, 396] width 135 height 14
